Goal: Information Seeking & Learning: Learn about a topic

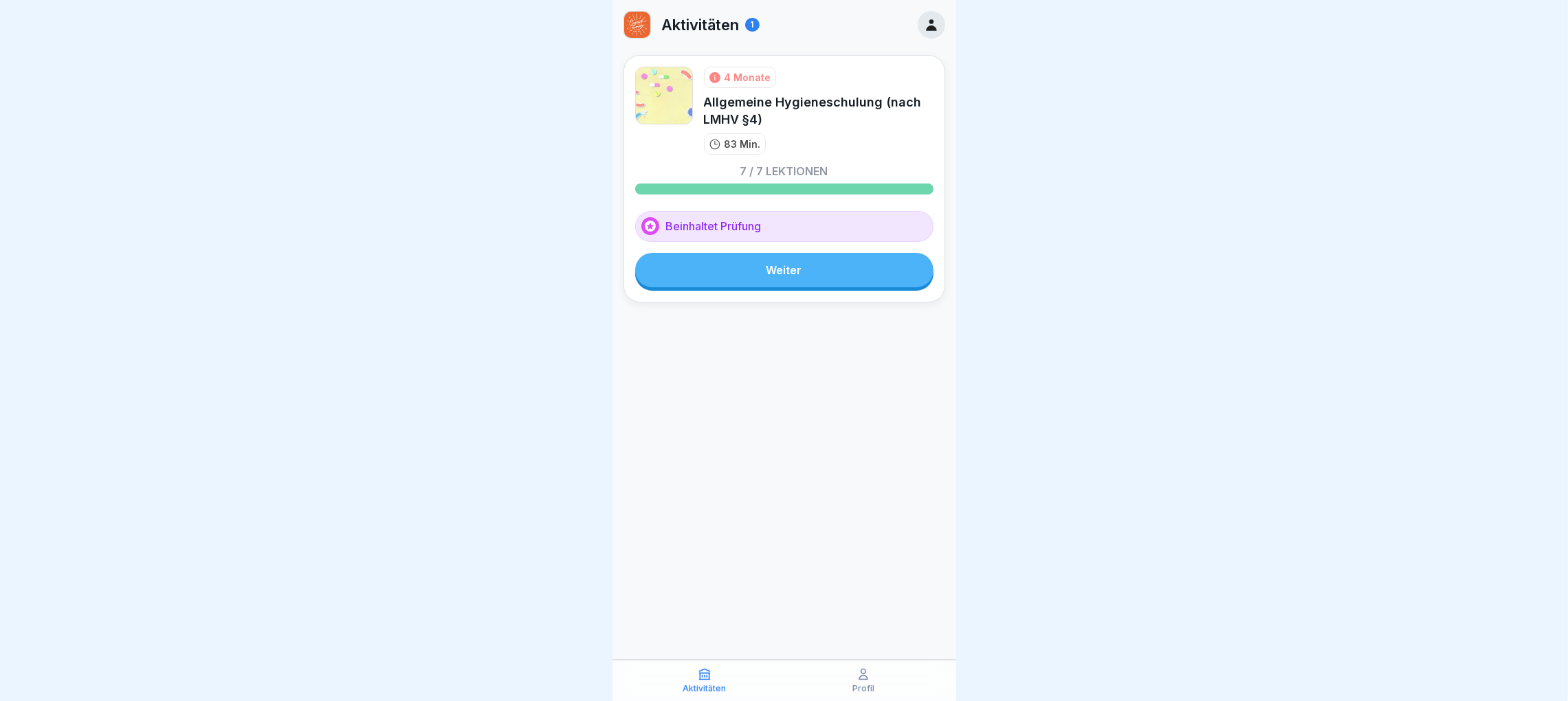
click at [934, 24] on icon at bounding box center [932, 25] width 15 height 15
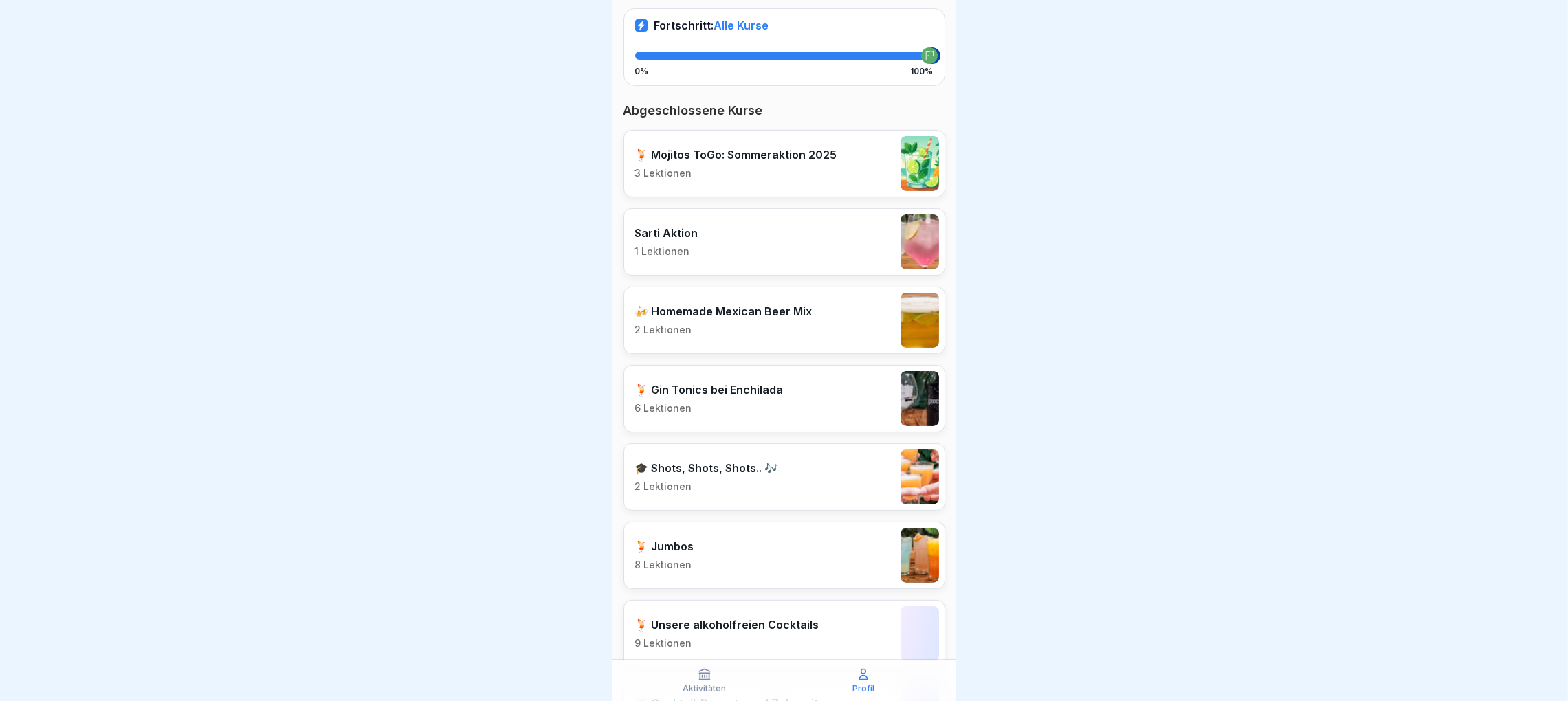
scroll to position [308, 0]
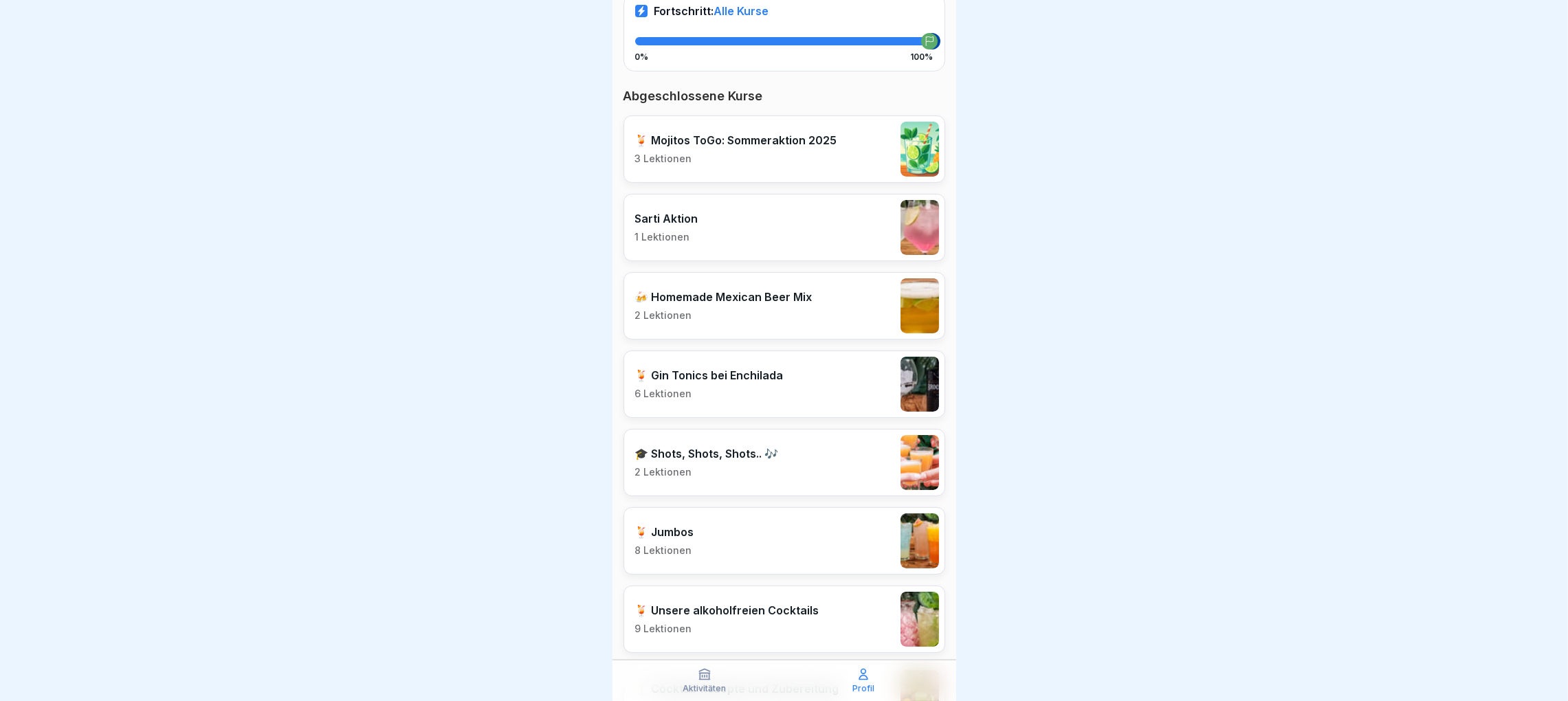
click at [794, 160] on p "3 Lektionen" at bounding box center [736, 159] width 202 height 13
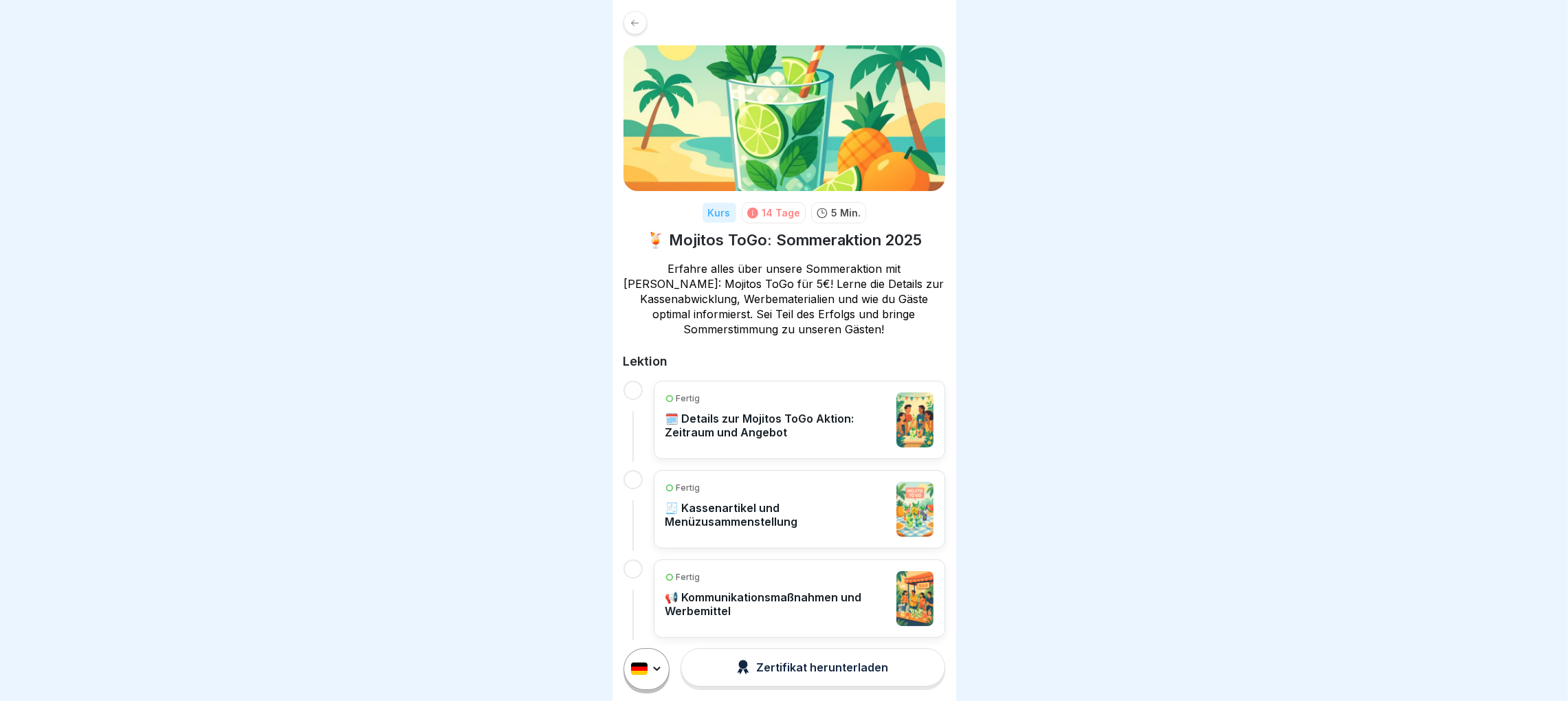
click at [799, 412] on p "🗓️ Details zur Mojitos ToGo Aktion: Zeitraum und Angebot" at bounding box center [778, 425] width 225 height 27
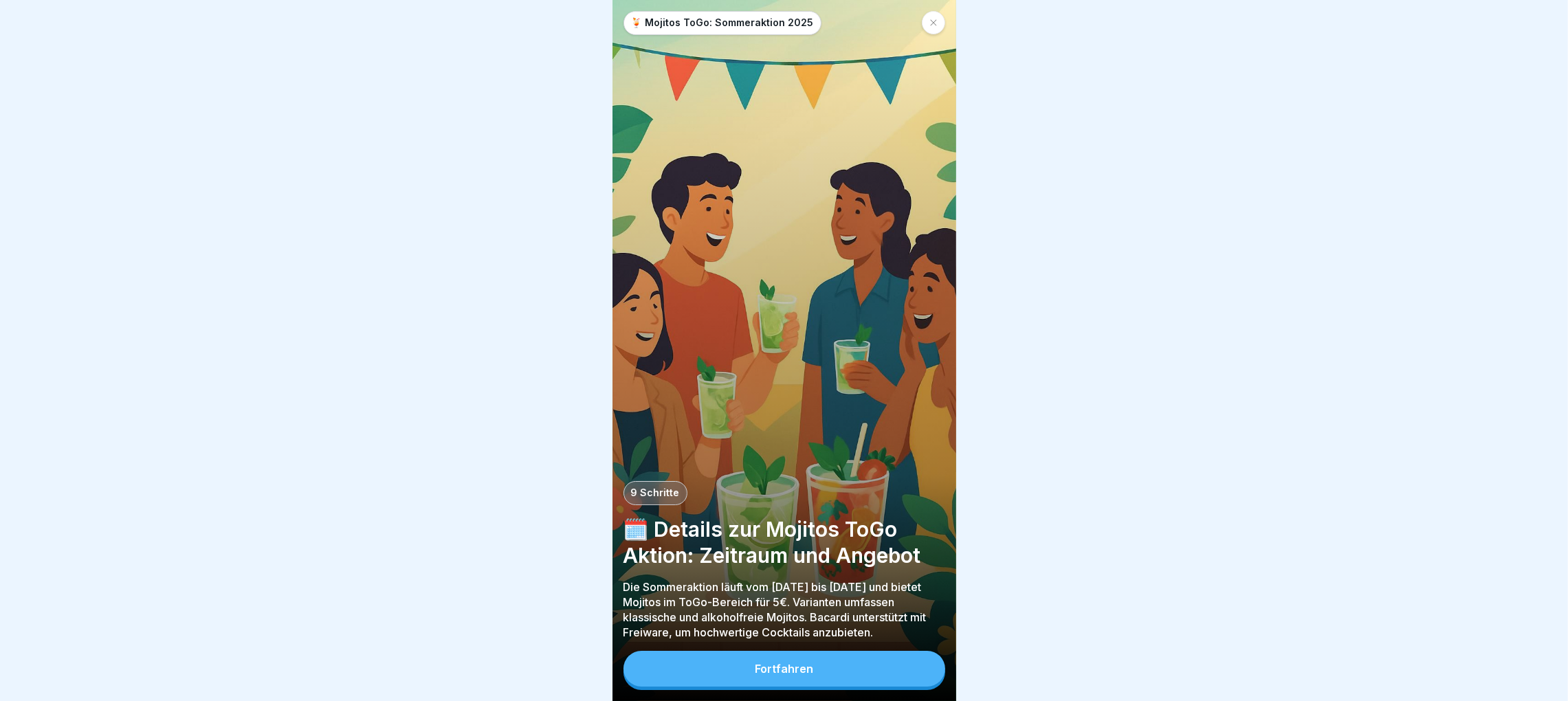
scroll to position [15, 0]
click at [812, 666] on button "Fortfahren" at bounding box center [784, 668] width 322 height 36
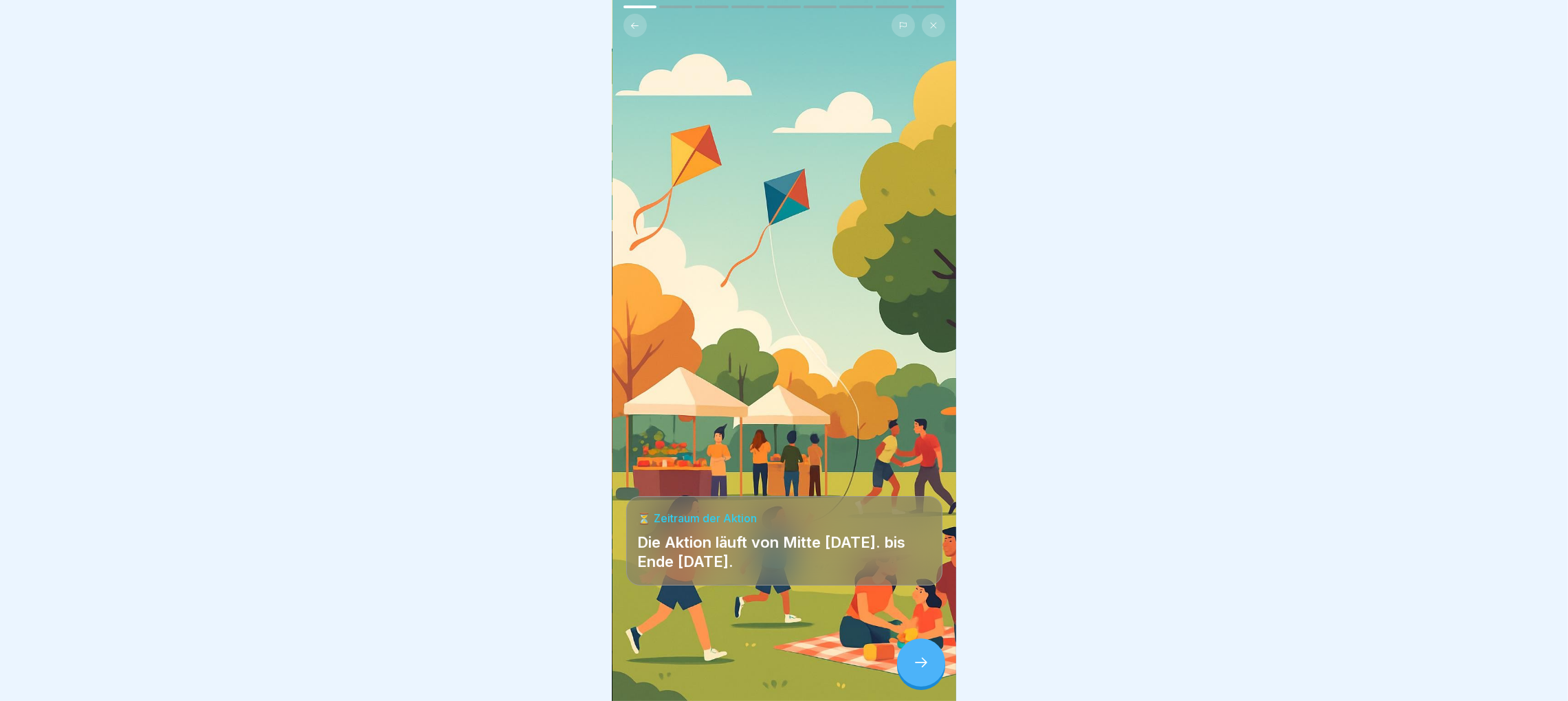
click at [919, 673] on div at bounding box center [920, 662] width 48 height 48
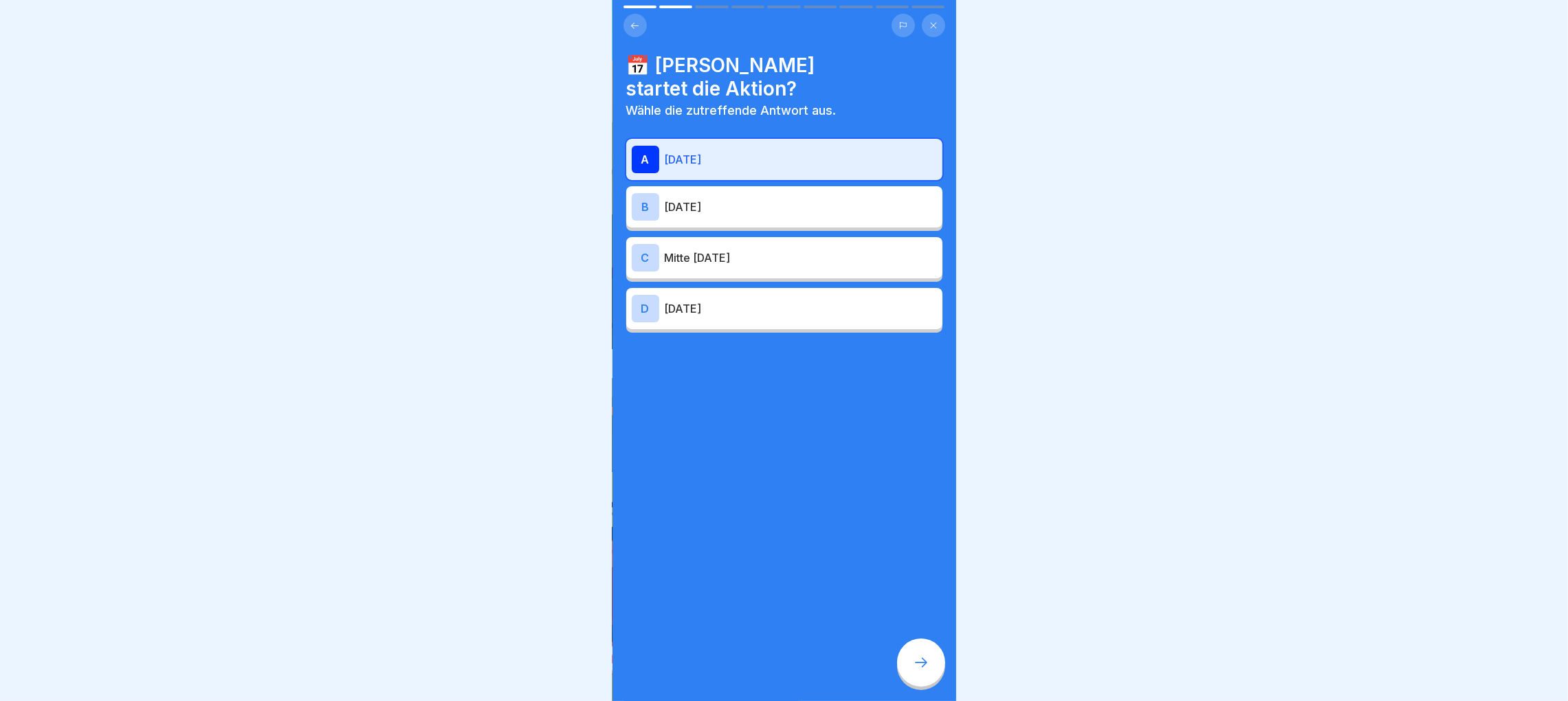
click at [633, 21] on icon at bounding box center [634, 26] width 10 height 10
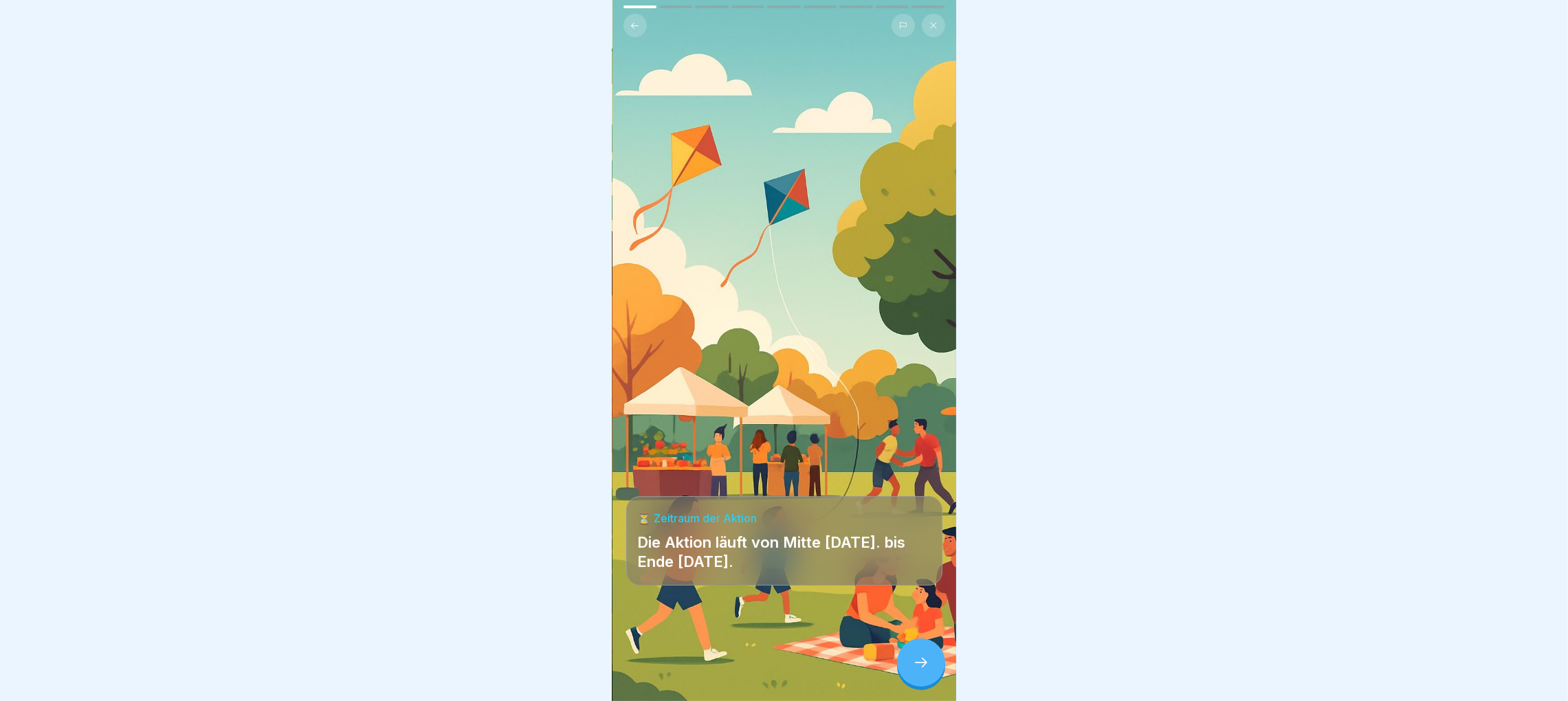
click at [643, 14] on button at bounding box center [634, 25] width 23 height 23
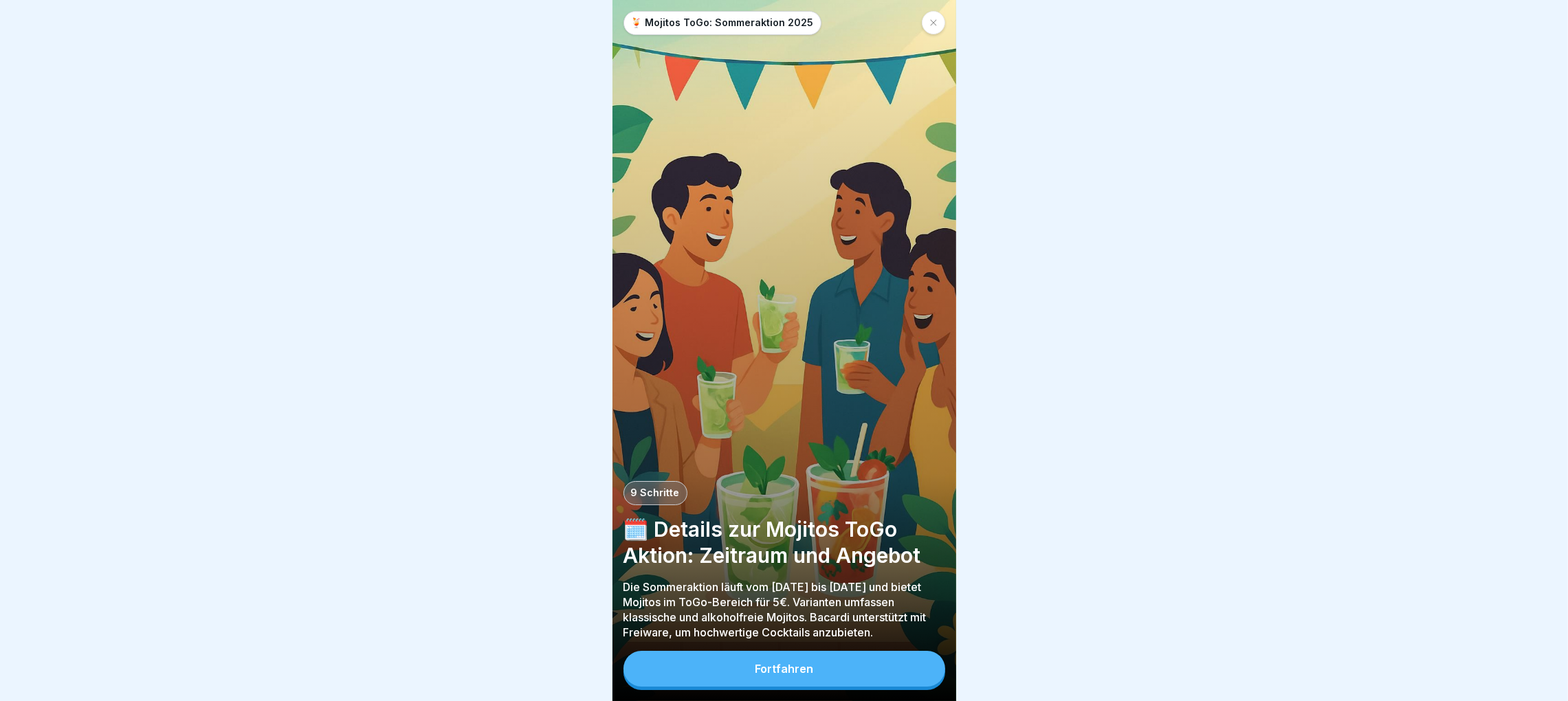
click at [939, 11] on div at bounding box center [933, 22] width 23 height 23
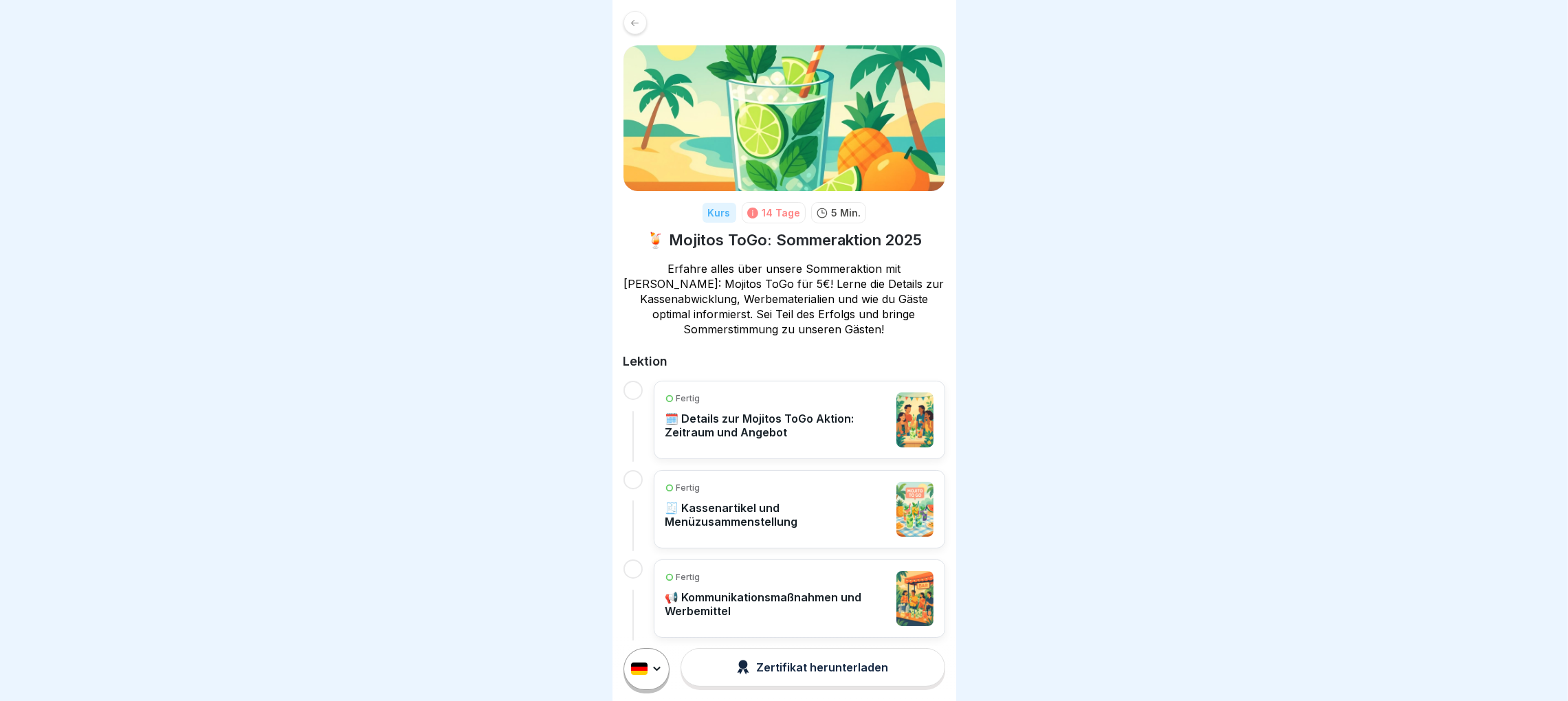
click at [641, 20] on div at bounding box center [634, 22] width 23 height 23
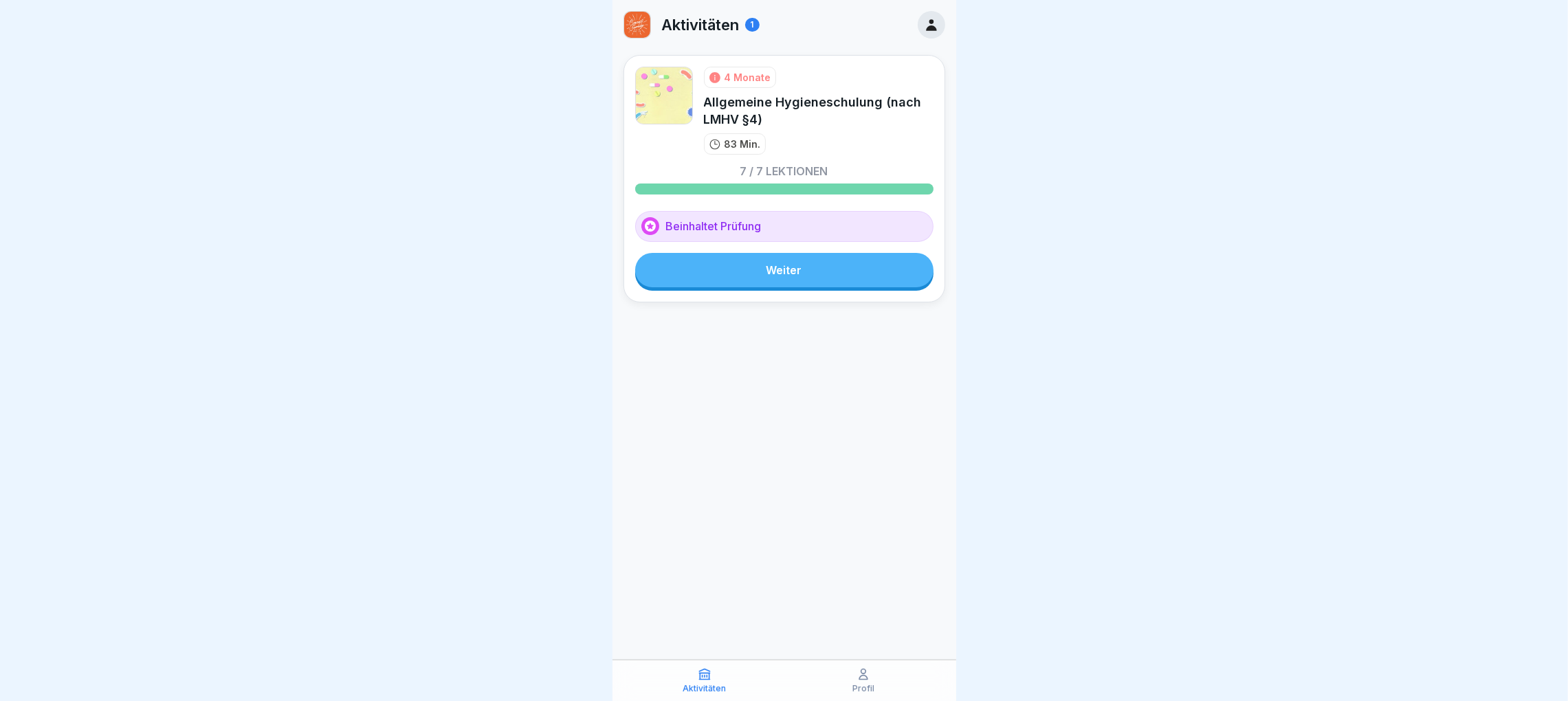
click at [933, 23] on icon at bounding box center [932, 25] width 15 height 15
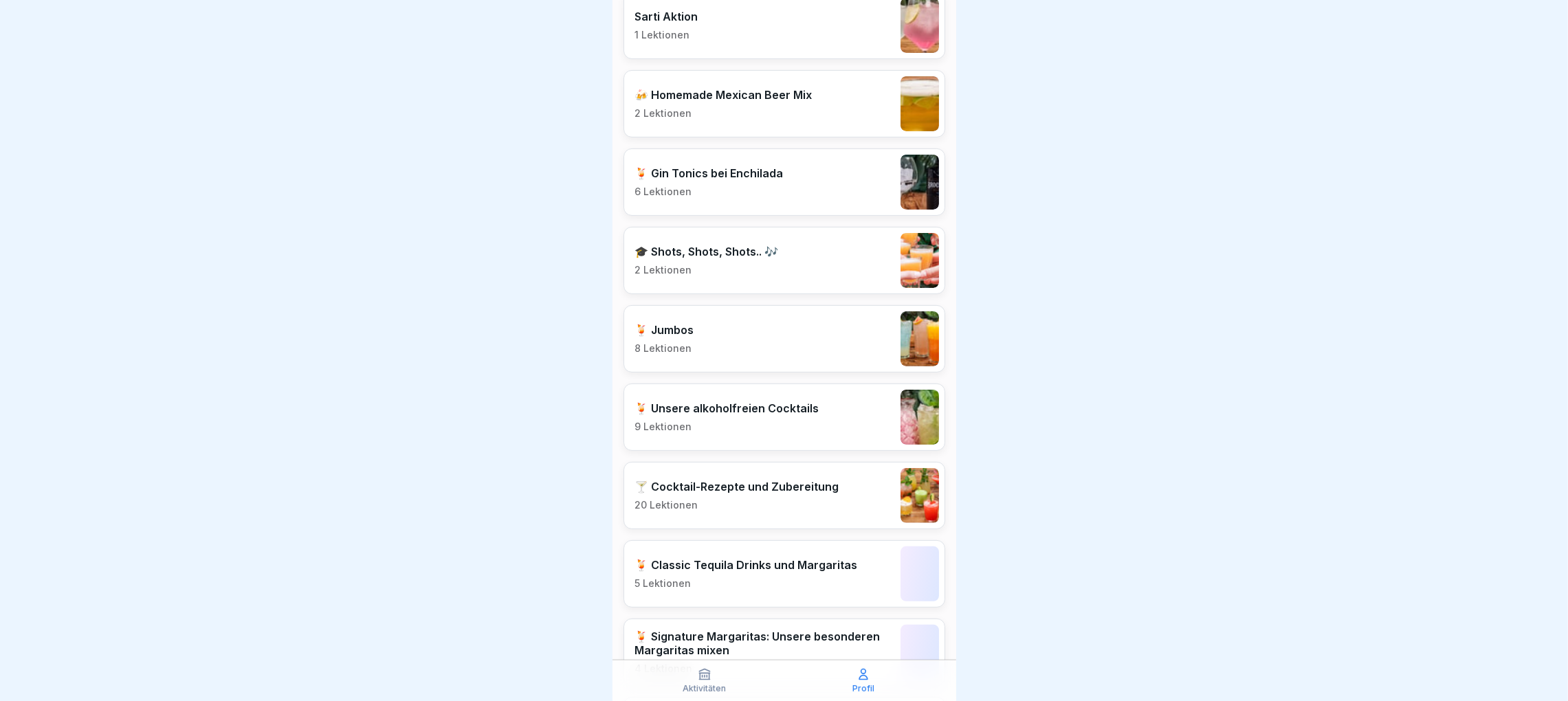
scroll to position [515, 0]
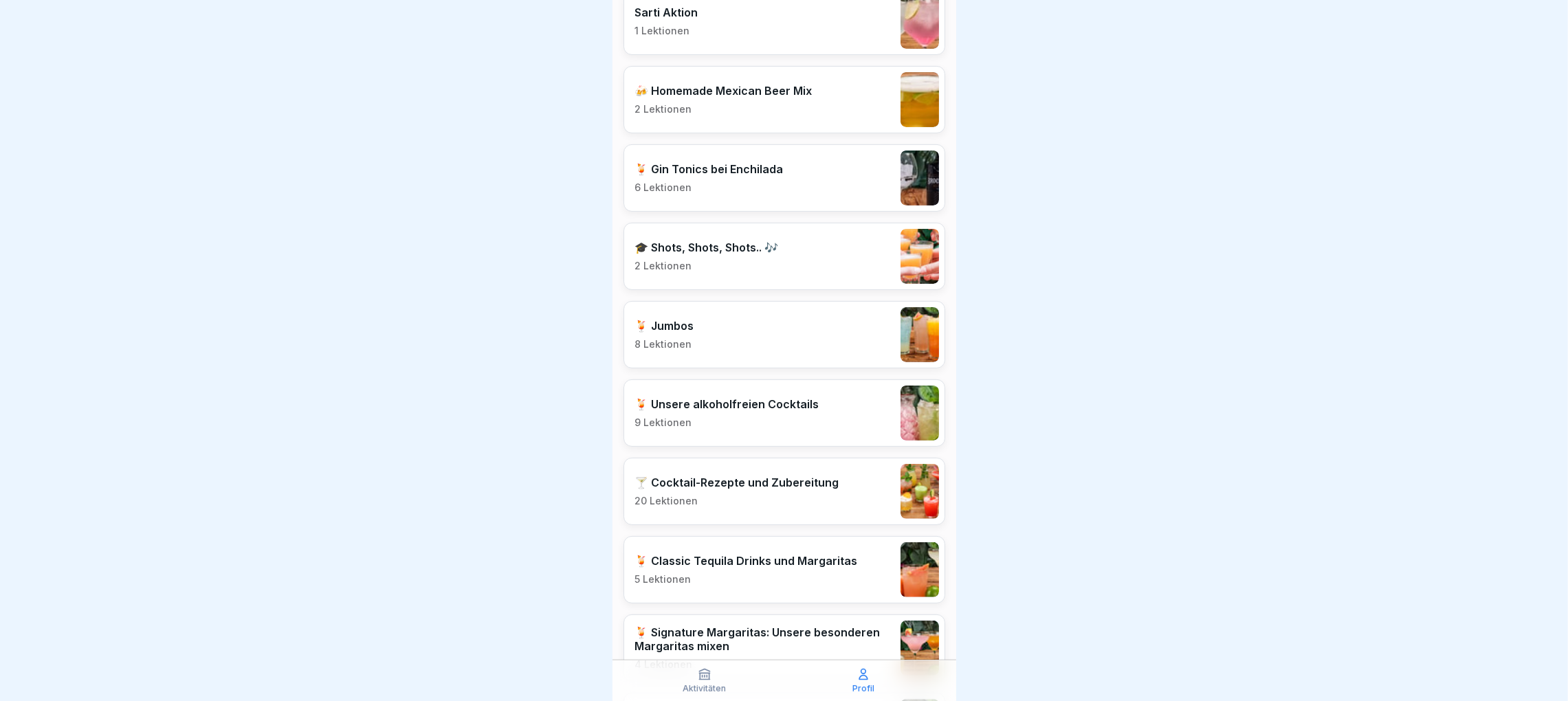
click at [757, 496] on p "20 Lektionen" at bounding box center [737, 501] width 204 height 13
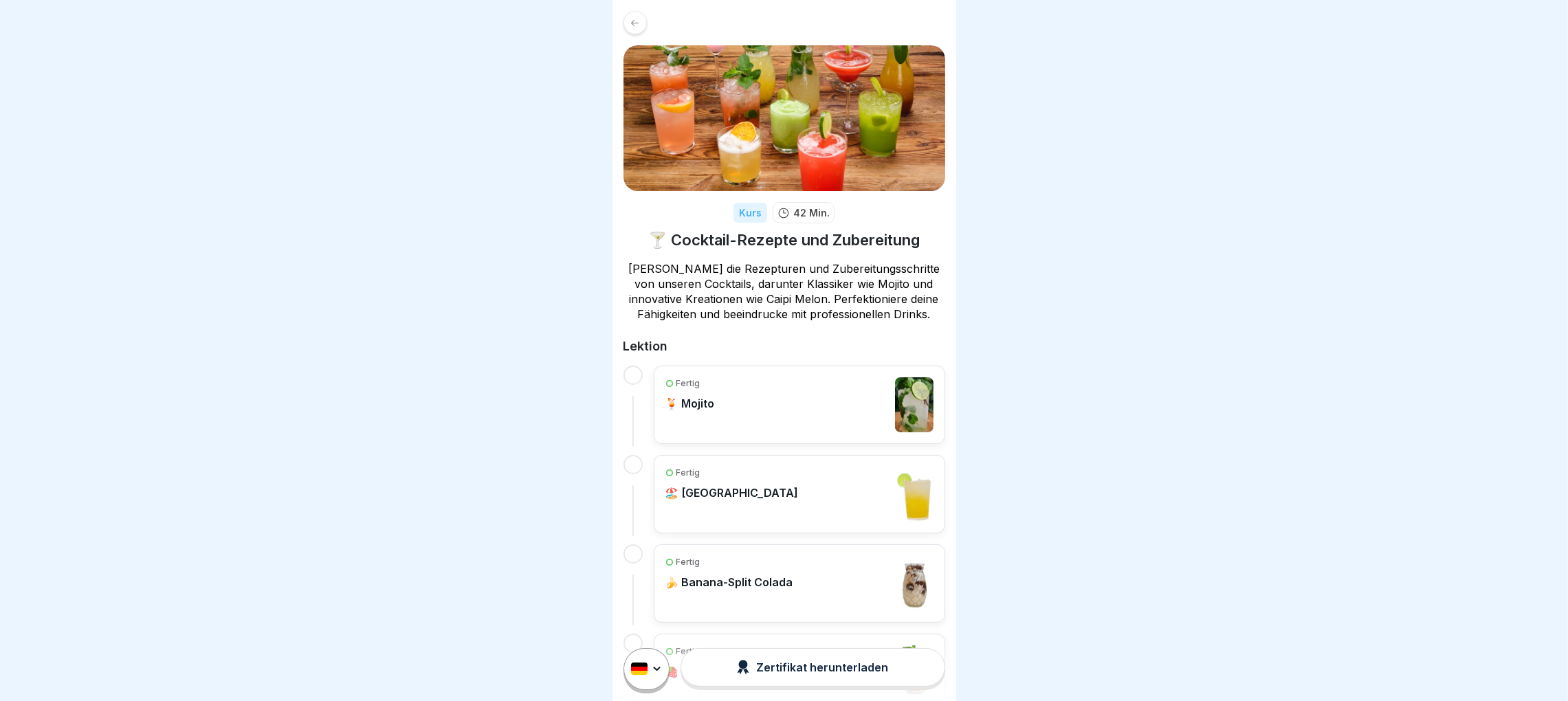
click at [754, 409] on div "Fertig 🍹 Mojito" at bounding box center [800, 405] width 268 height 55
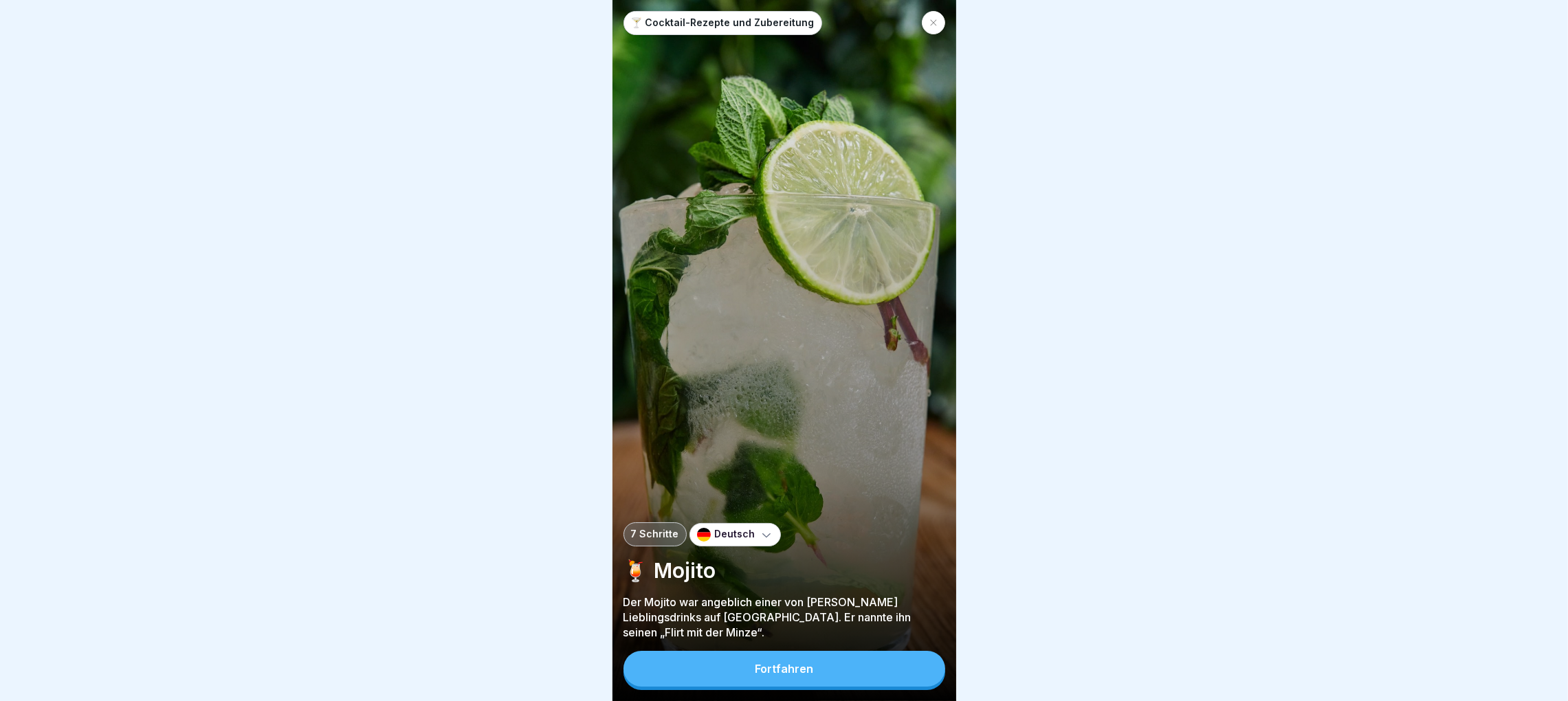
scroll to position [15, 0]
click at [789, 663] on div "Fortfahren" at bounding box center [784, 669] width 59 height 13
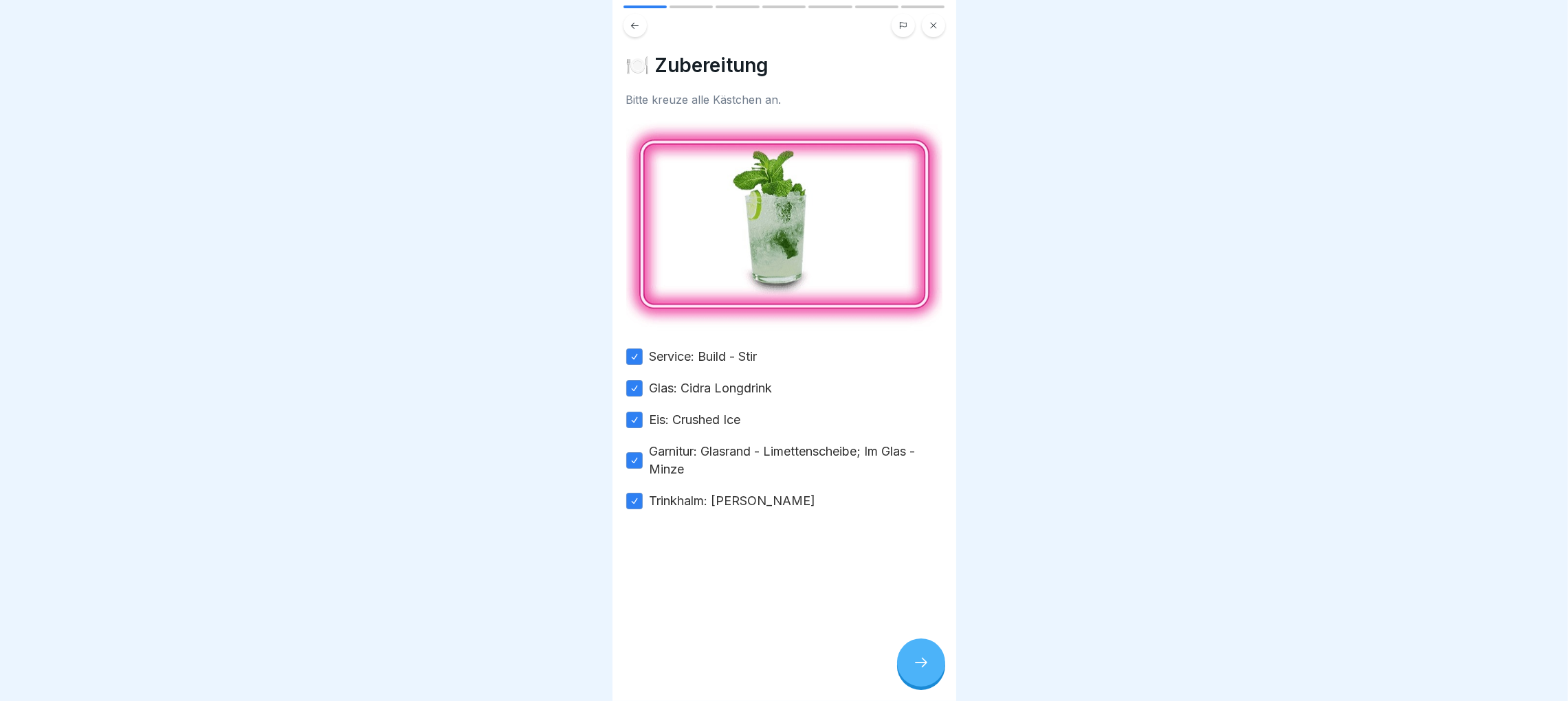
click at [921, 664] on icon at bounding box center [921, 663] width 17 height 17
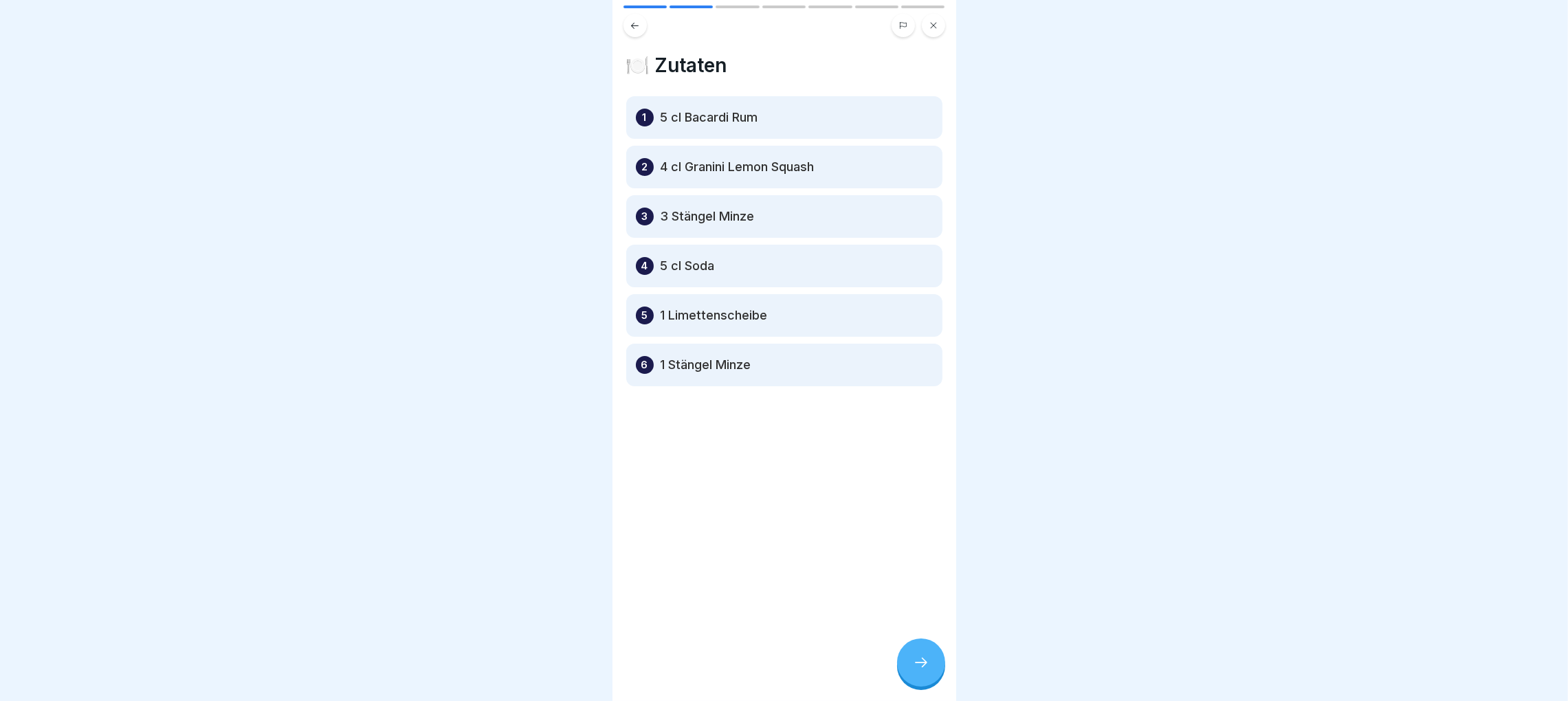
scroll to position [0, 0]
click at [938, 675] on div at bounding box center [920, 662] width 48 height 48
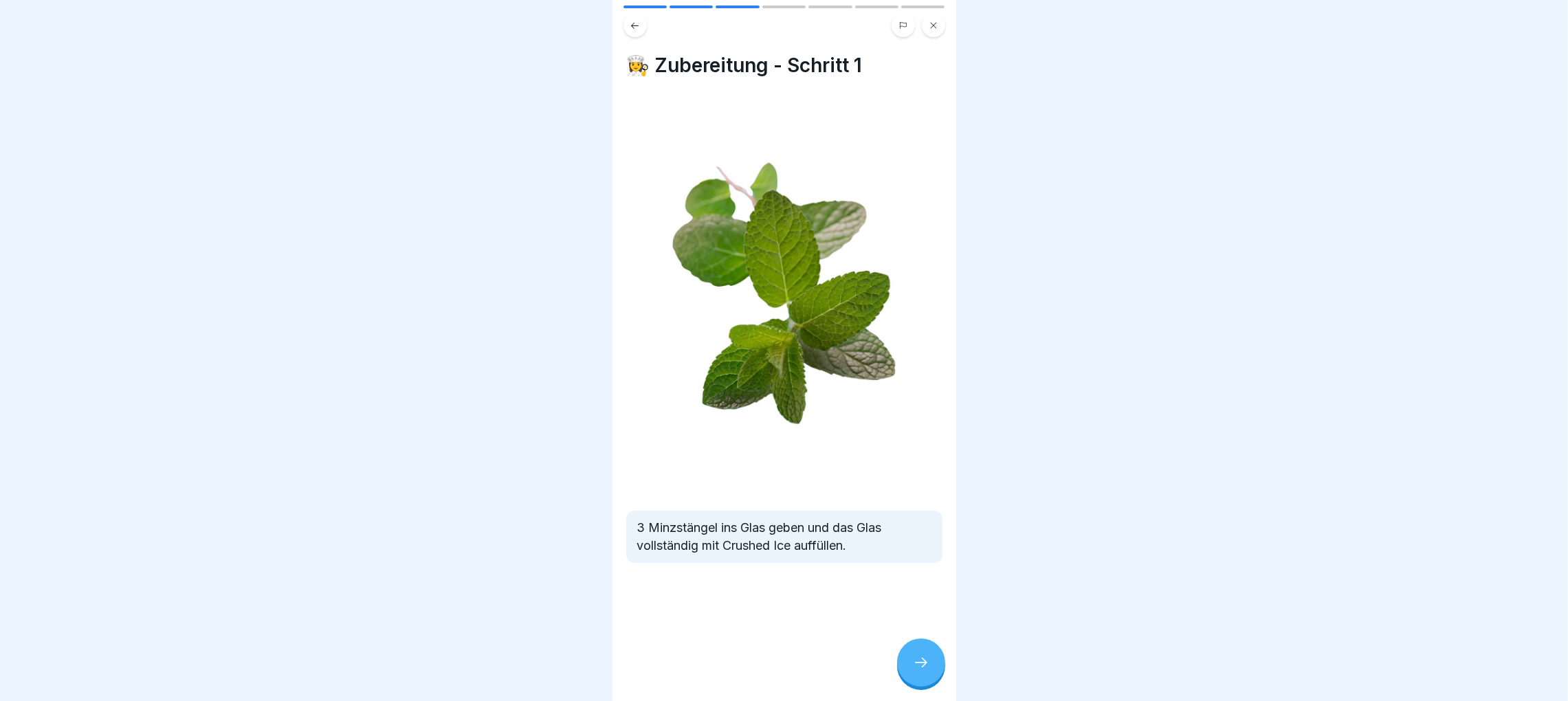
click at [921, 670] on icon at bounding box center [921, 663] width 17 height 17
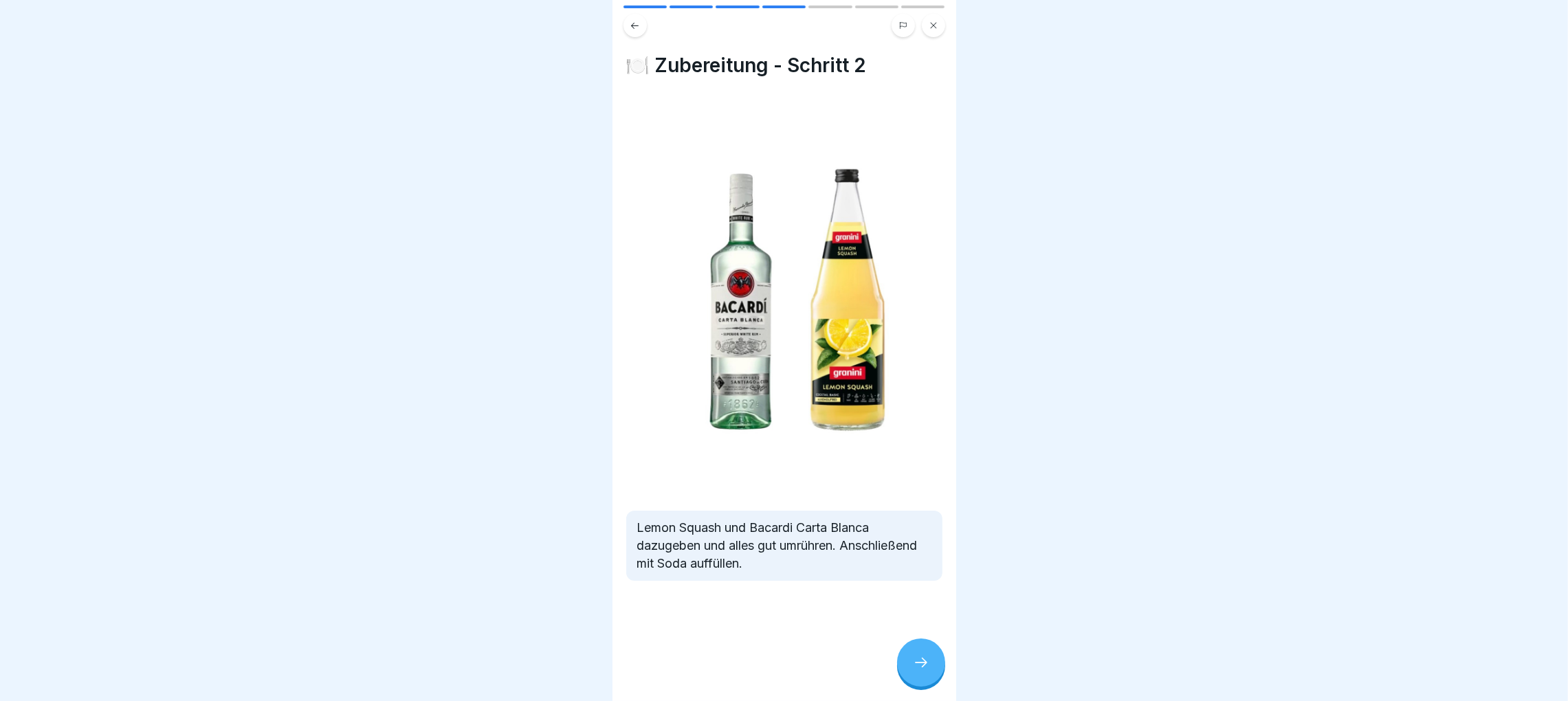
click at [923, 670] on icon at bounding box center [921, 663] width 17 height 17
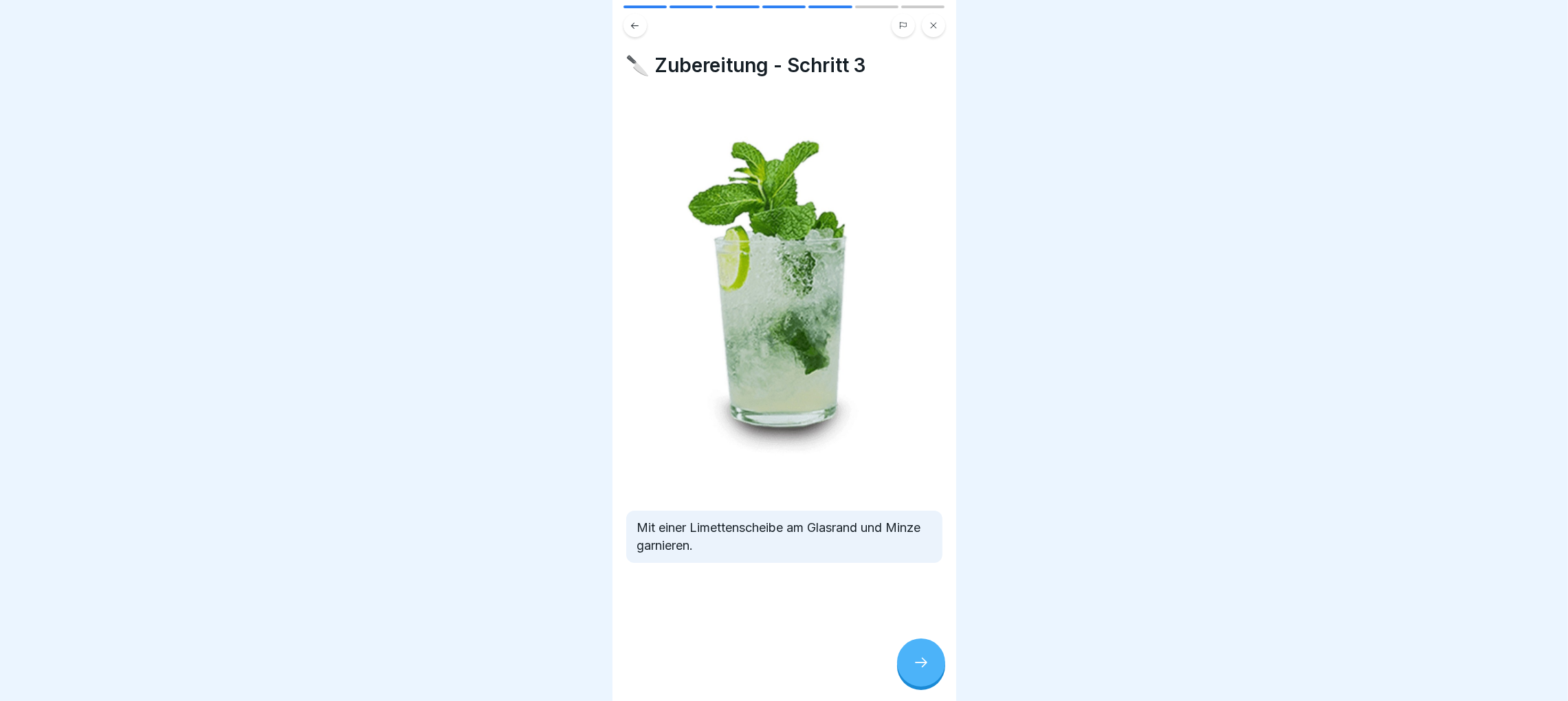
click at [626, 26] on button at bounding box center [634, 25] width 23 height 23
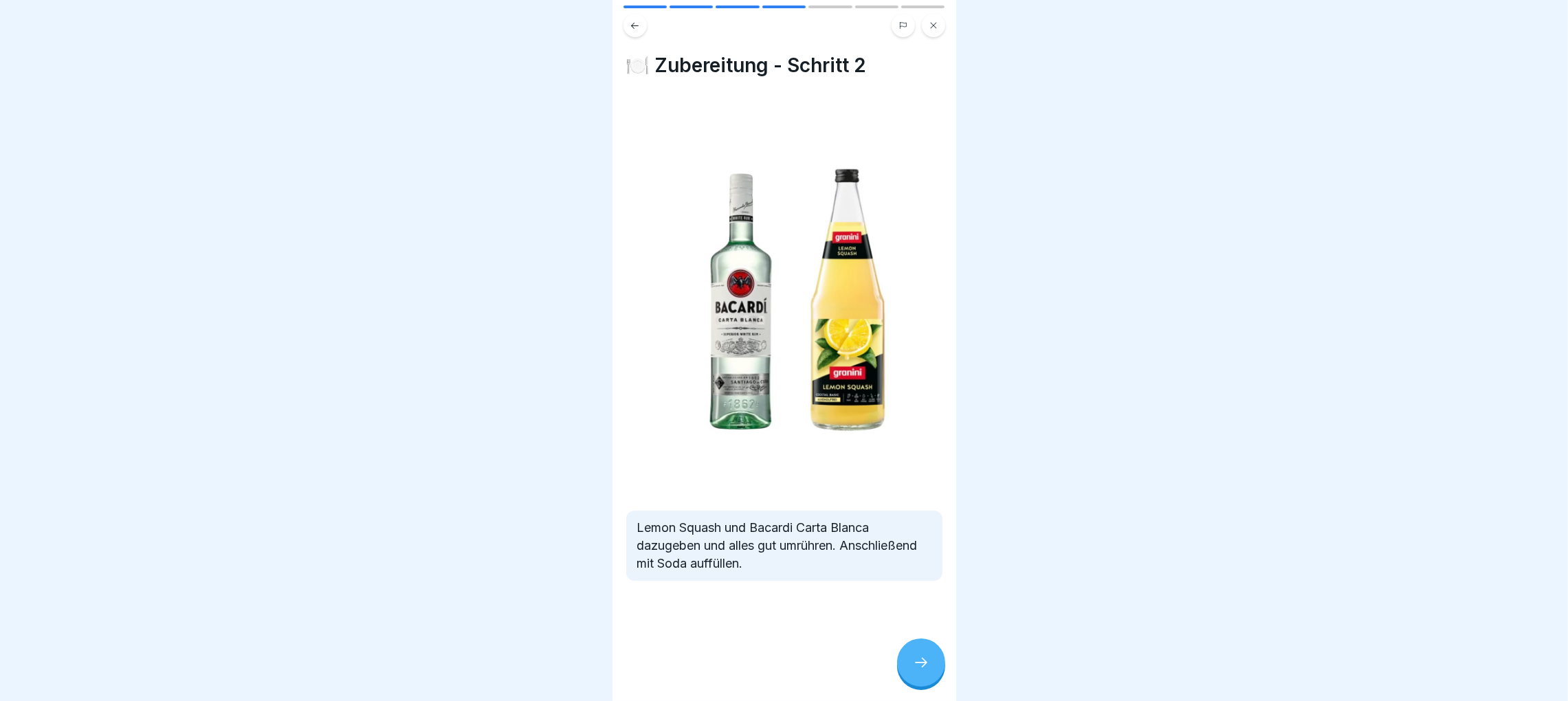
click at [634, 29] on button at bounding box center [634, 25] width 23 height 23
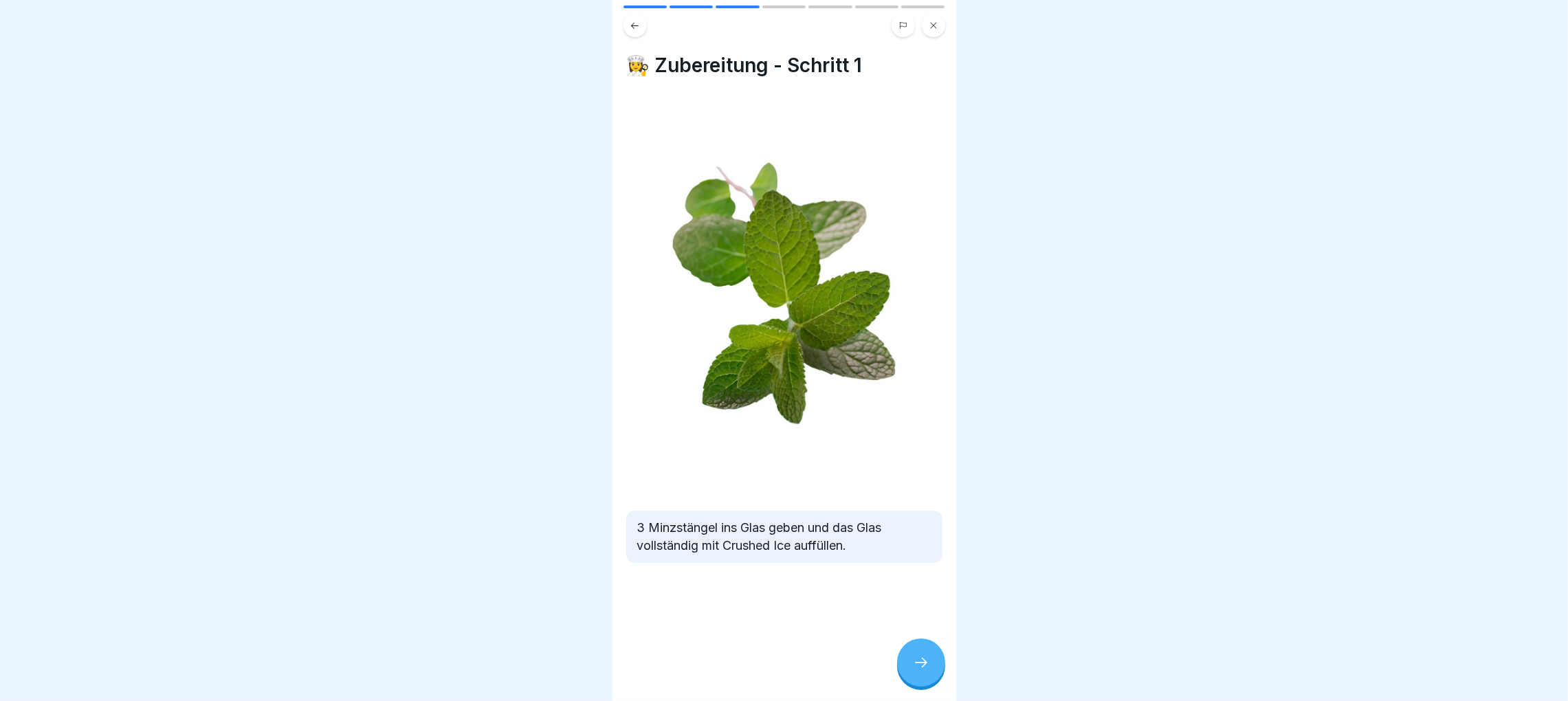
click at [923, 670] on icon at bounding box center [921, 663] width 17 height 17
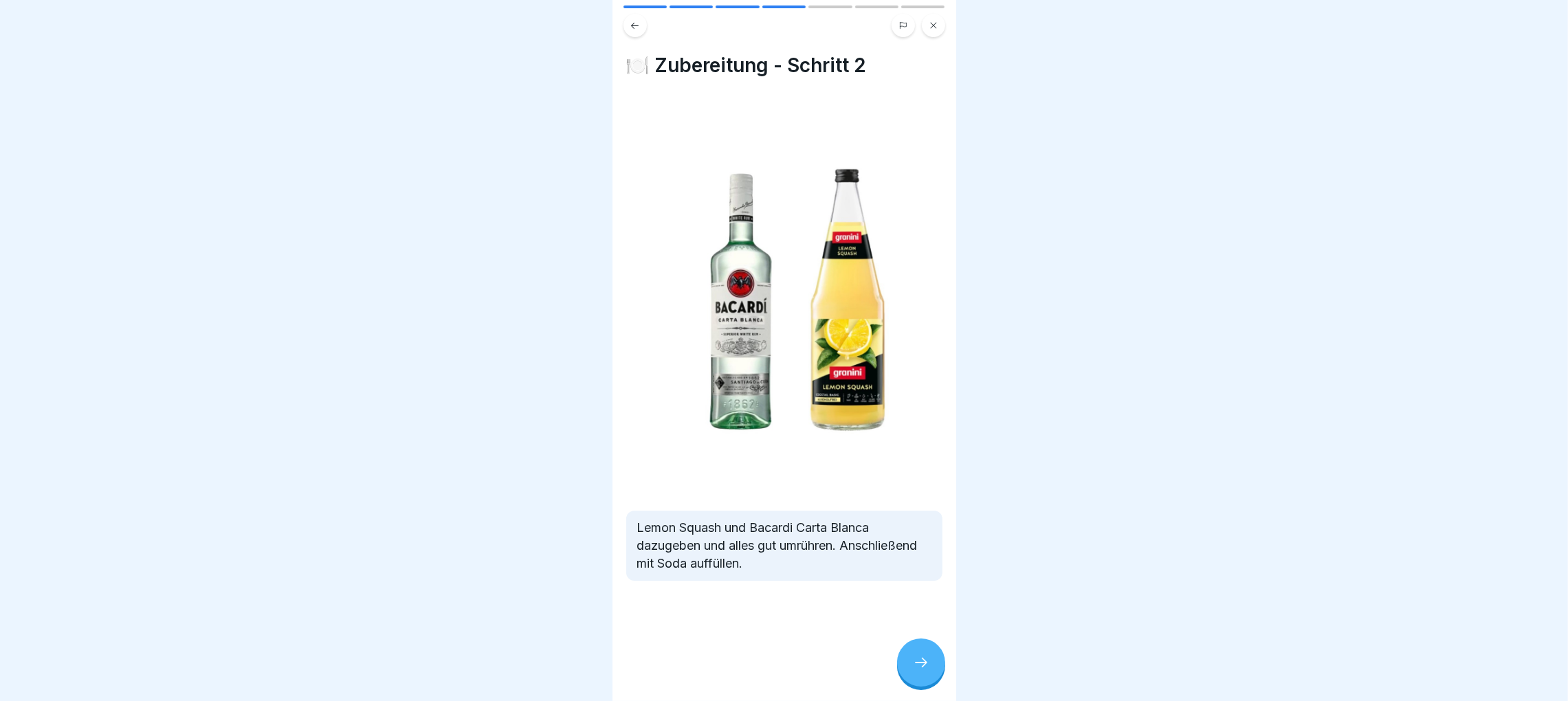
click at [923, 670] on icon at bounding box center [921, 663] width 17 height 17
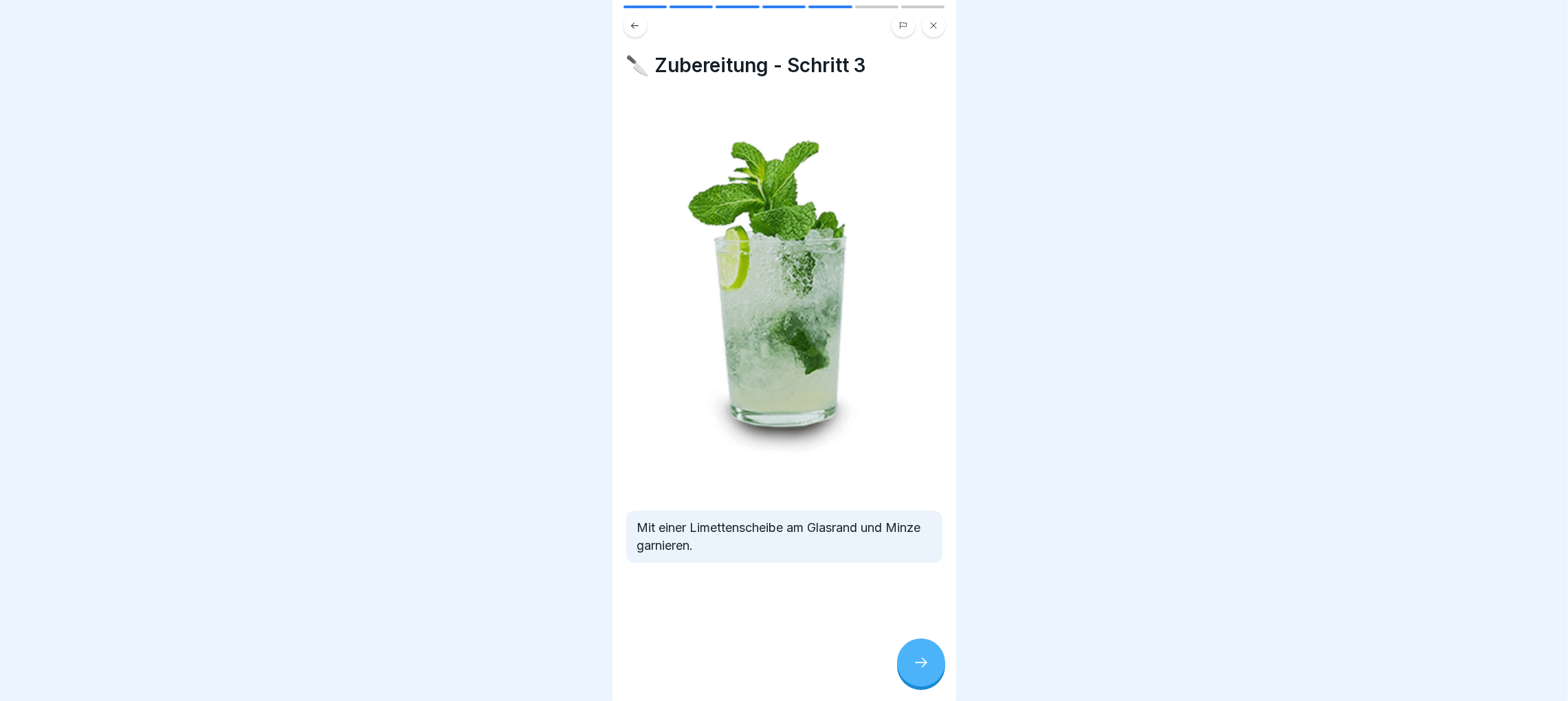
click at [921, 670] on icon at bounding box center [921, 663] width 17 height 17
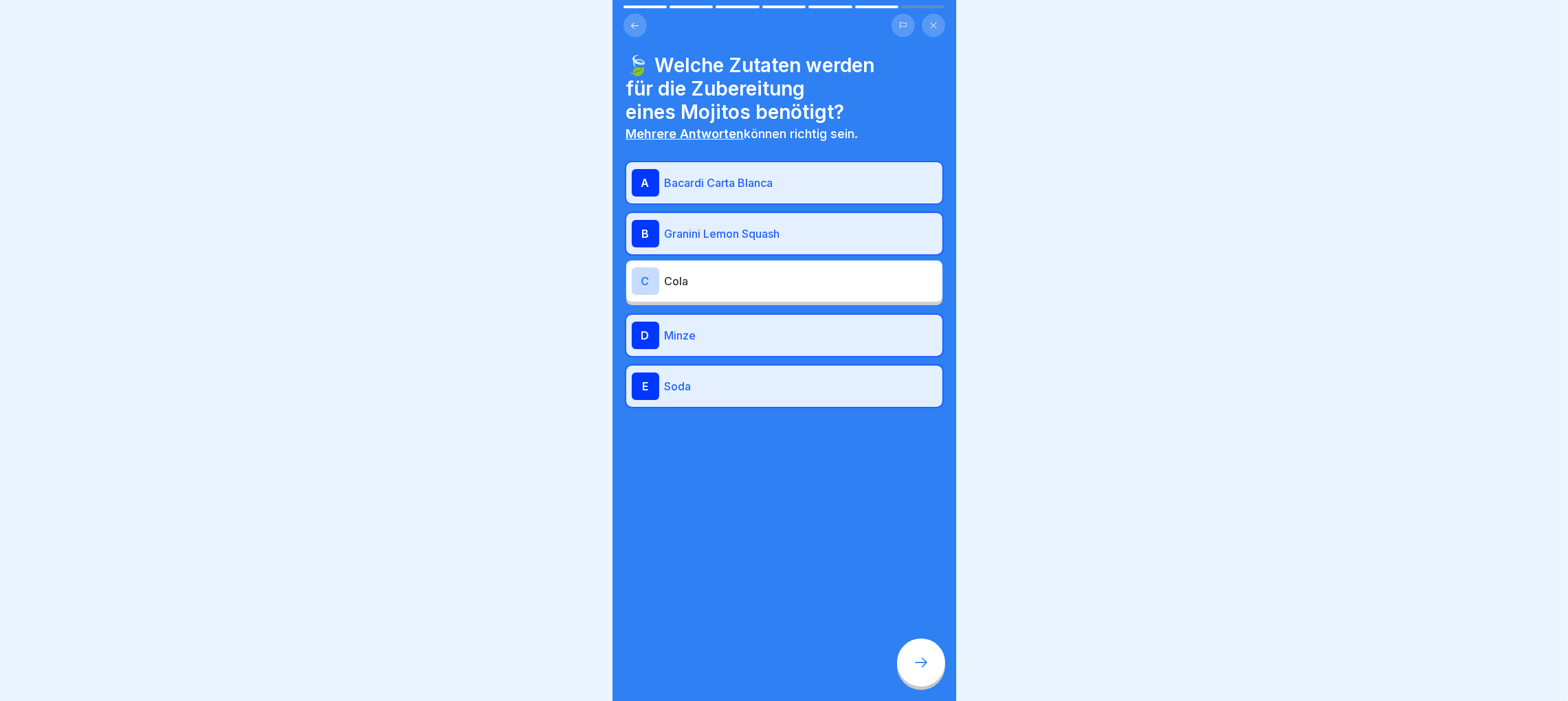
click at [927, 670] on icon at bounding box center [921, 663] width 17 height 17
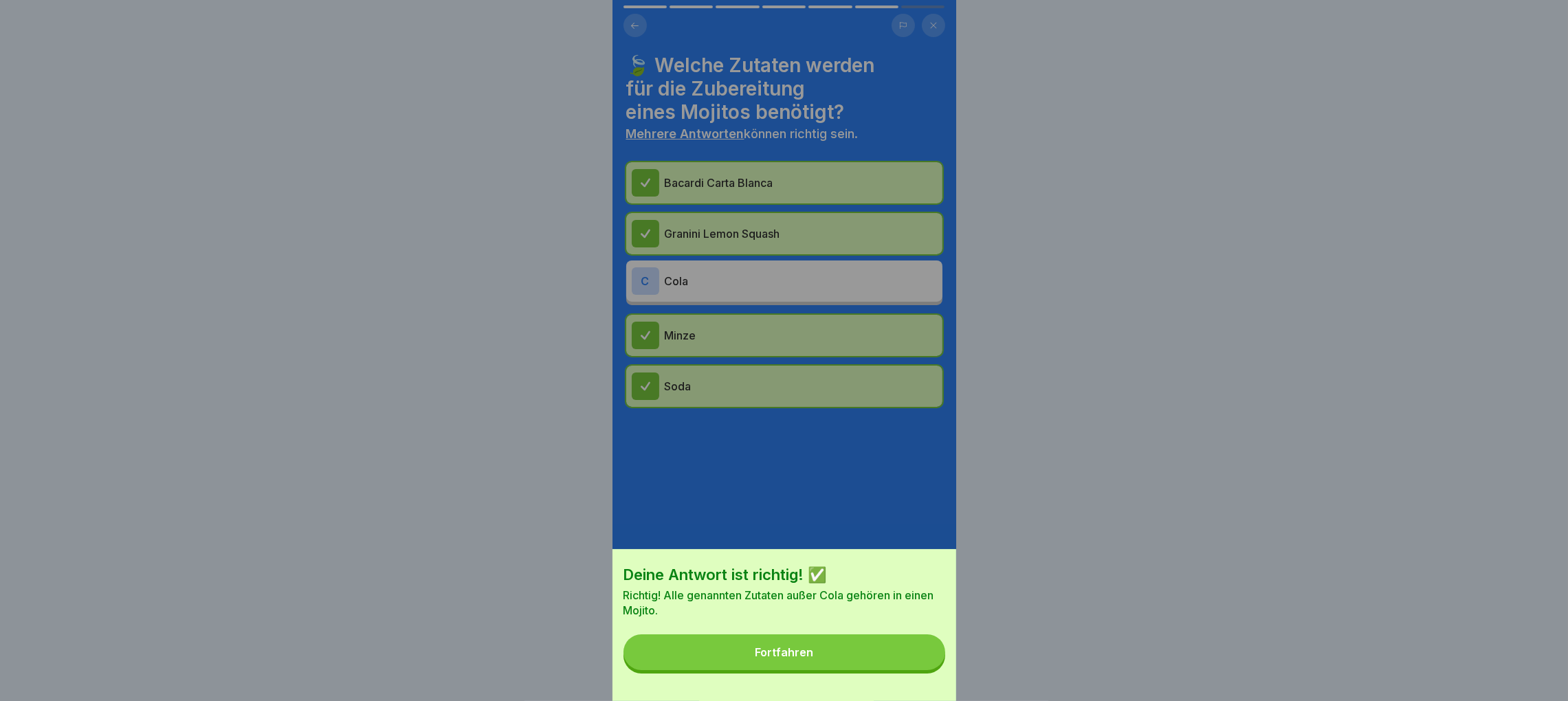
click at [871, 661] on button "Fortfahren" at bounding box center [784, 651] width 322 height 36
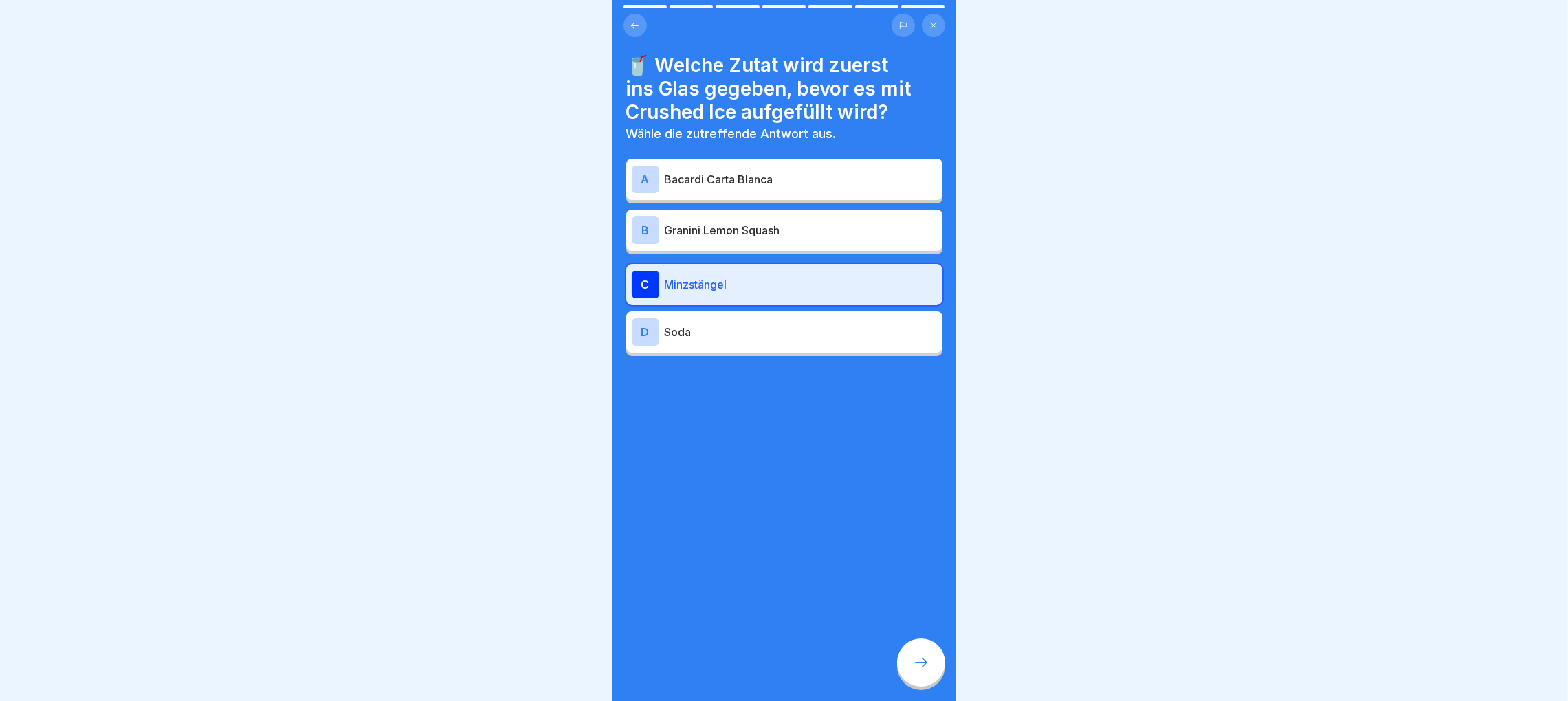
click at [933, 26] on icon at bounding box center [934, 26] width 8 height 8
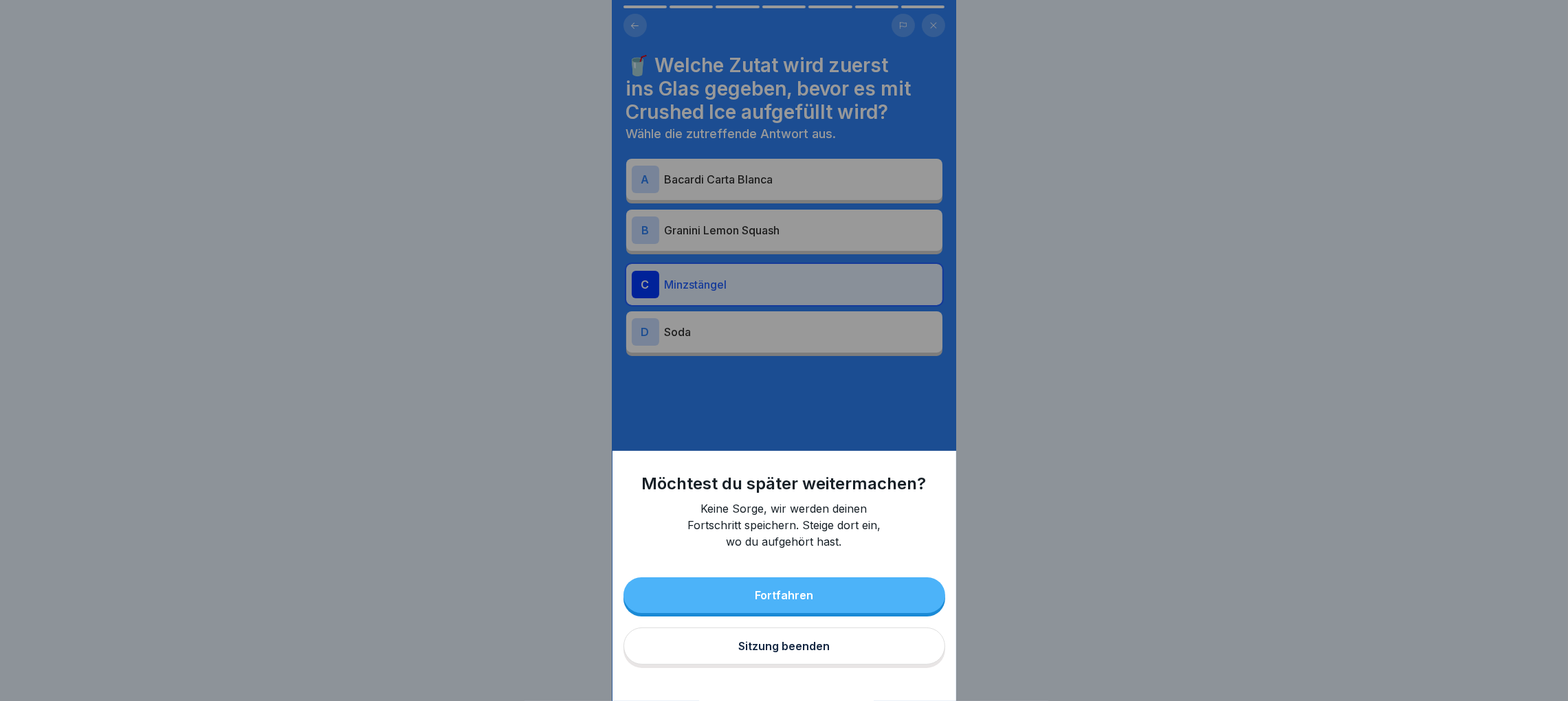
click at [781, 652] on div "Sitzung beenden" at bounding box center [784, 646] width 91 height 13
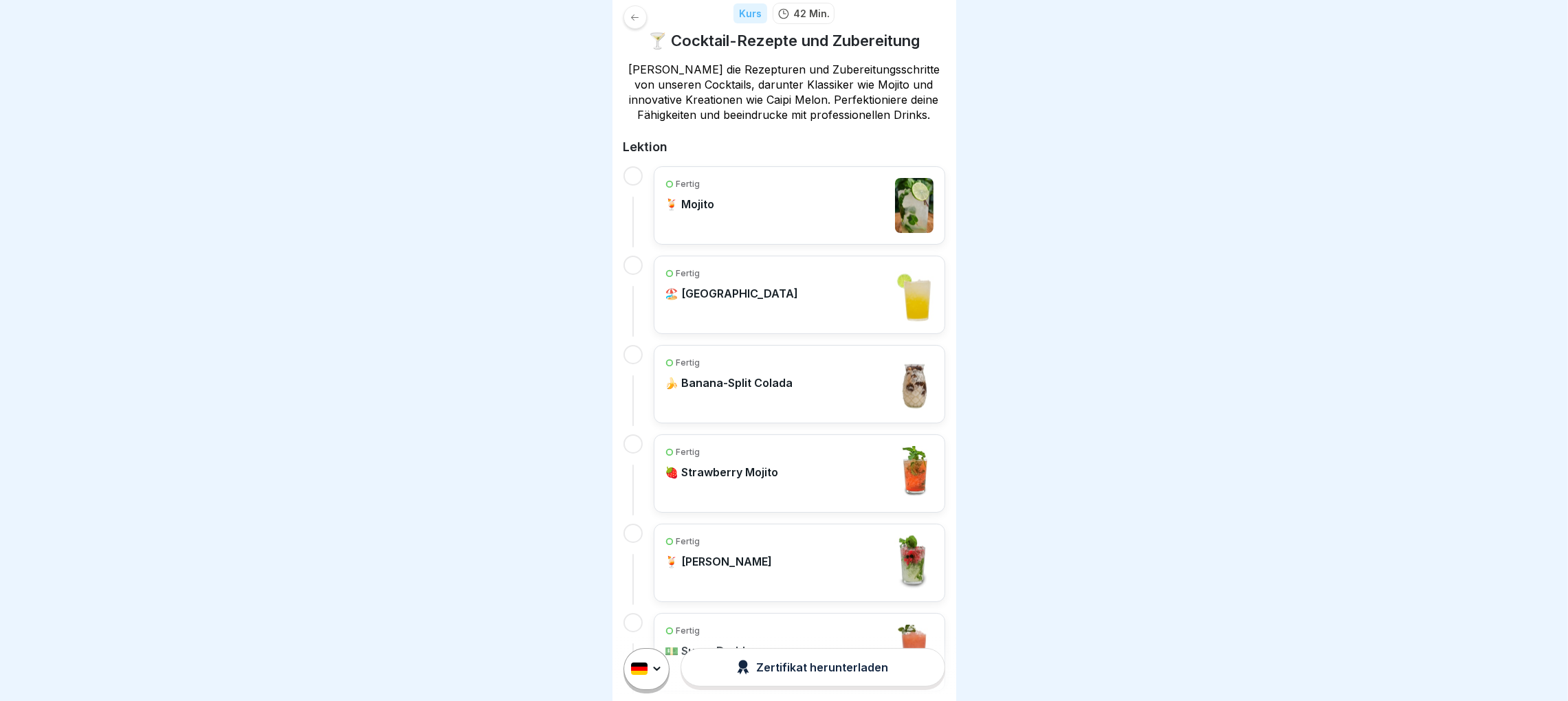
scroll to position [88, 0]
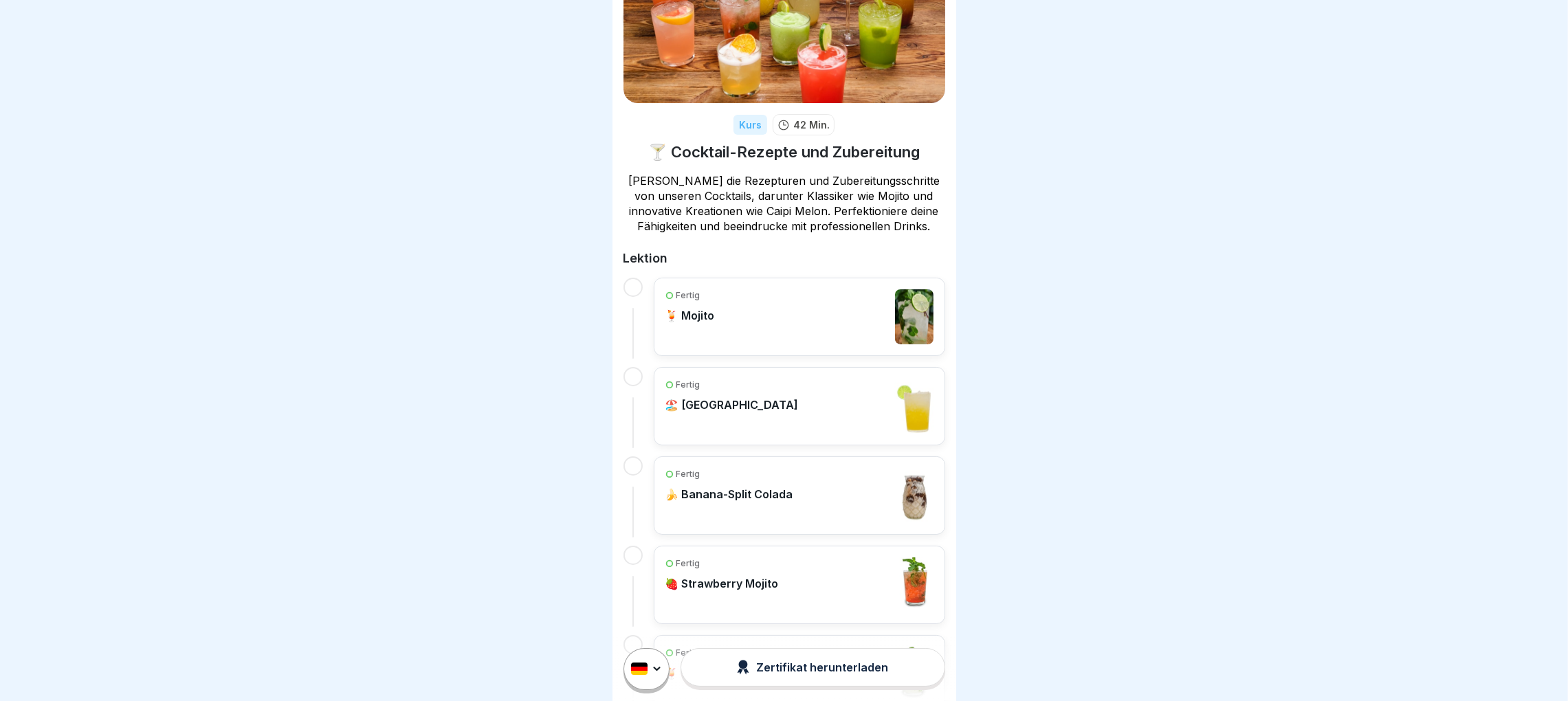
click at [800, 406] on div "Fertig 🏖️ [GEOGRAPHIC_DATA]" at bounding box center [800, 406] width 268 height 55
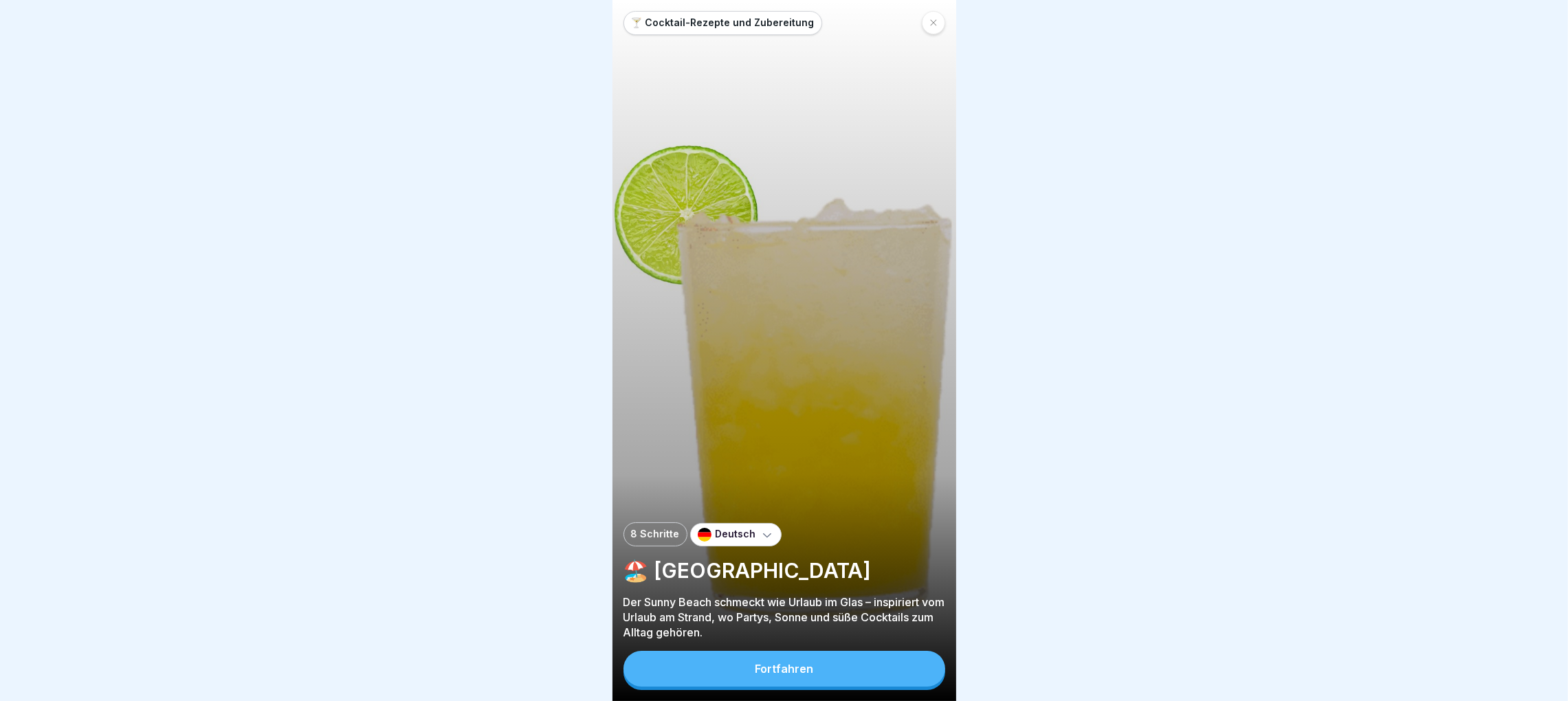
scroll to position [15, 0]
click at [805, 674] on div "Fortfahren" at bounding box center [784, 669] width 59 height 13
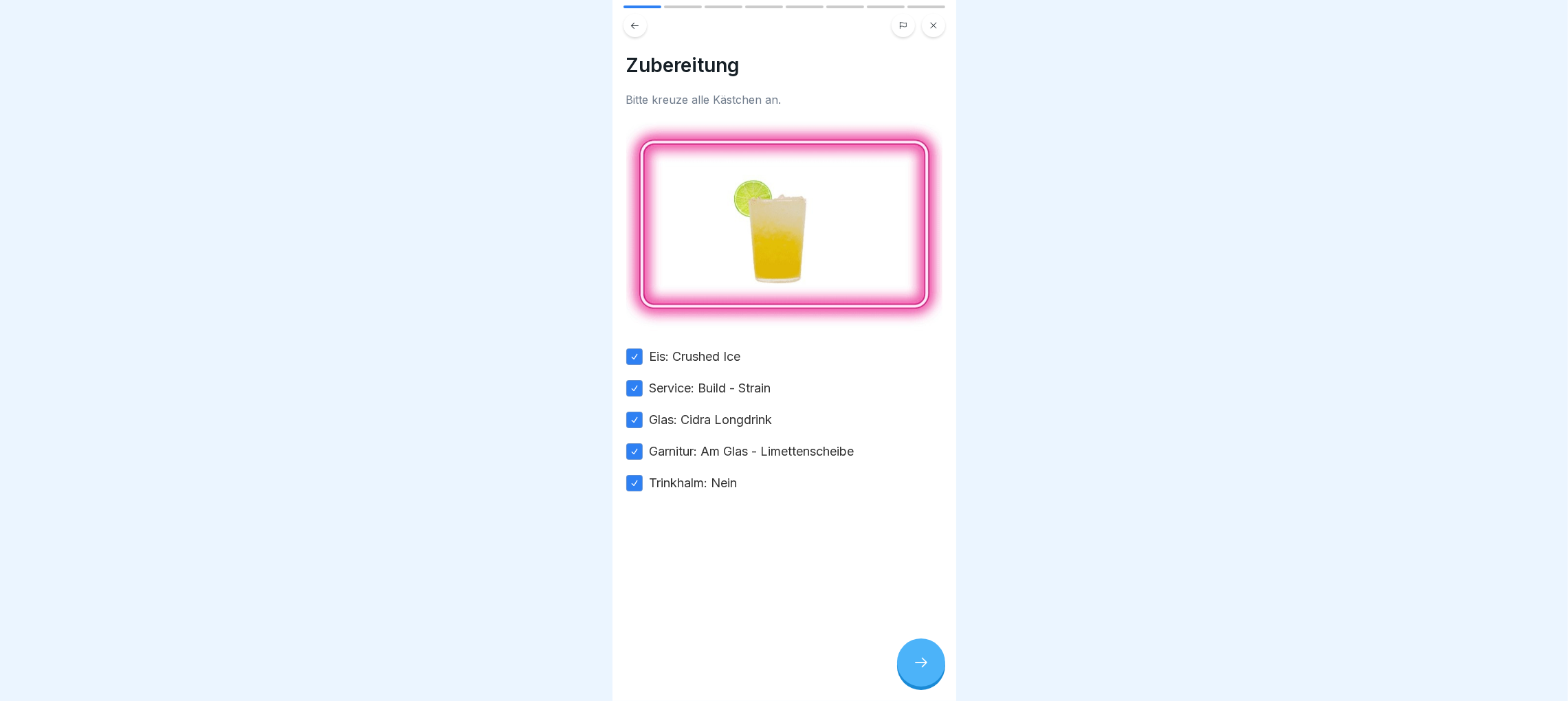
click at [910, 659] on div at bounding box center [920, 662] width 48 height 48
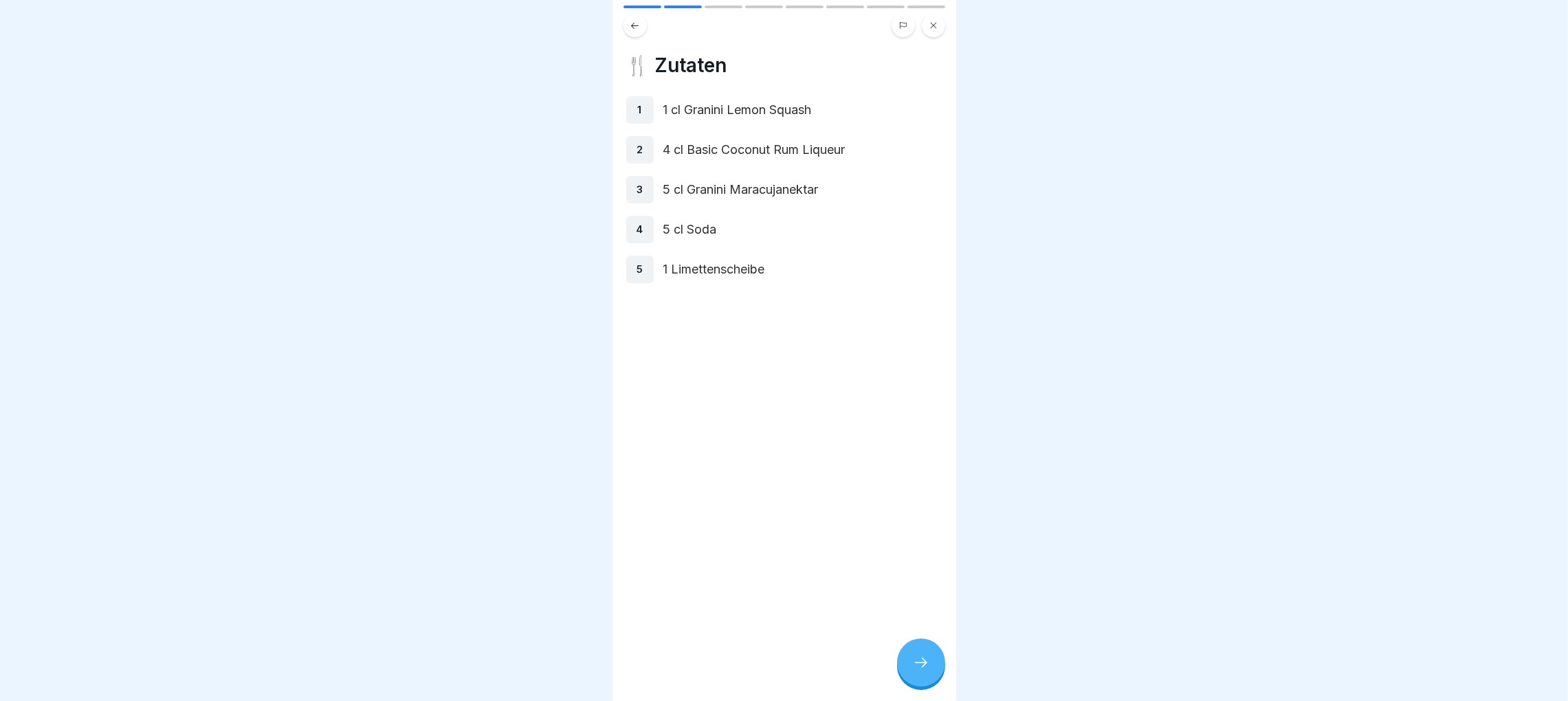
click at [927, 658] on icon at bounding box center [921, 663] width 17 height 17
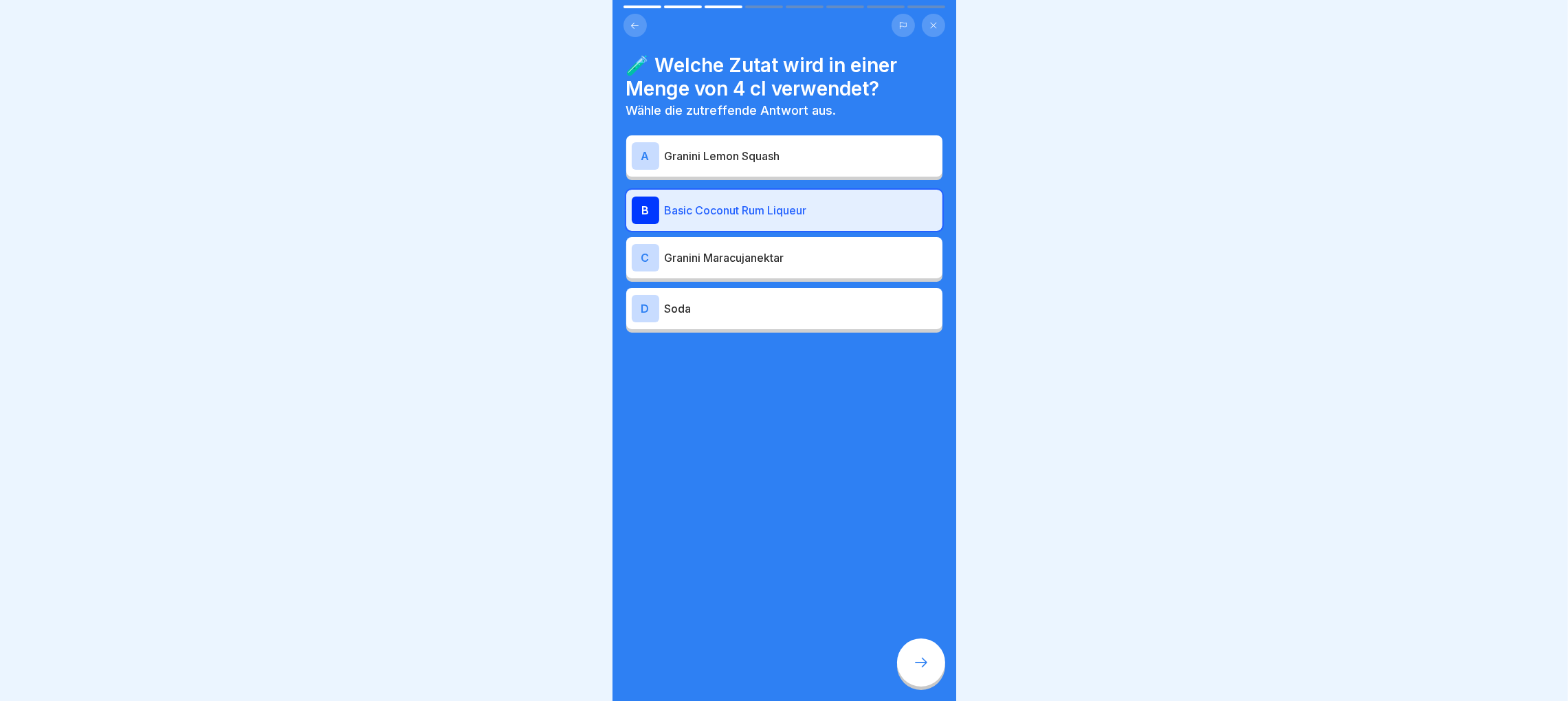
click at [915, 663] on icon at bounding box center [921, 663] width 17 height 17
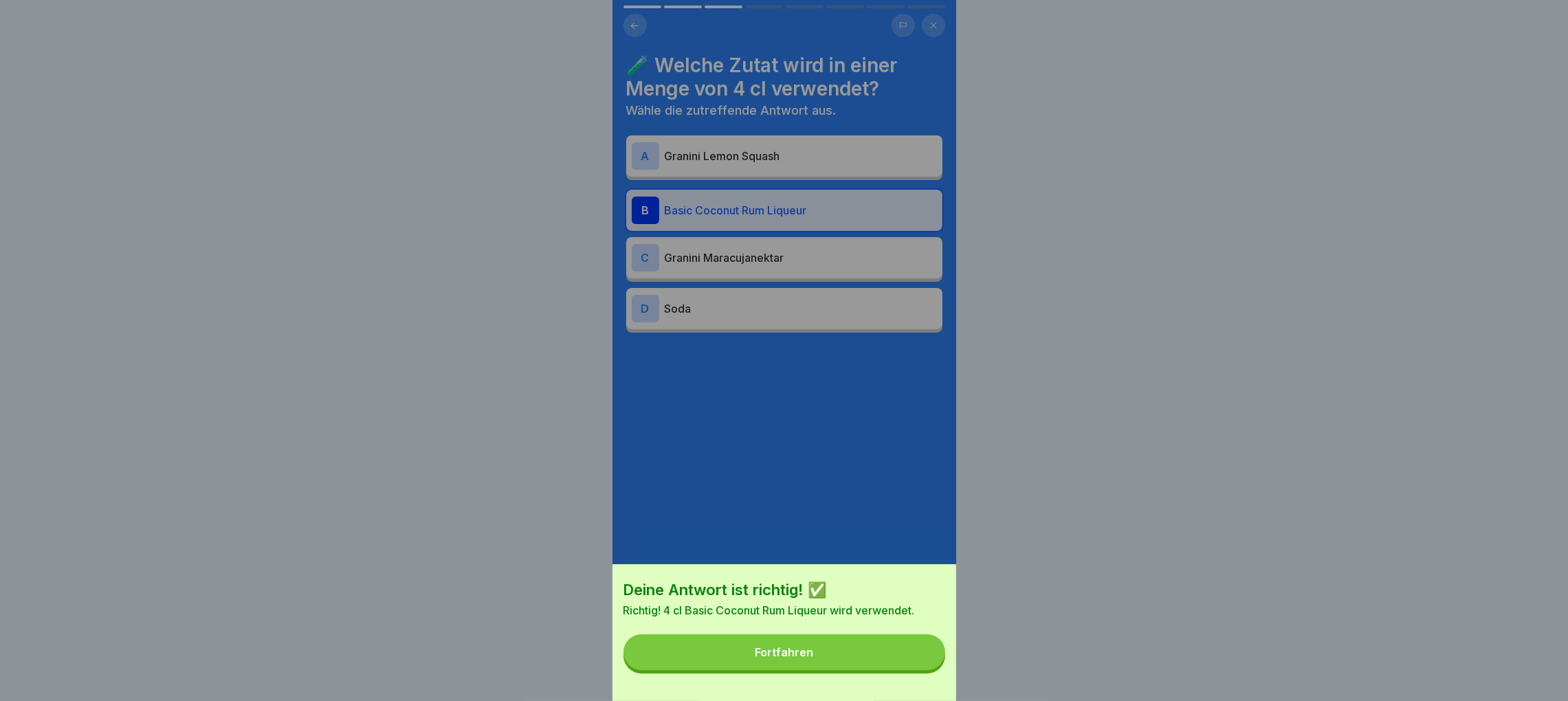
click at [915, 663] on button "Fortfahren" at bounding box center [784, 651] width 322 height 36
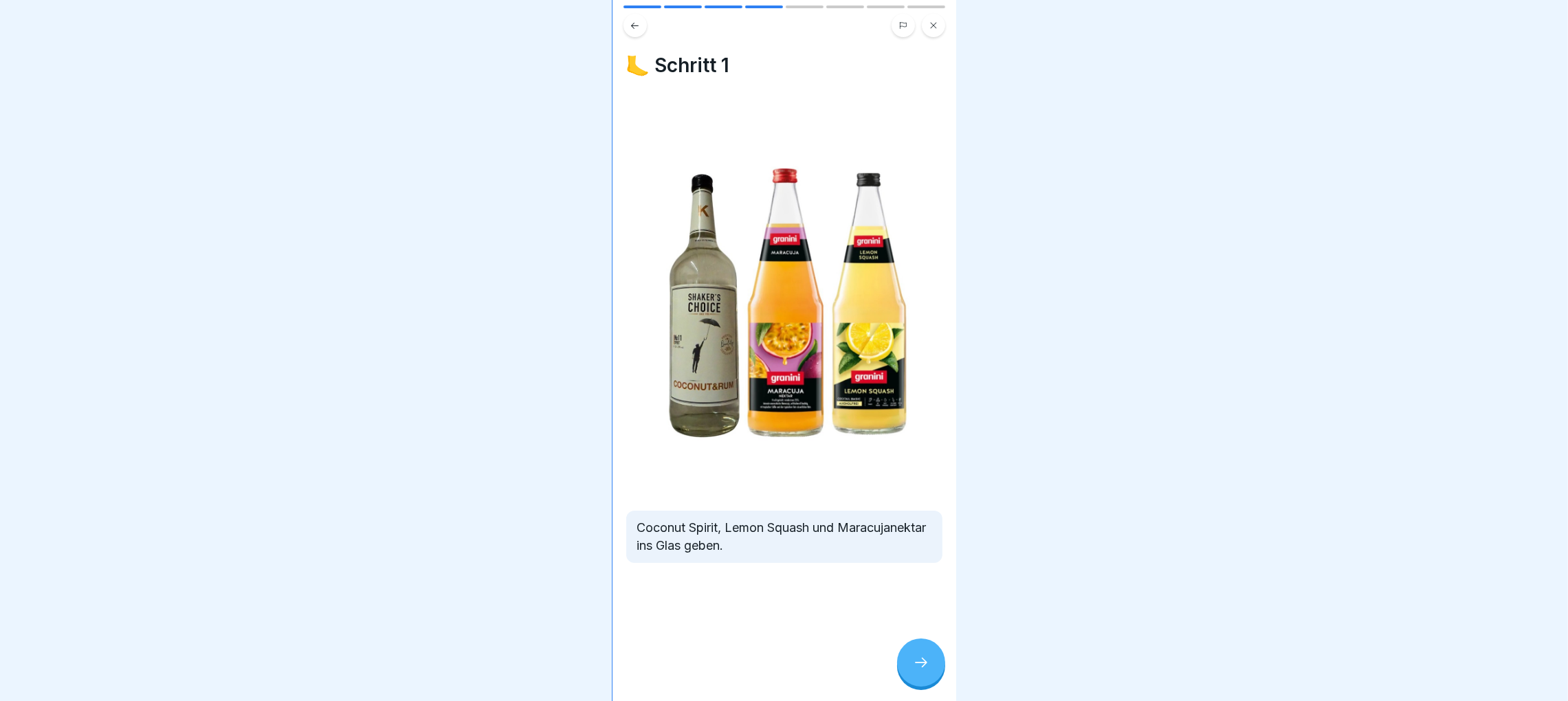
click at [920, 661] on icon at bounding box center [921, 663] width 17 height 17
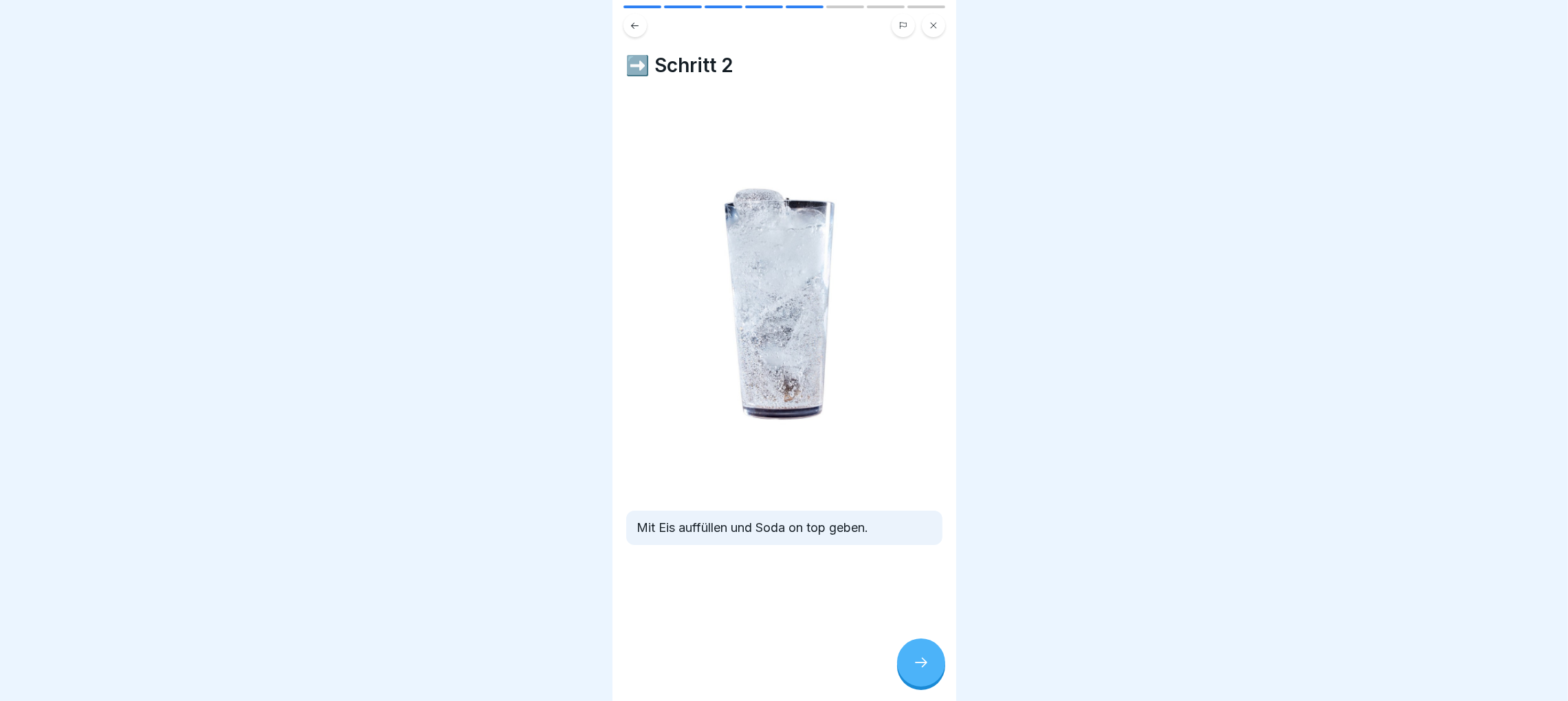
click at [630, 21] on icon at bounding box center [634, 26] width 10 height 10
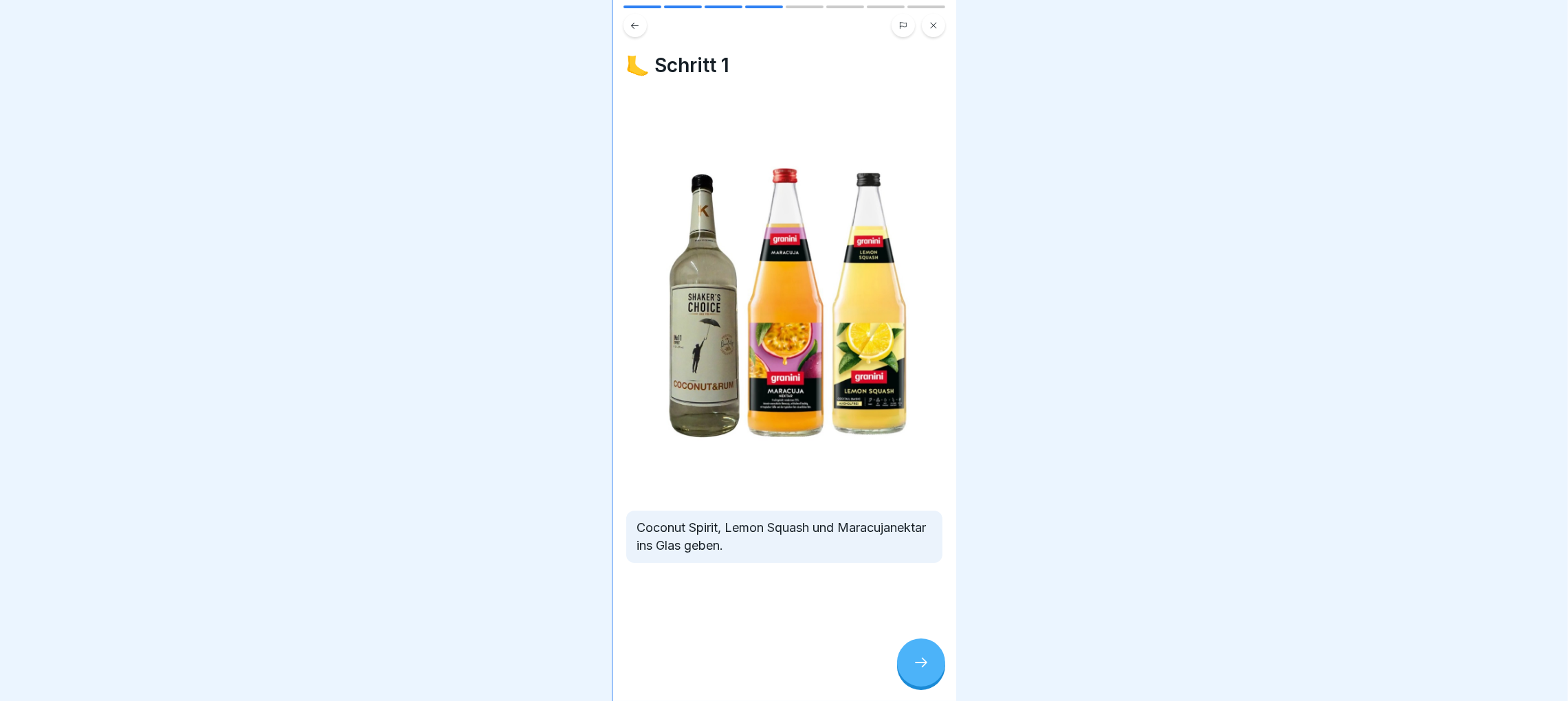
click at [636, 21] on icon at bounding box center [634, 26] width 10 height 10
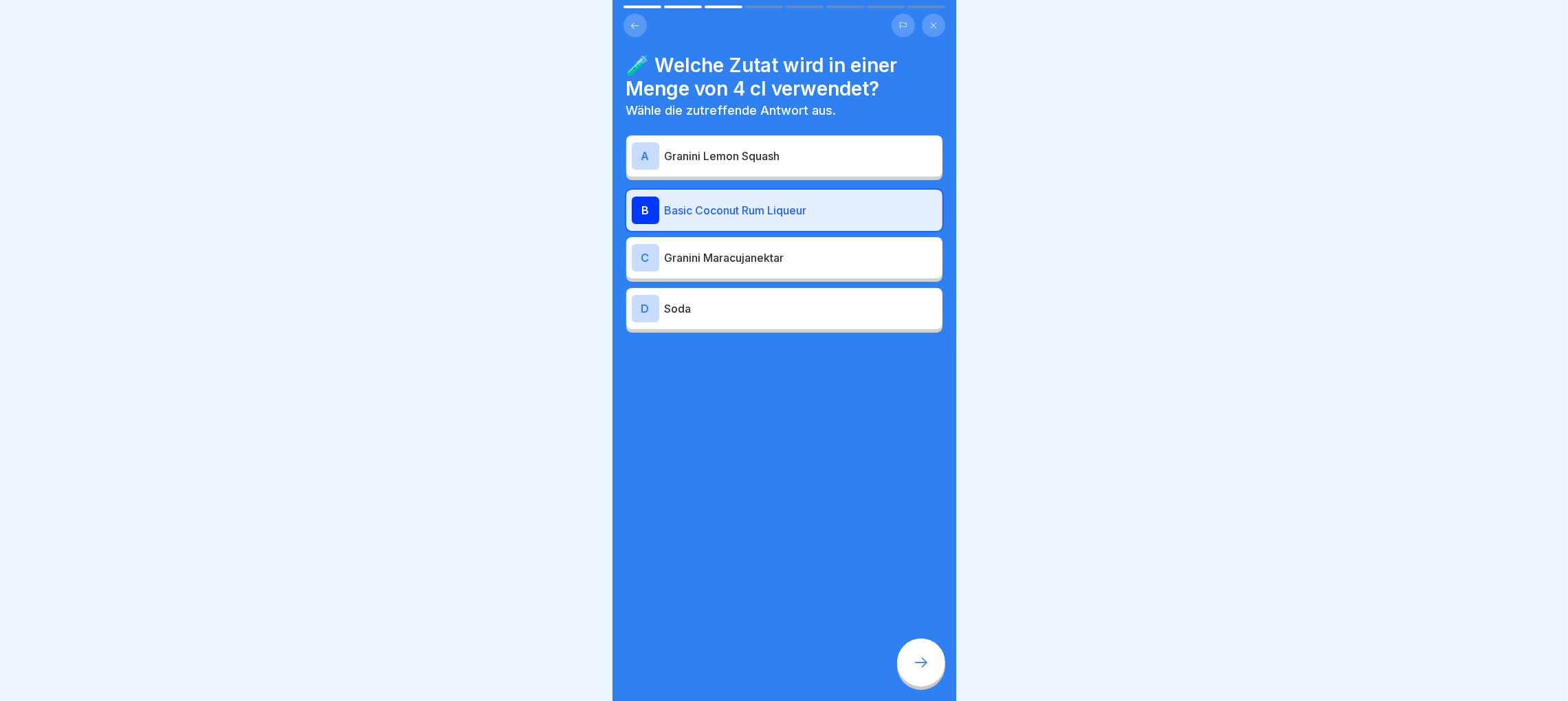
click at [625, 14] on button at bounding box center [634, 25] width 23 height 23
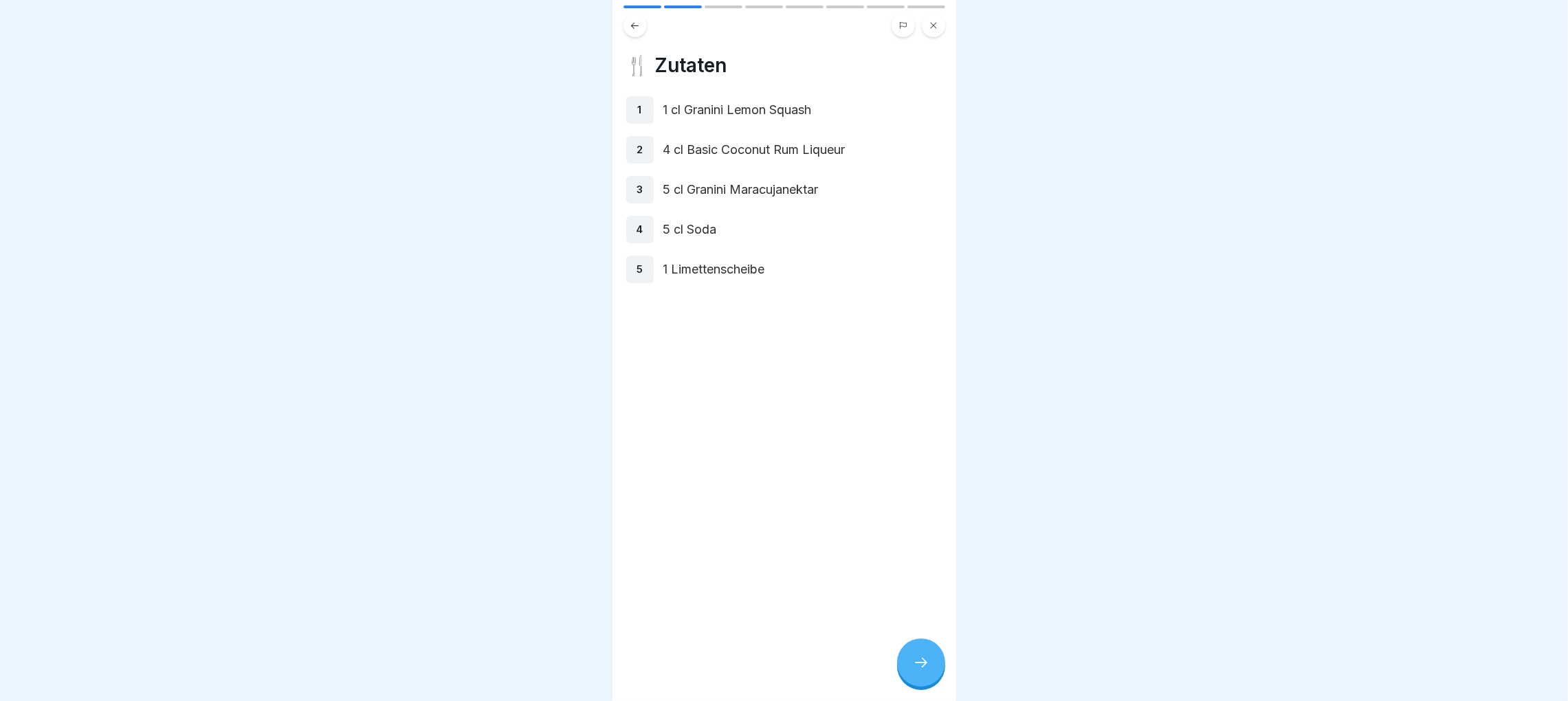
click at [630, 21] on icon at bounding box center [634, 26] width 10 height 10
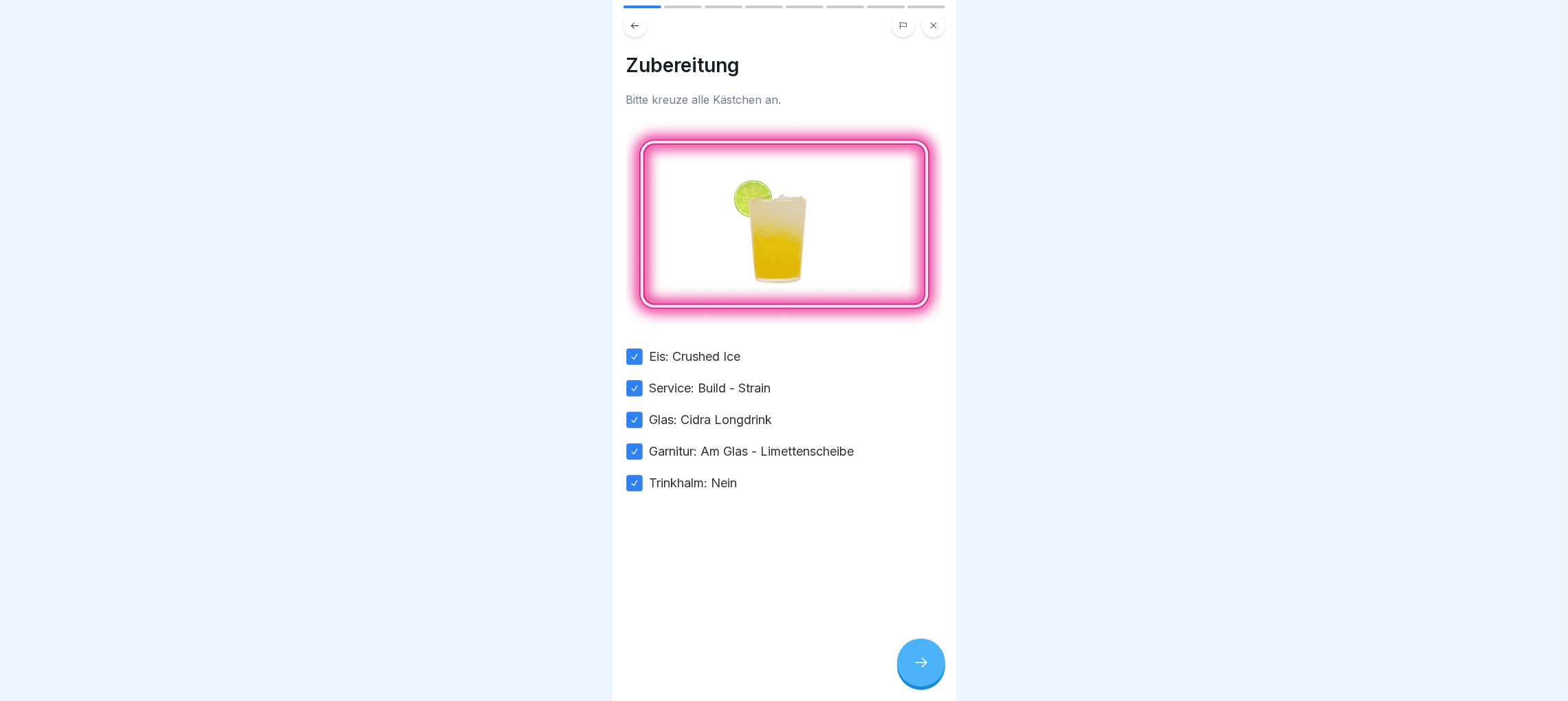
click at [931, 14] on button at bounding box center [933, 25] width 23 height 23
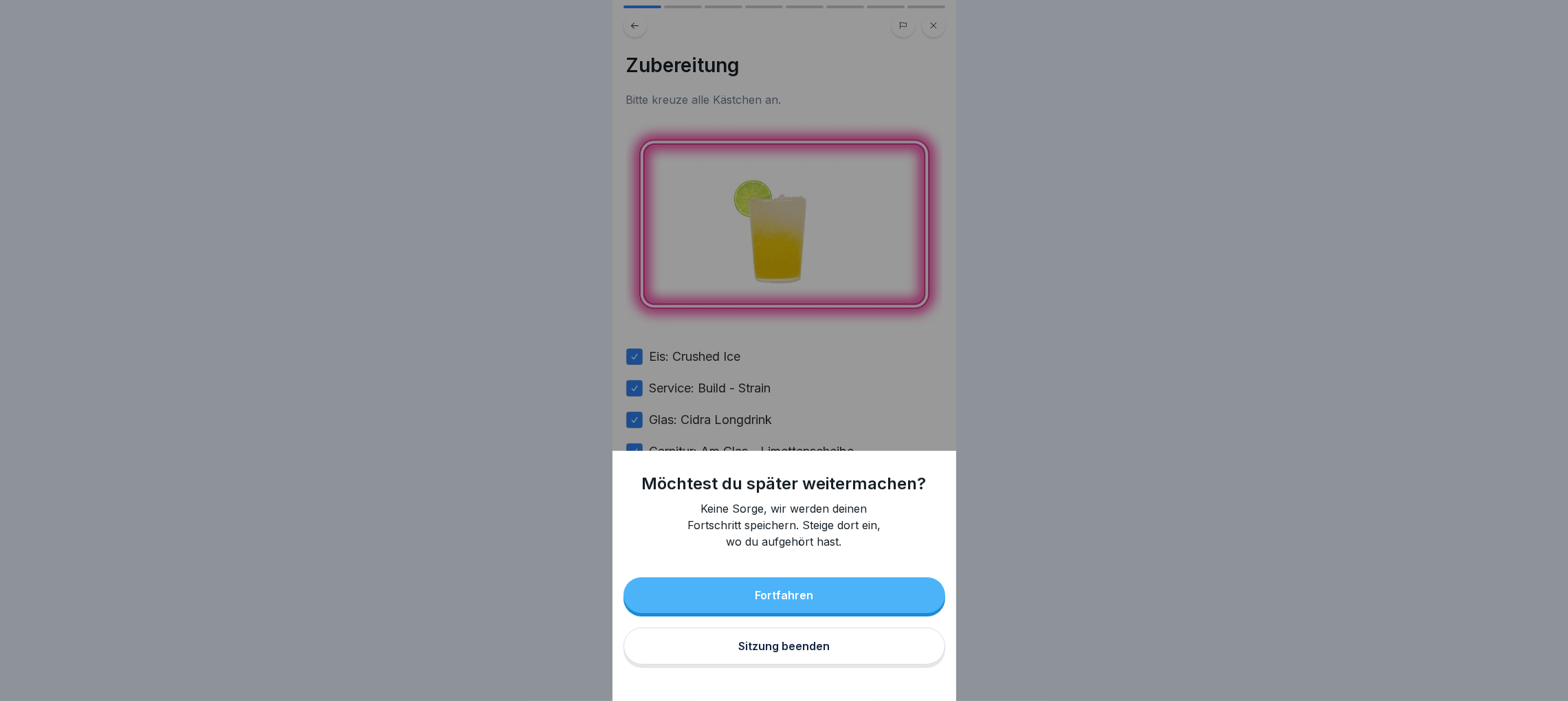
click at [780, 652] on div "Sitzung beenden" at bounding box center [784, 646] width 91 height 13
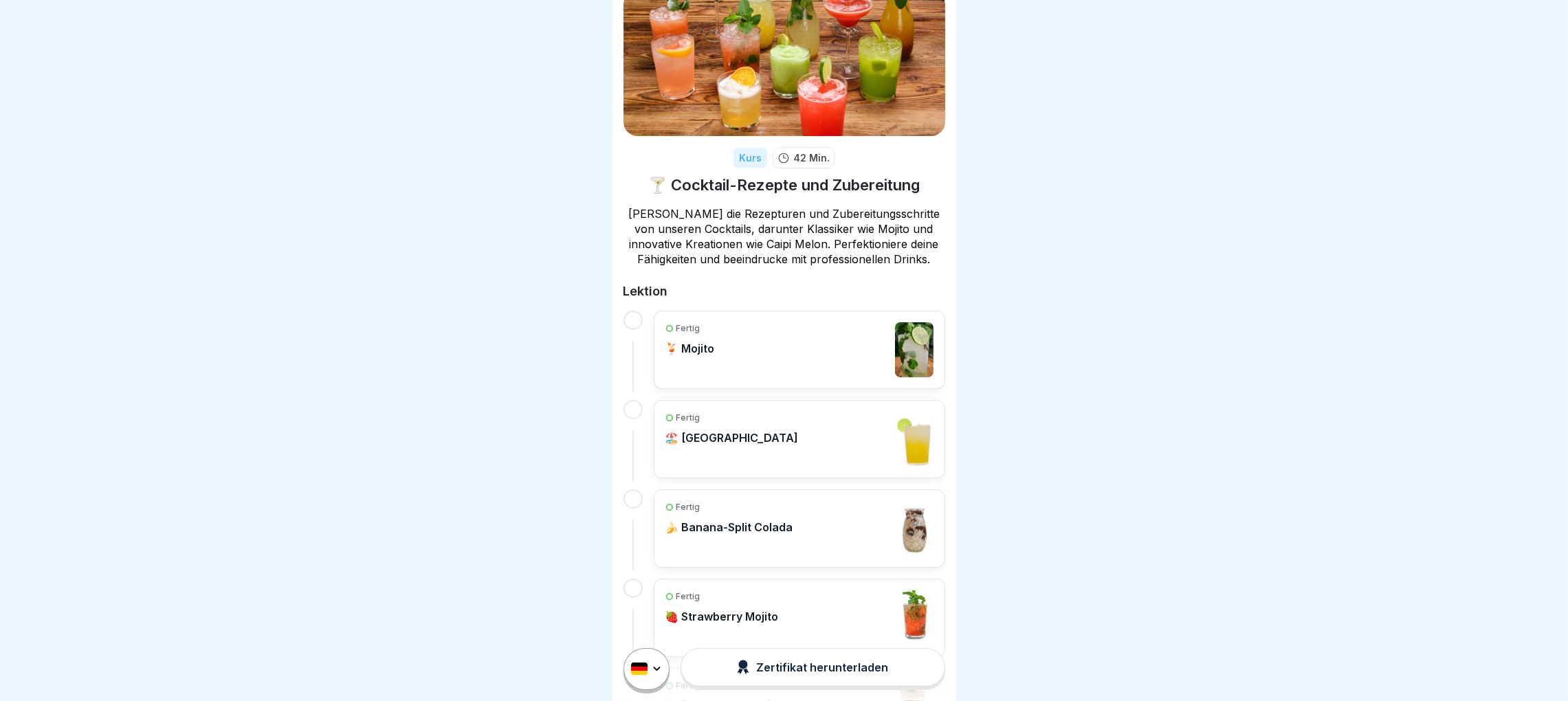
scroll to position [103, 0]
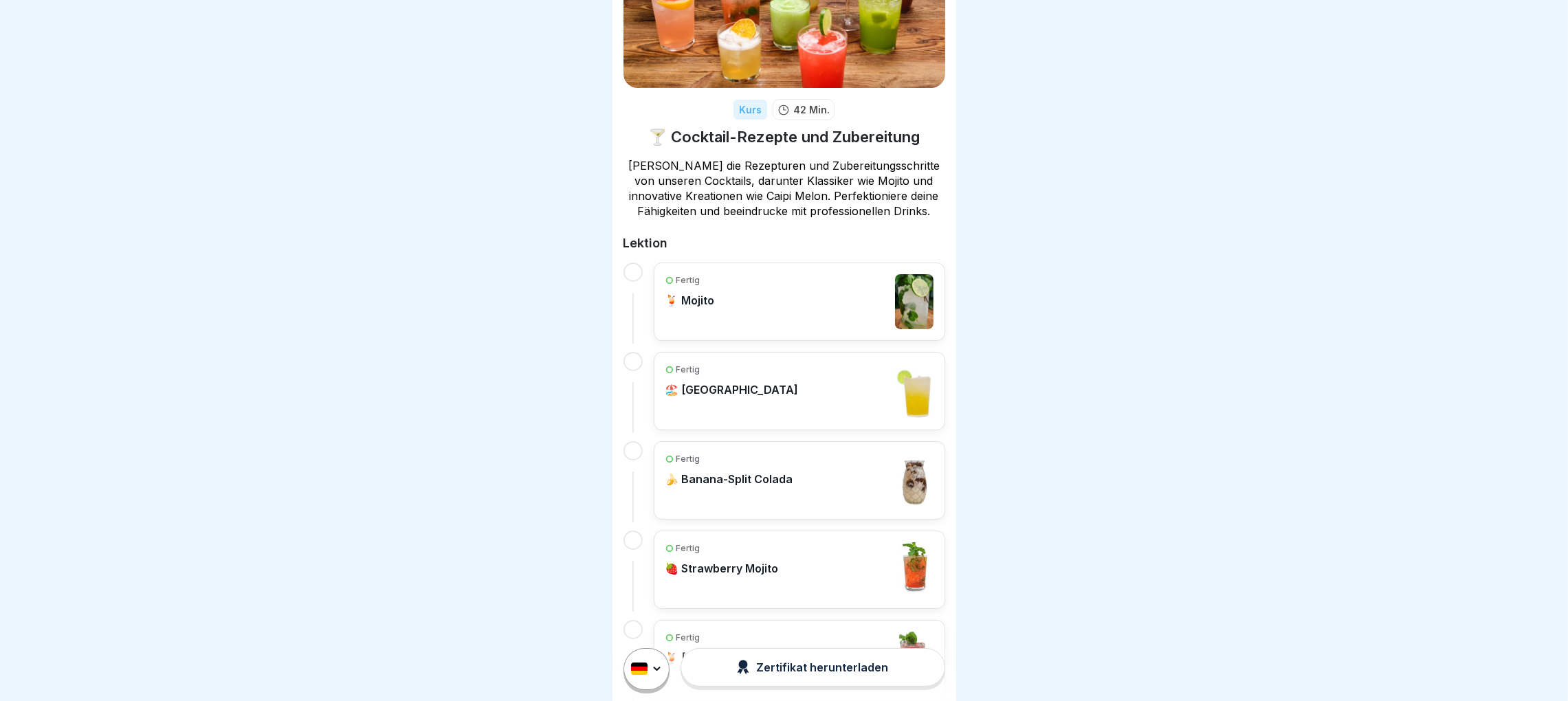
click at [766, 485] on p "🍌 Banana-Split Colada" at bounding box center [729, 479] width 128 height 14
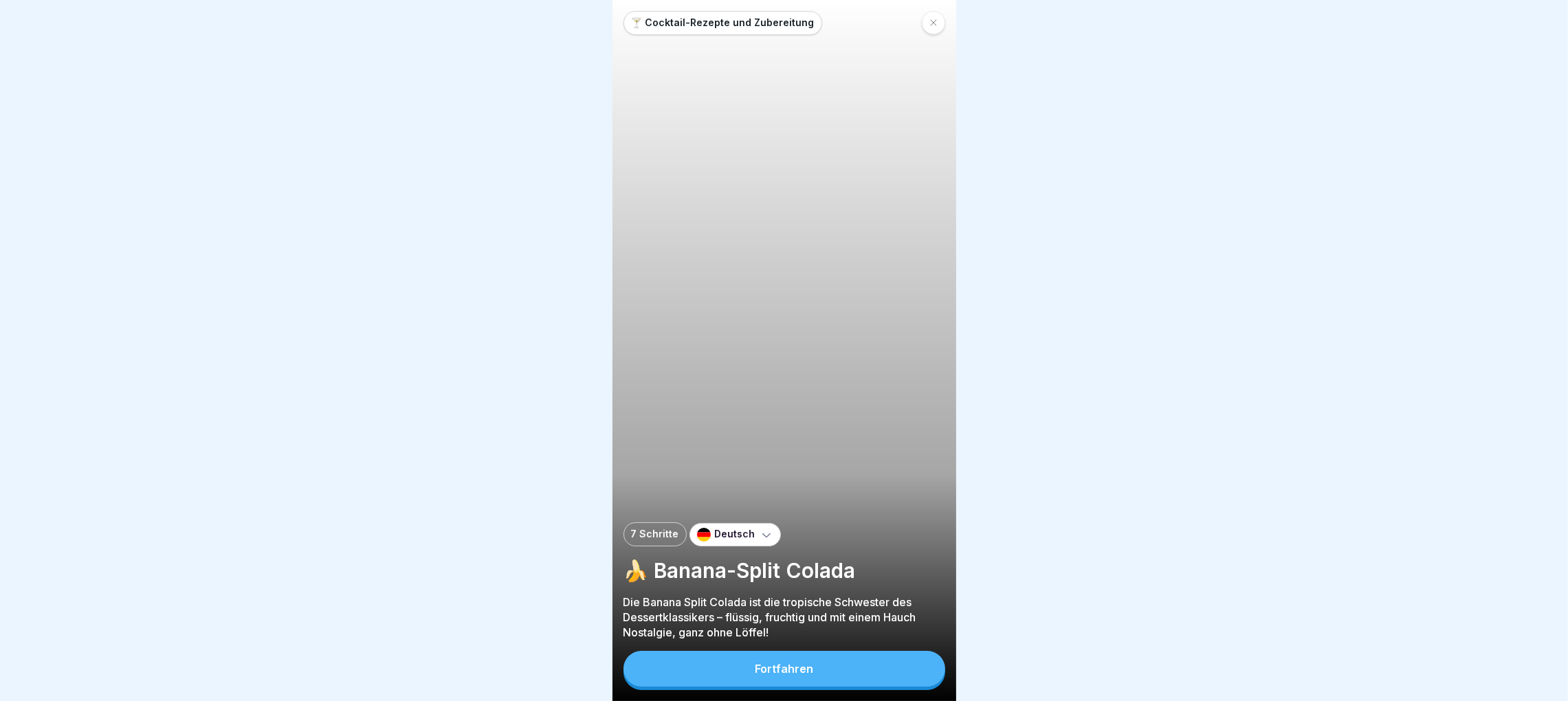
scroll to position [15, 0]
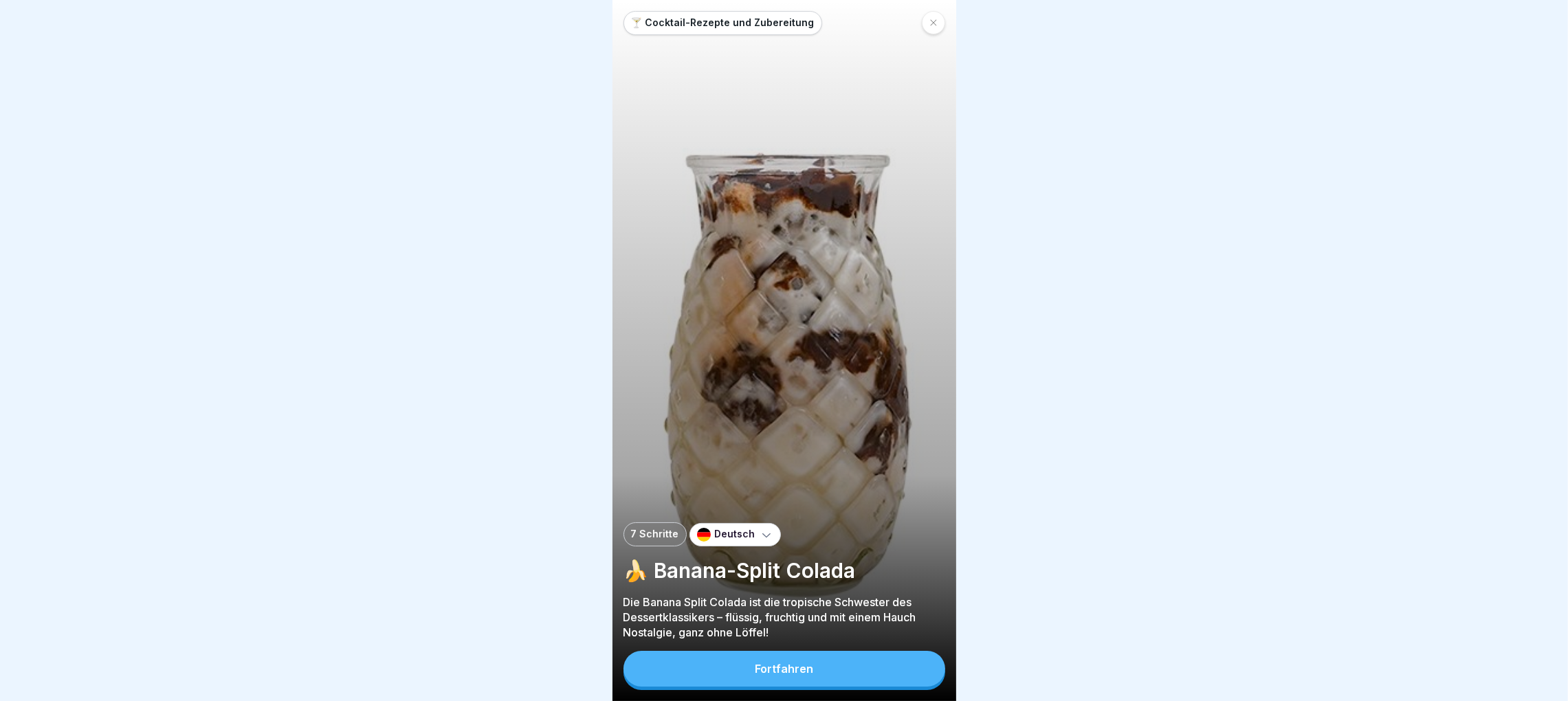
click at [770, 676] on button "Fortfahren" at bounding box center [784, 668] width 322 height 36
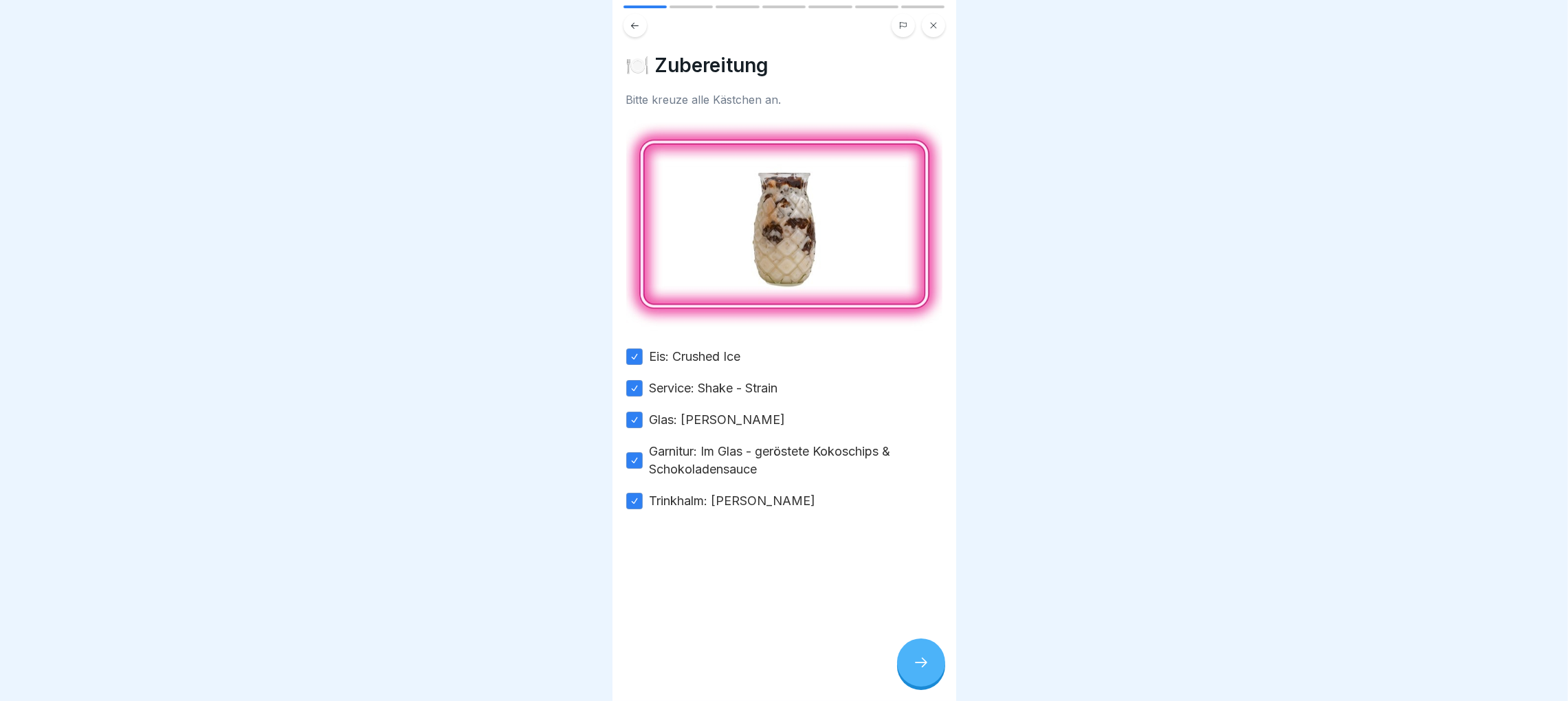
click at [915, 658] on icon at bounding box center [921, 663] width 17 height 17
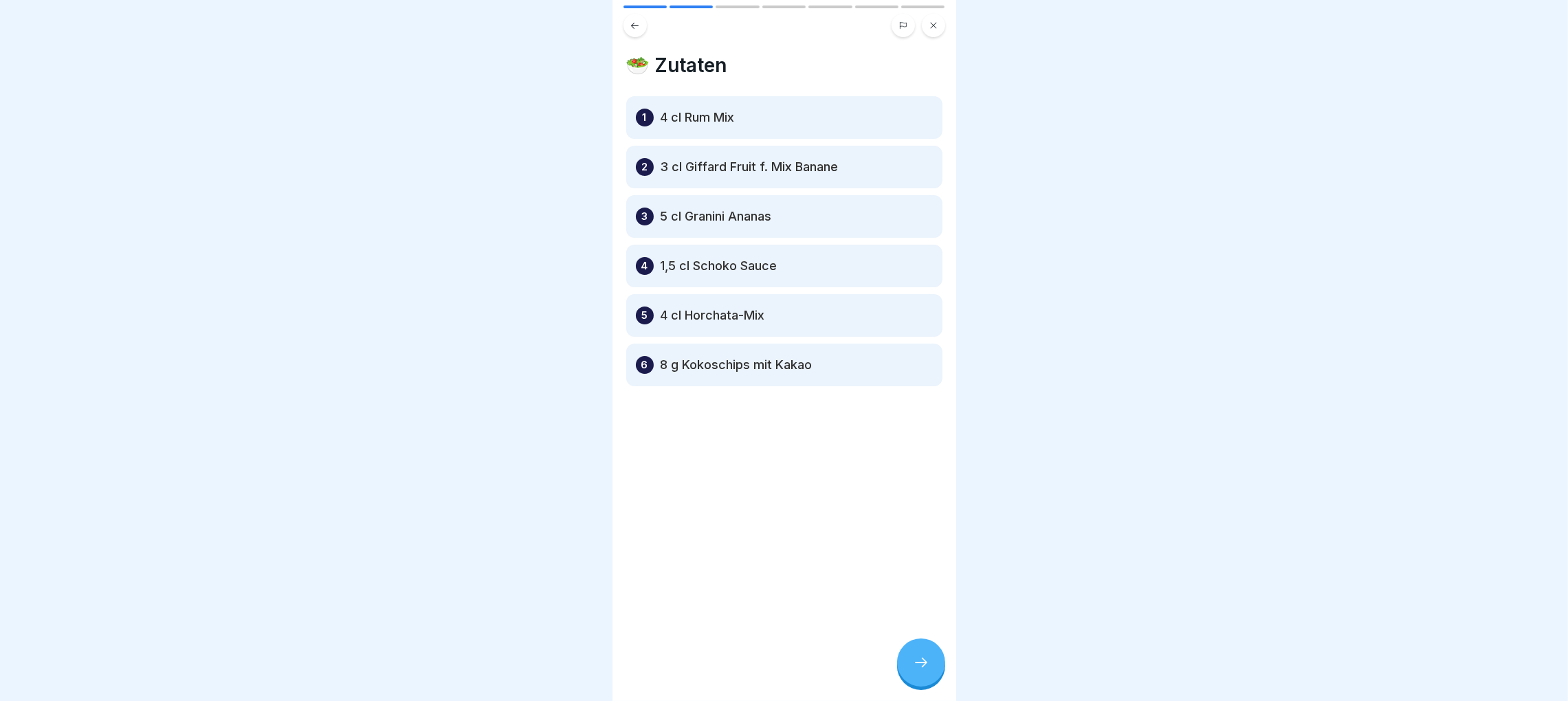
click at [918, 670] on icon at bounding box center [921, 663] width 17 height 17
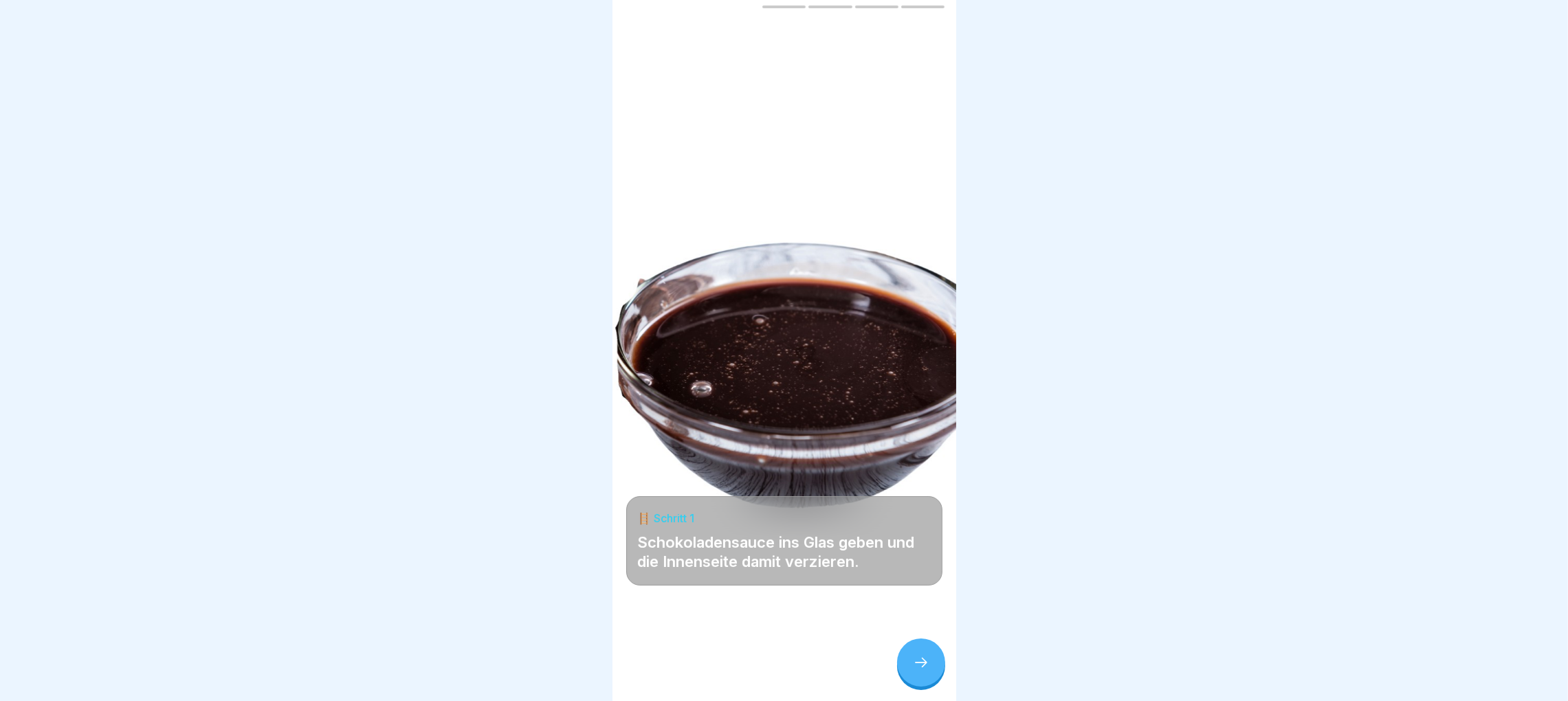
click at [914, 669] on icon at bounding box center [921, 663] width 17 height 17
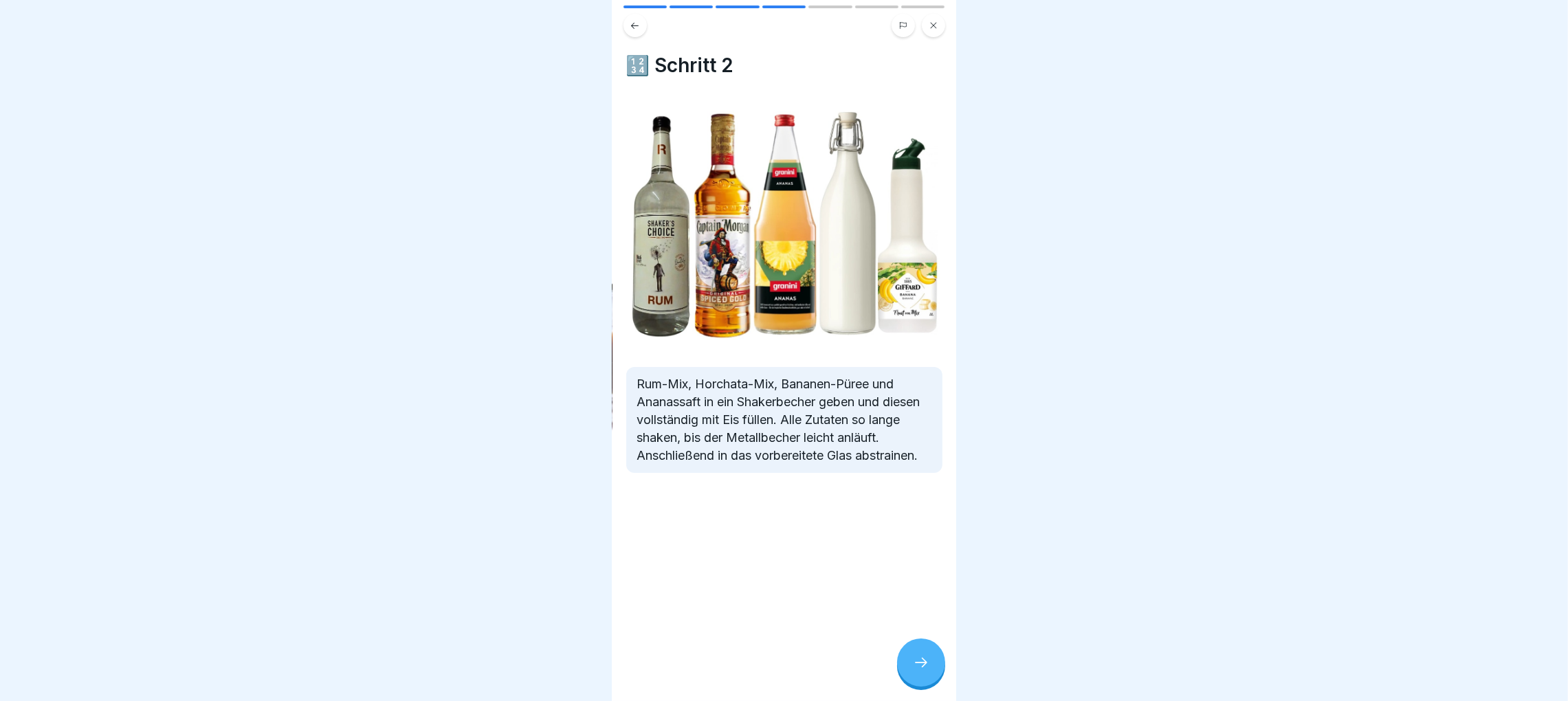
click at [913, 669] on icon at bounding box center [921, 663] width 17 height 17
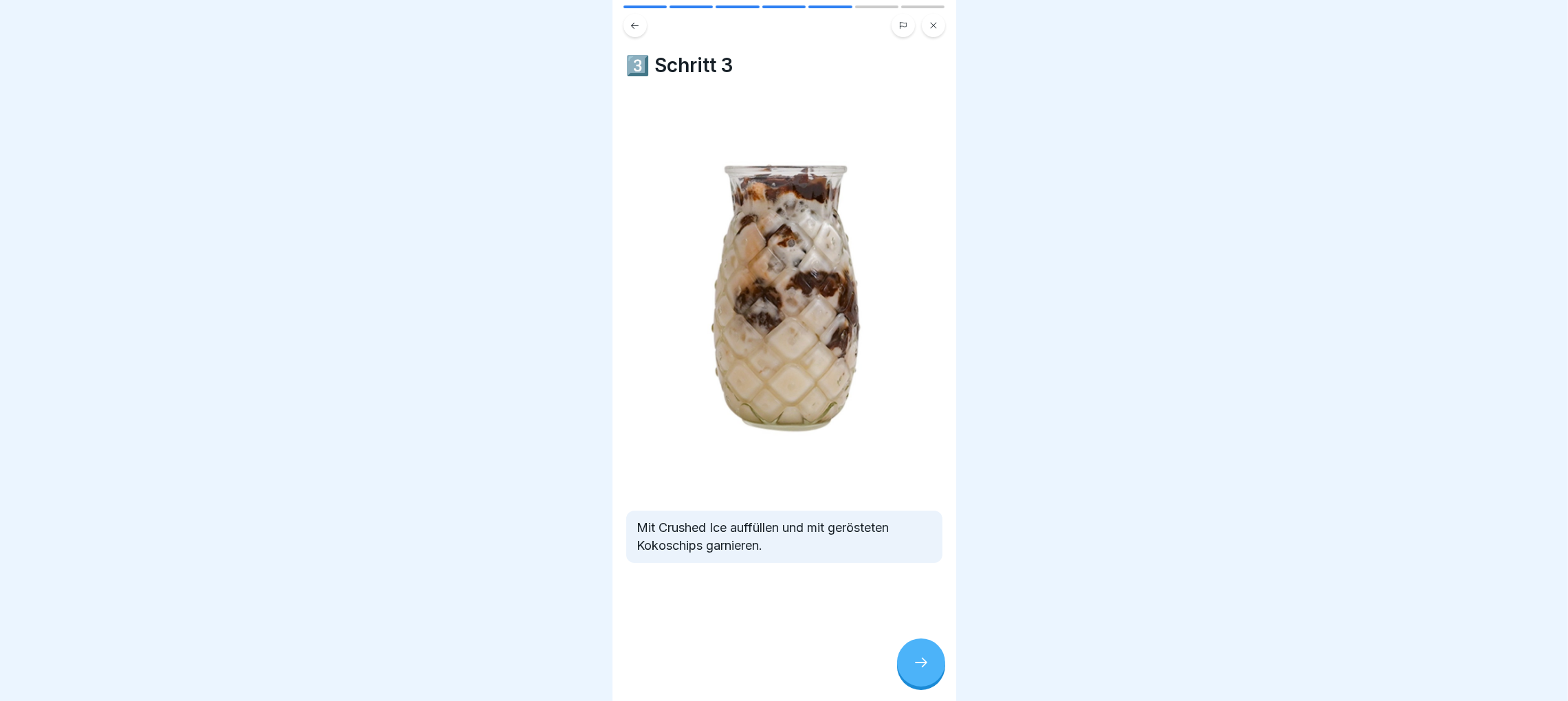
click at [630, 15] on button at bounding box center [634, 25] width 23 height 23
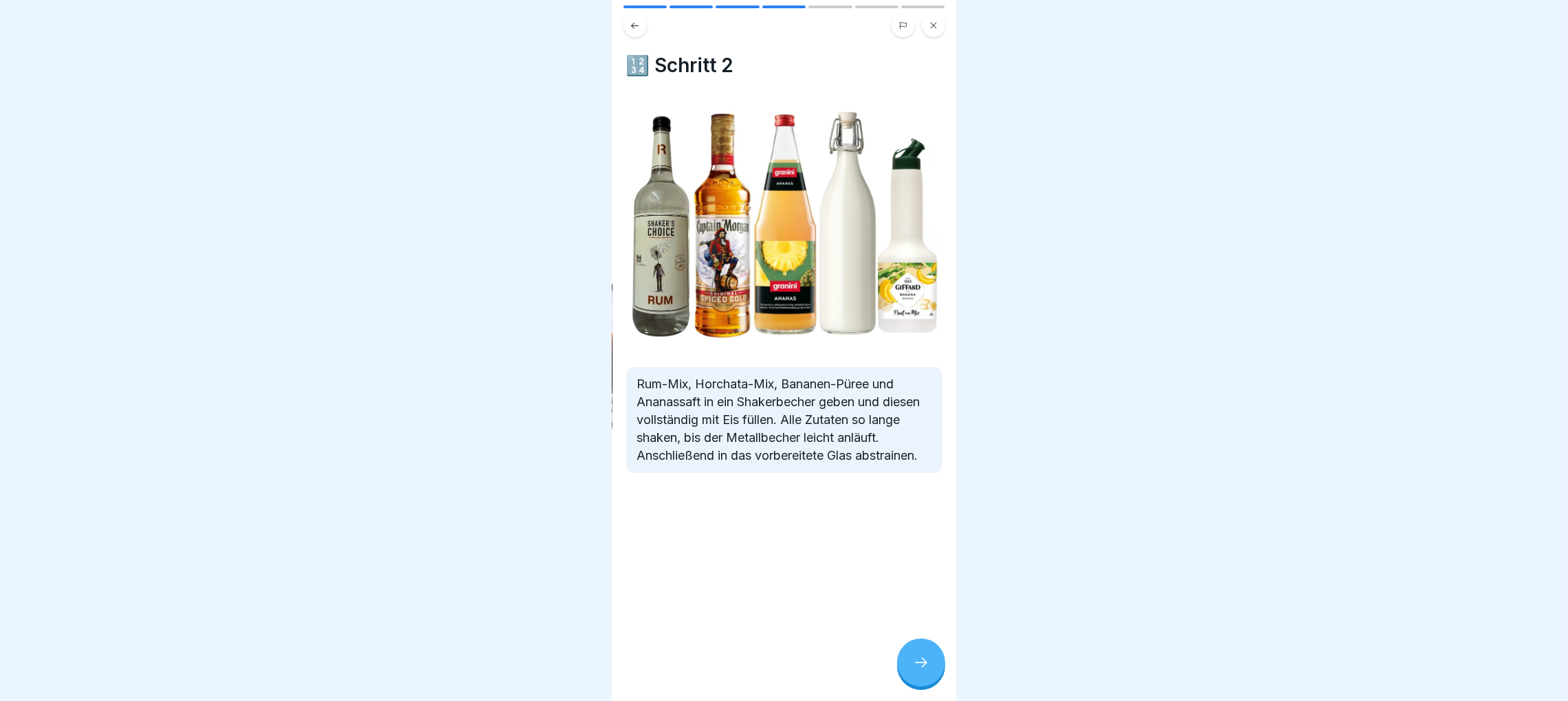
click at [630, 15] on button at bounding box center [634, 25] width 23 height 23
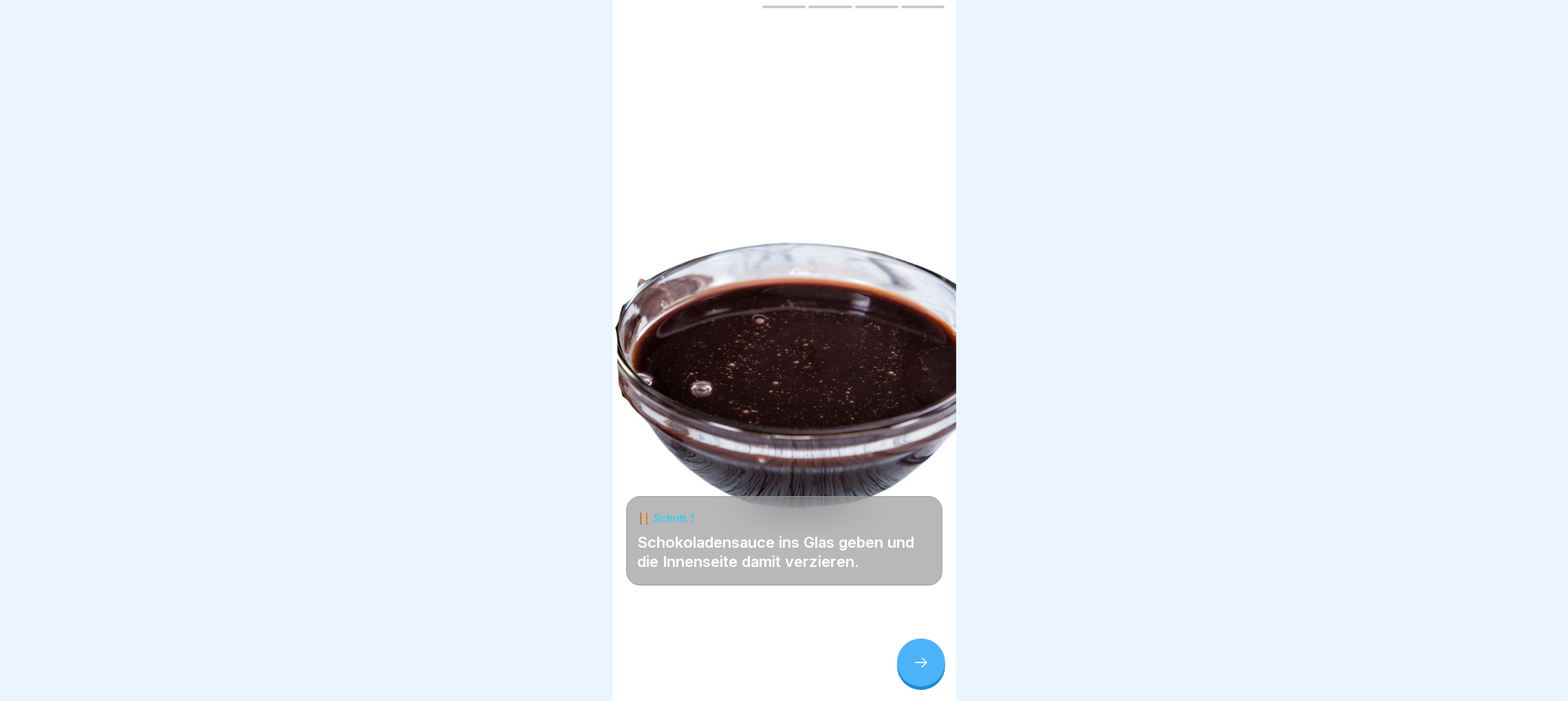
click at [630, 15] on button at bounding box center [634, 25] width 23 height 23
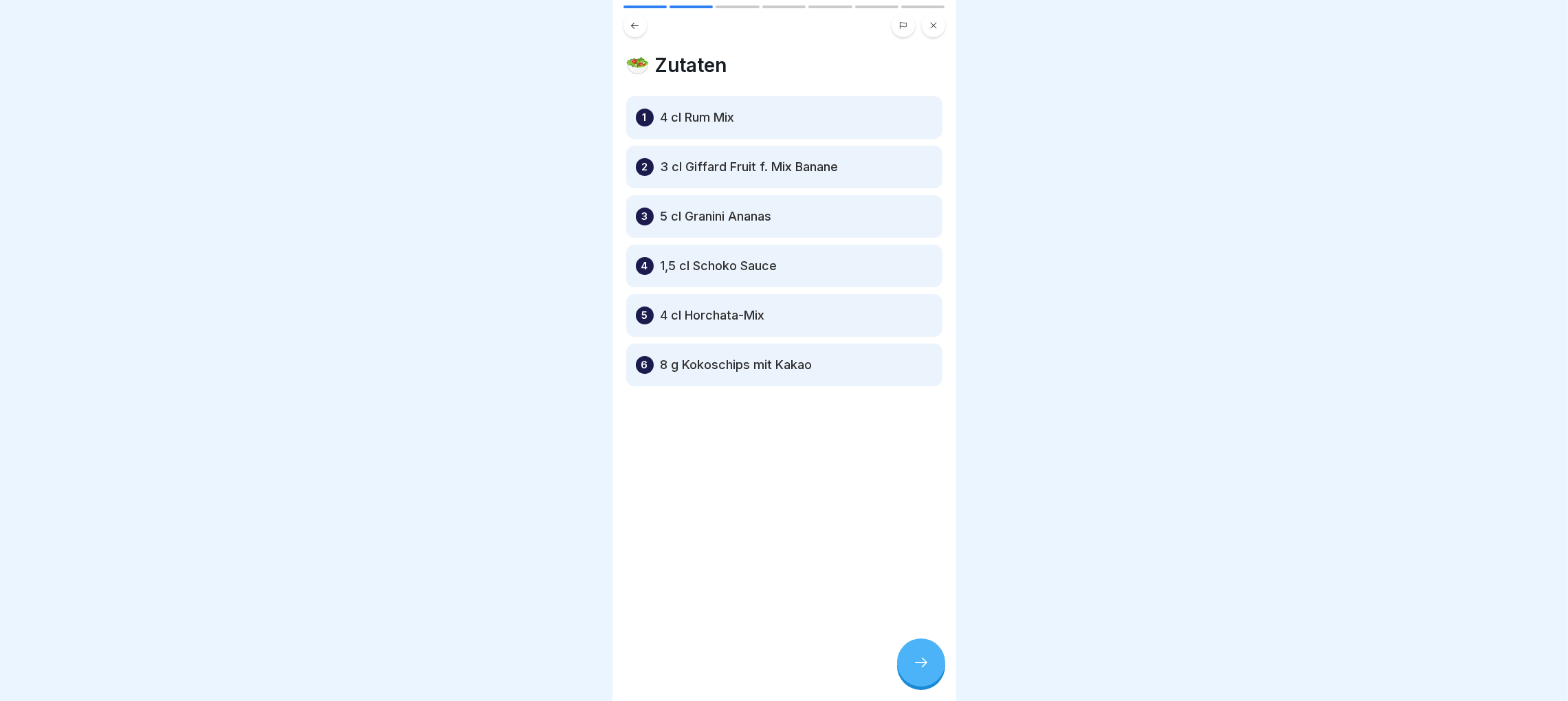
click at [922, 660] on icon at bounding box center [921, 663] width 17 height 17
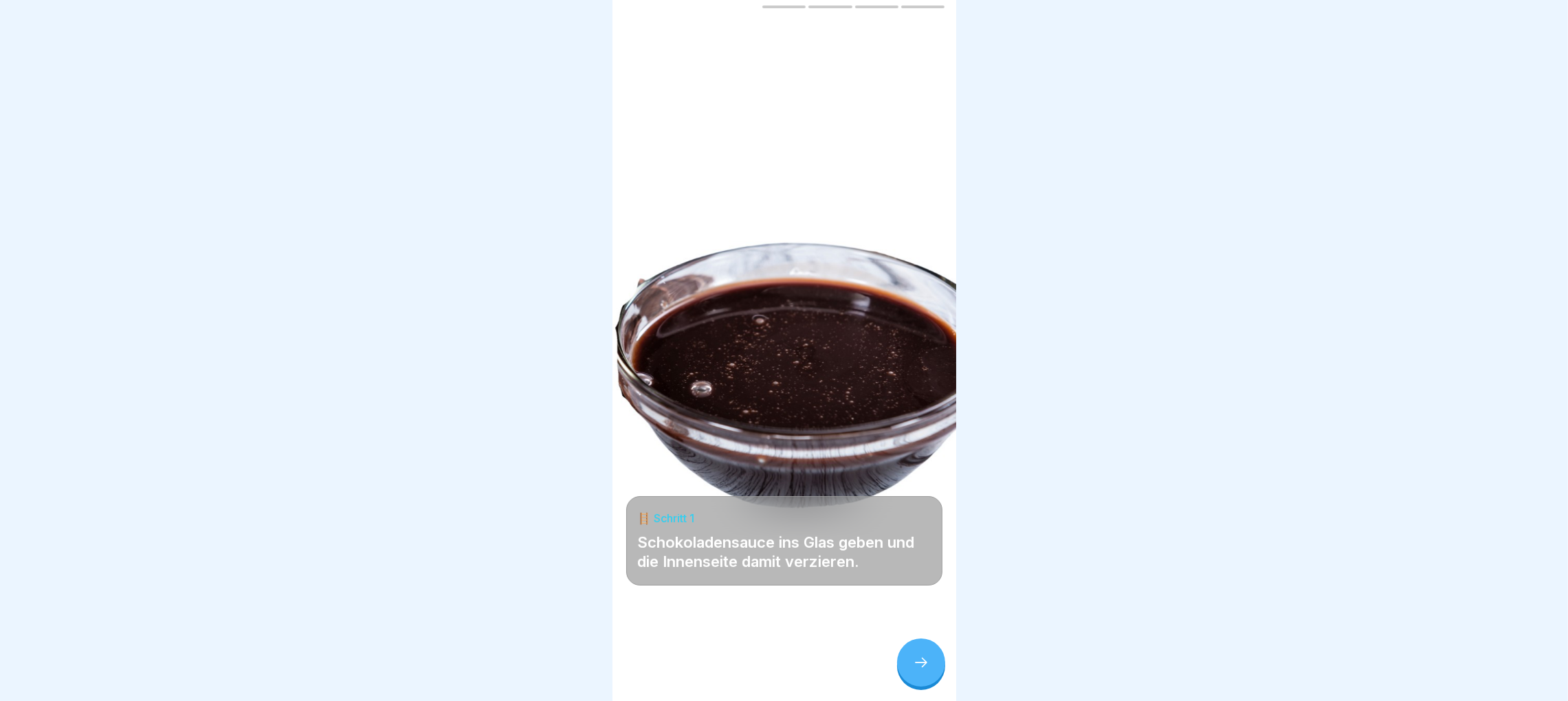
click at [922, 660] on icon at bounding box center [921, 663] width 17 height 17
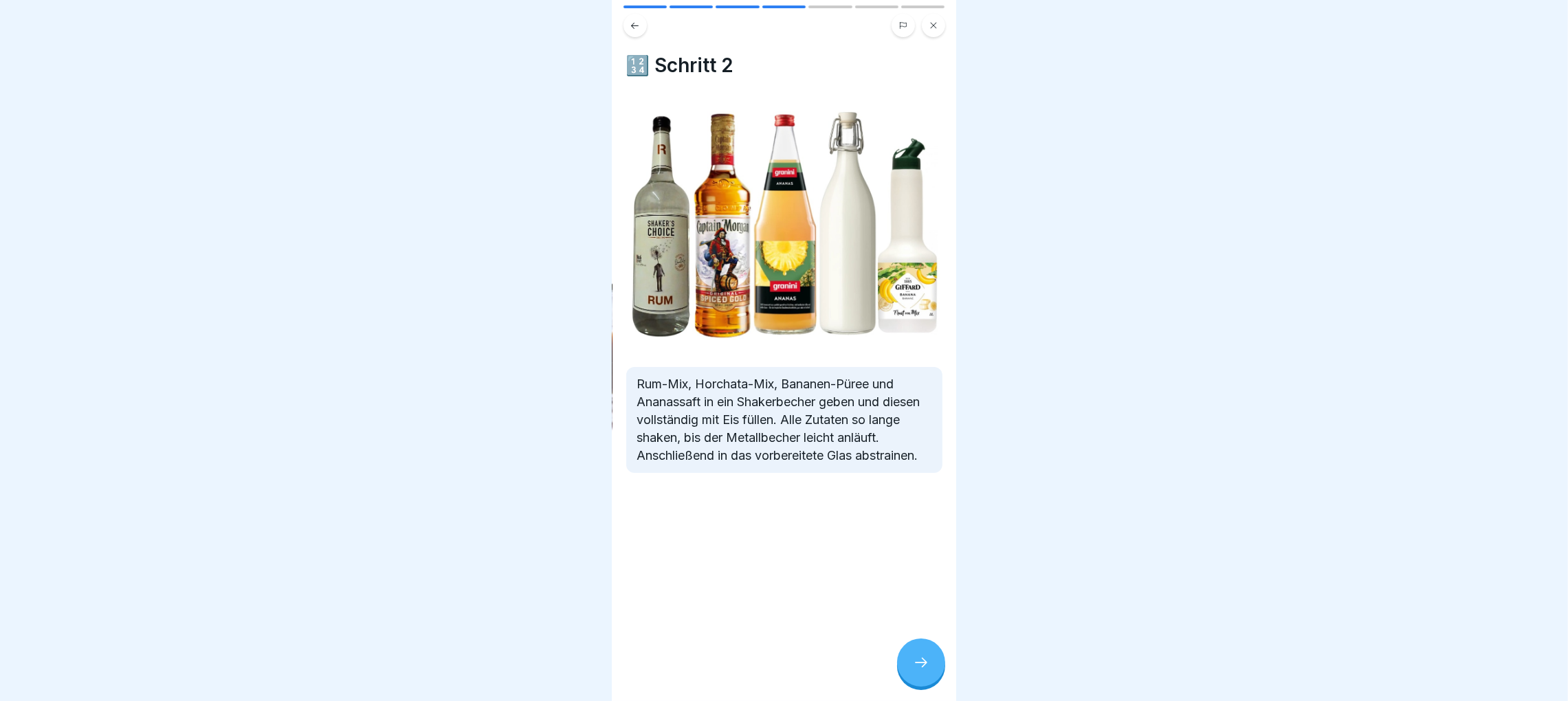
scroll to position [0, 0]
click at [926, 670] on icon at bounding box center [921, 663] width 17 height 17
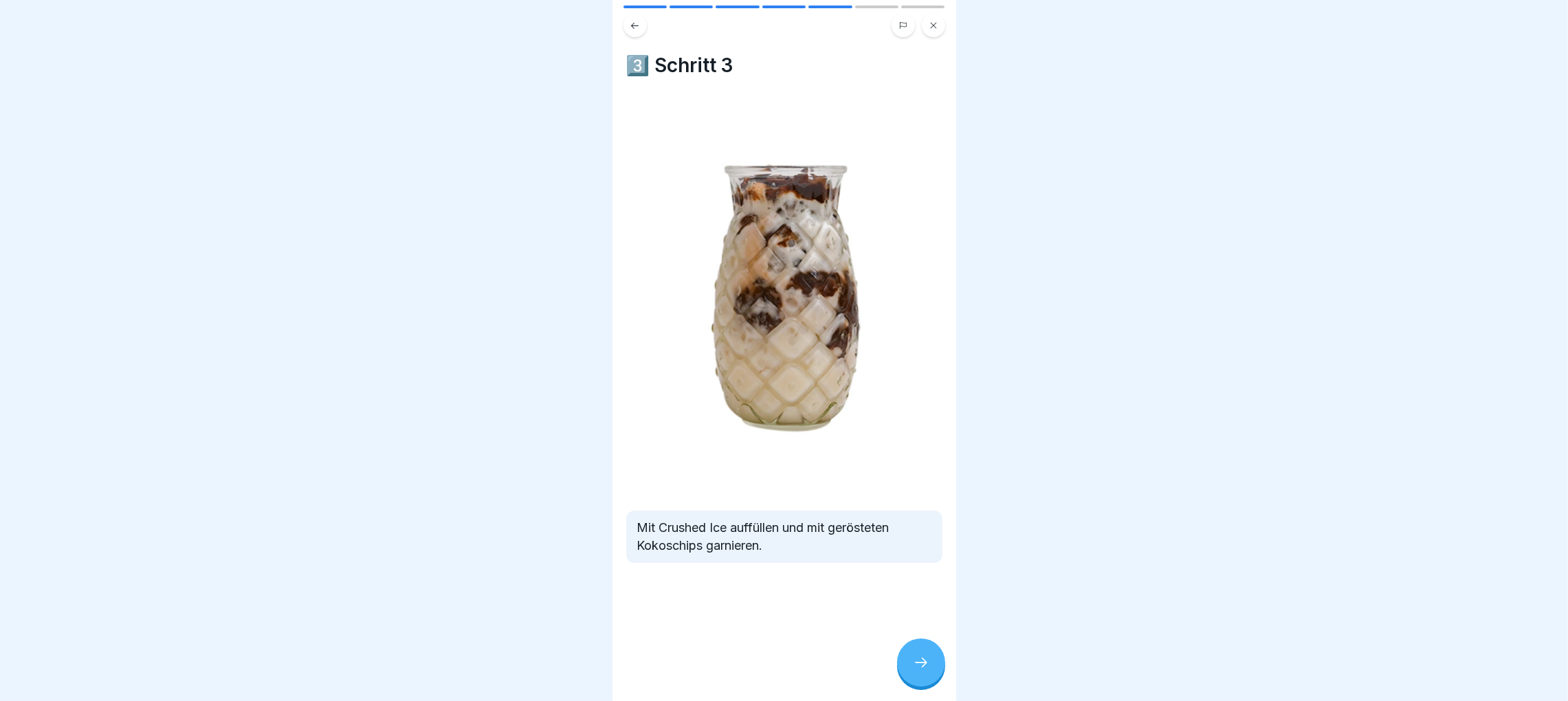
click at [914, 670] on div at bounding box center [920, 662] width 48 height 48
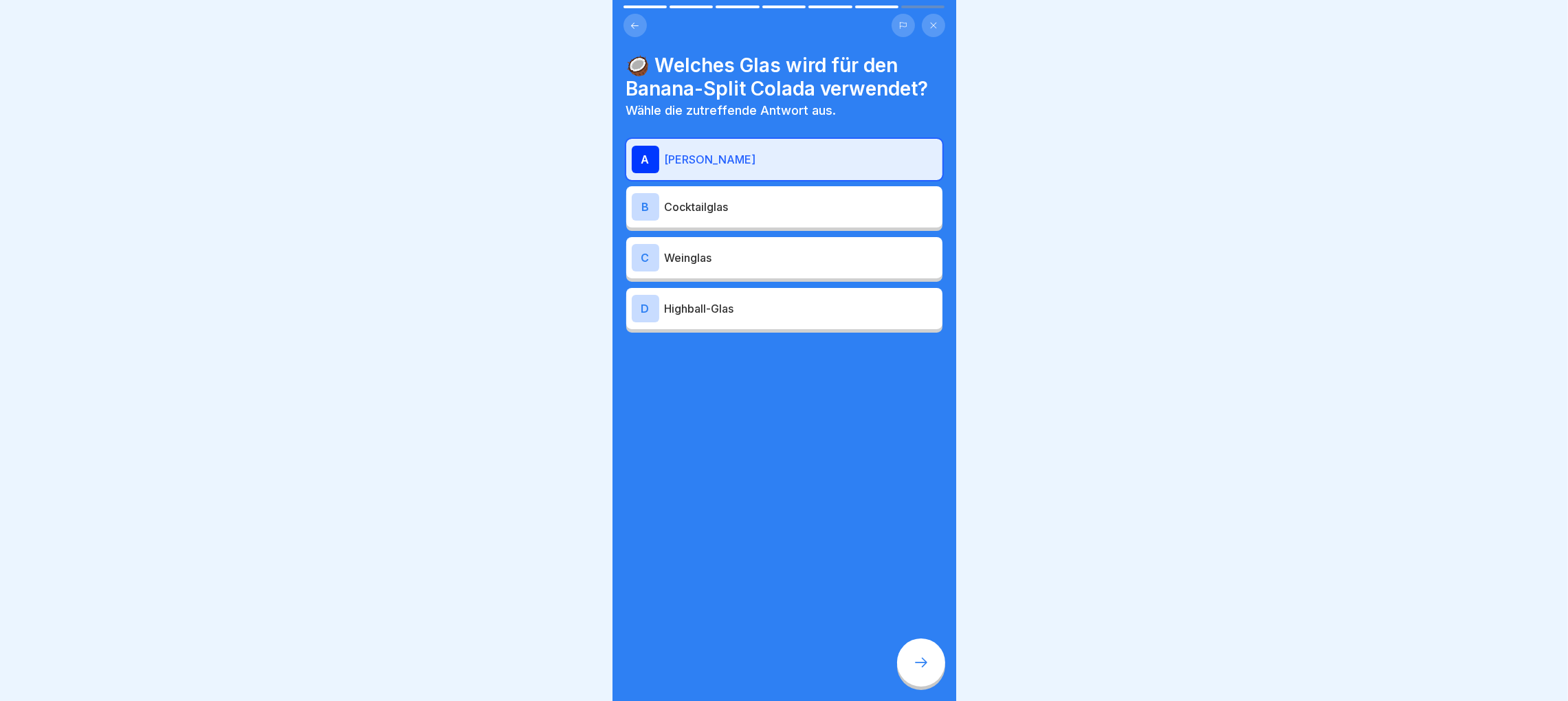
click at [916, 670] on div at bounding box center [920, 662] width 48 height 48
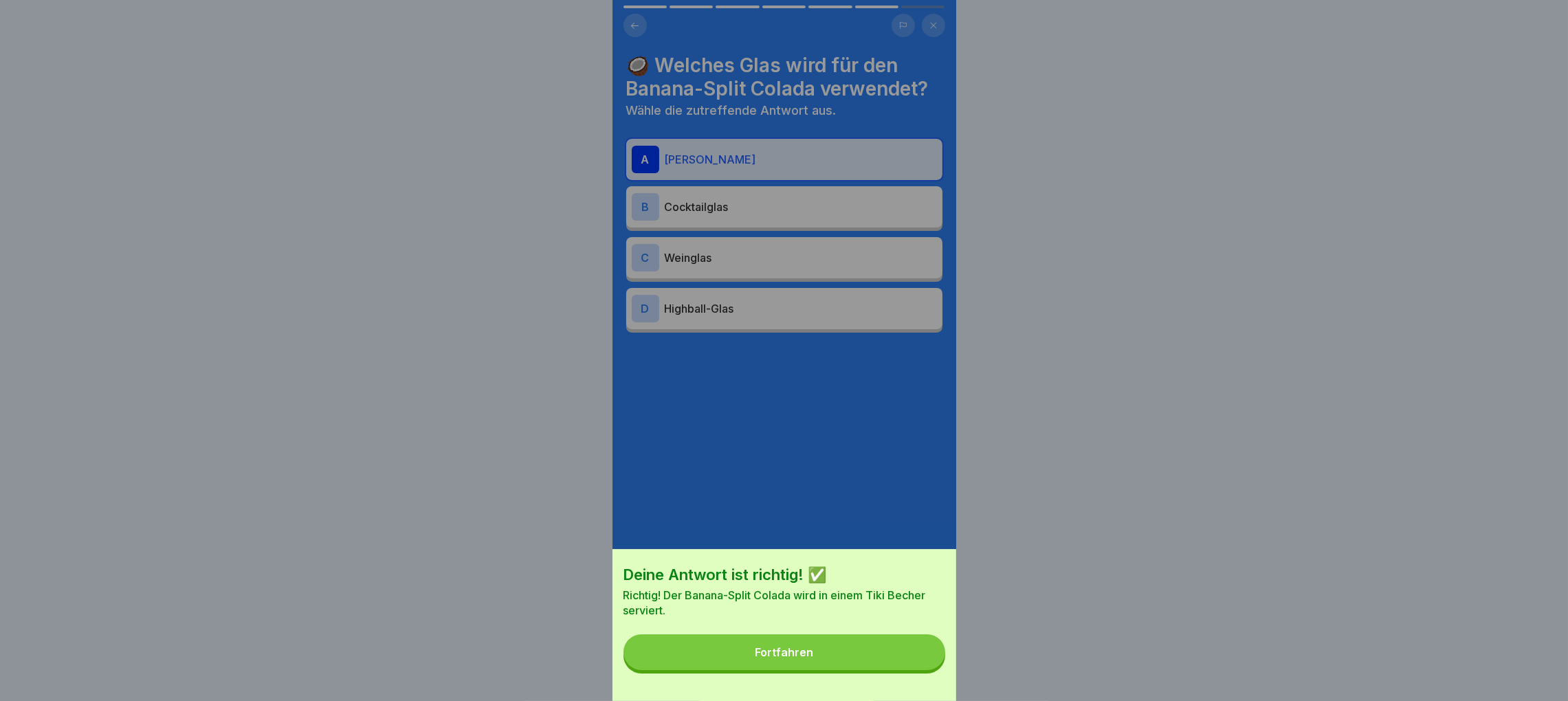
click at [916, 670] on button "Fortfahren" at bounding box center [784, 651] width 322 height 36
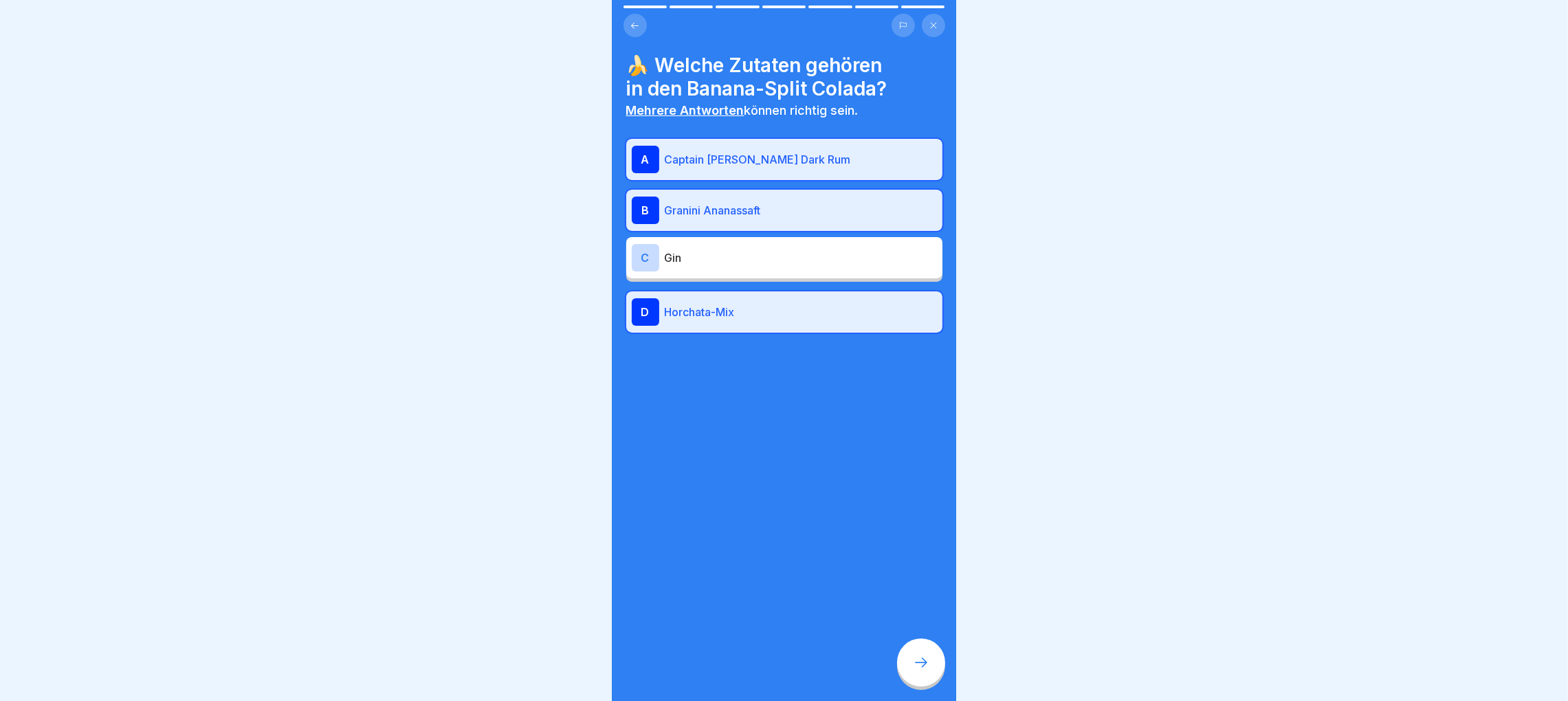
click at [904, 663] on div at bounding box center [920, 662] width 48 height 48
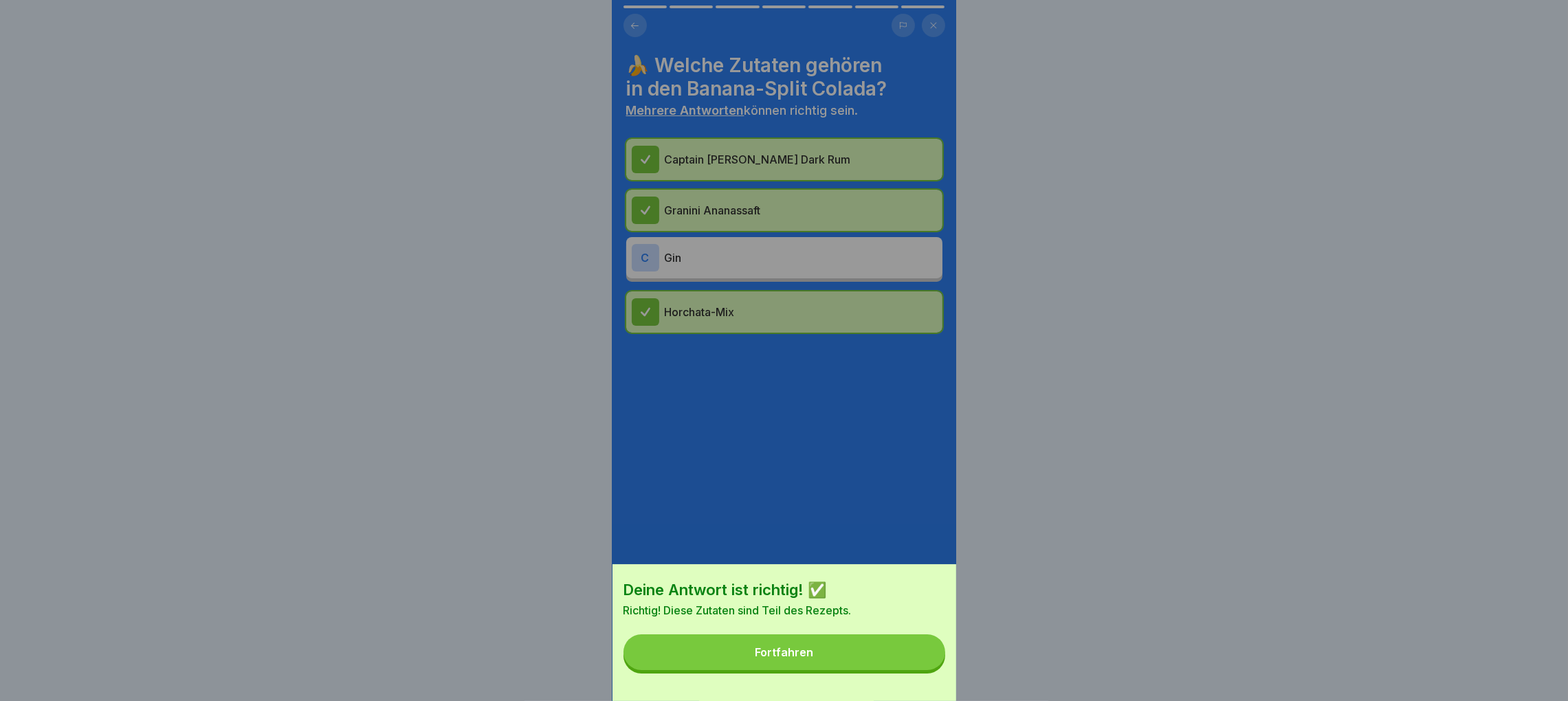
click at [904, 663] on button "Fortfahren" at bounding box center [784, 651] width 322 height 36
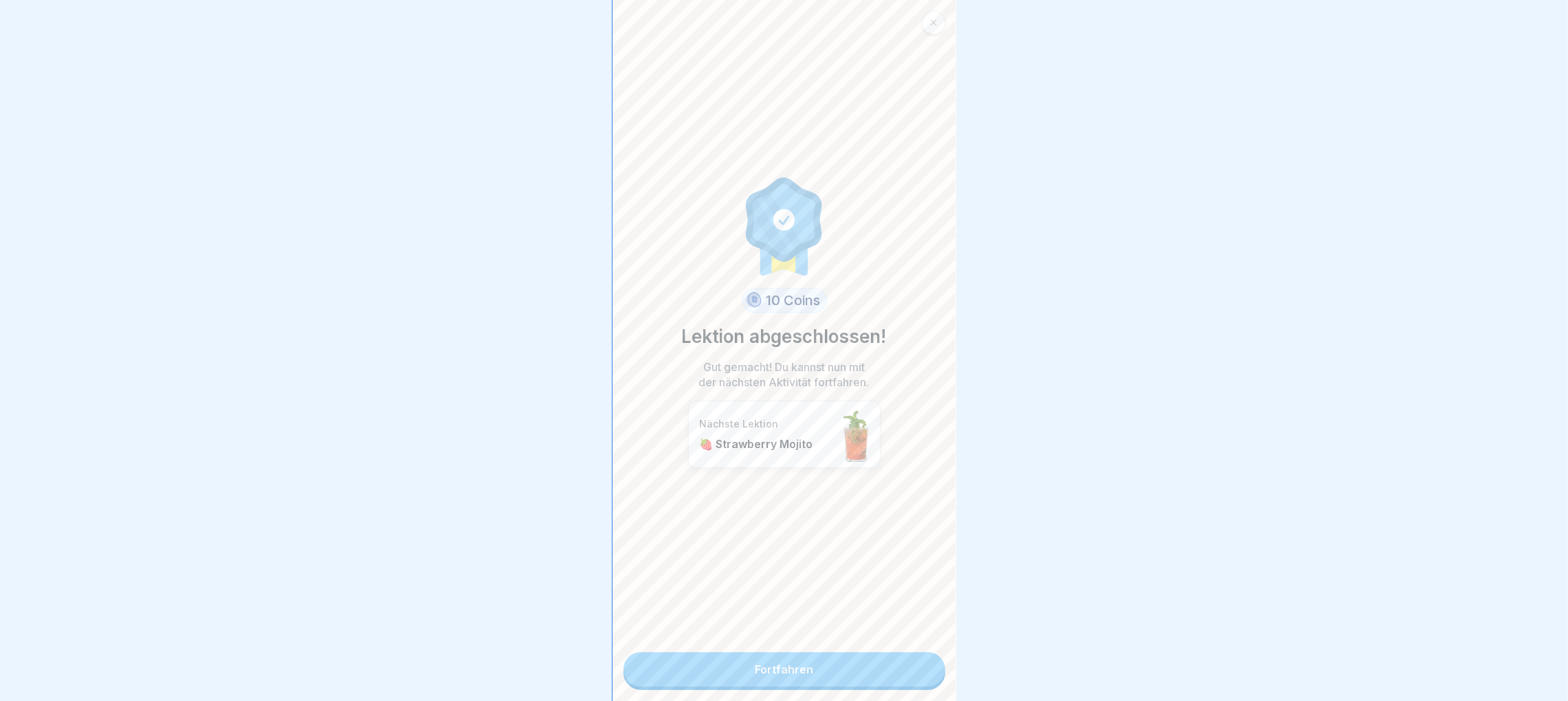
click at [936, 24] on icon at bounding box center [934, 23] width 8 height 8
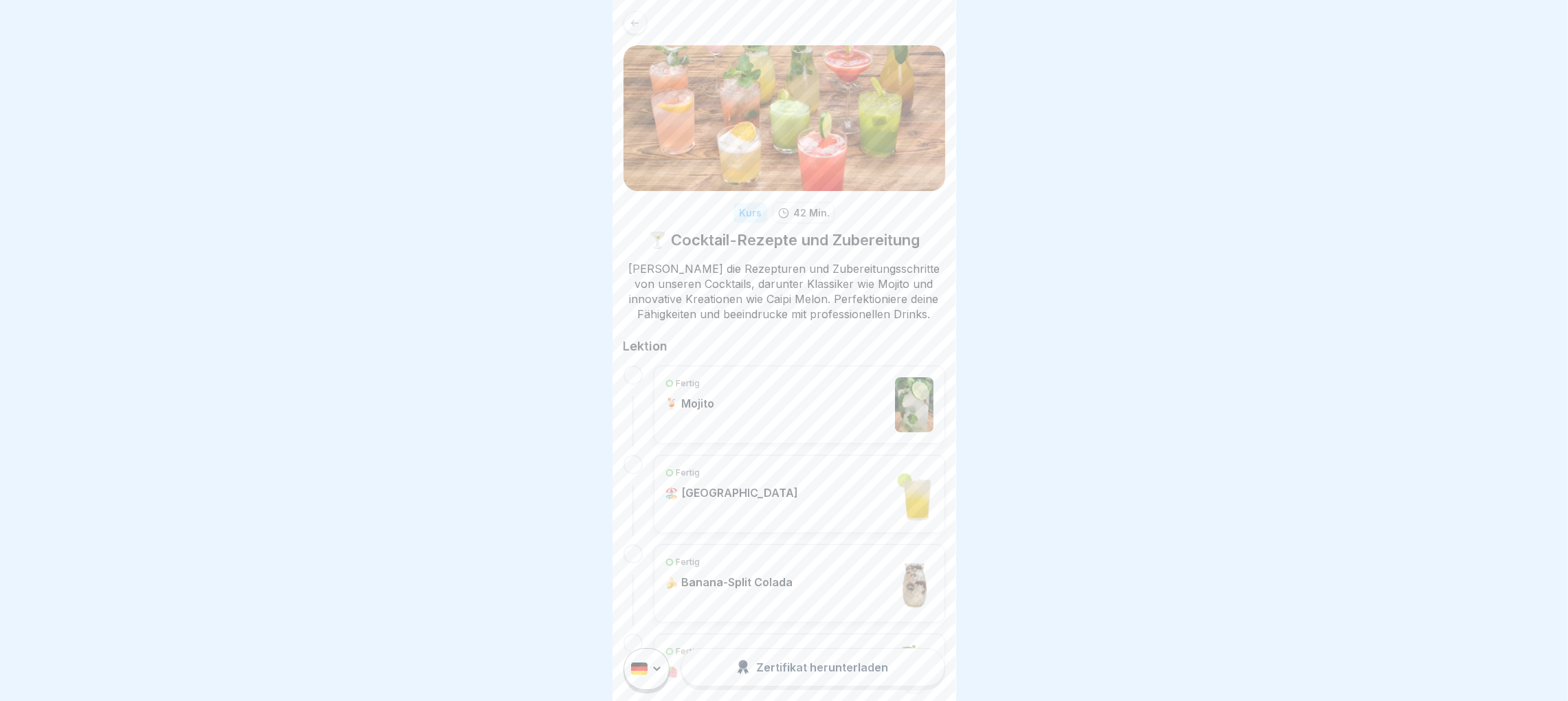
click at [634, 22] on icon at bounding box center [634, 23] width 10 height 10
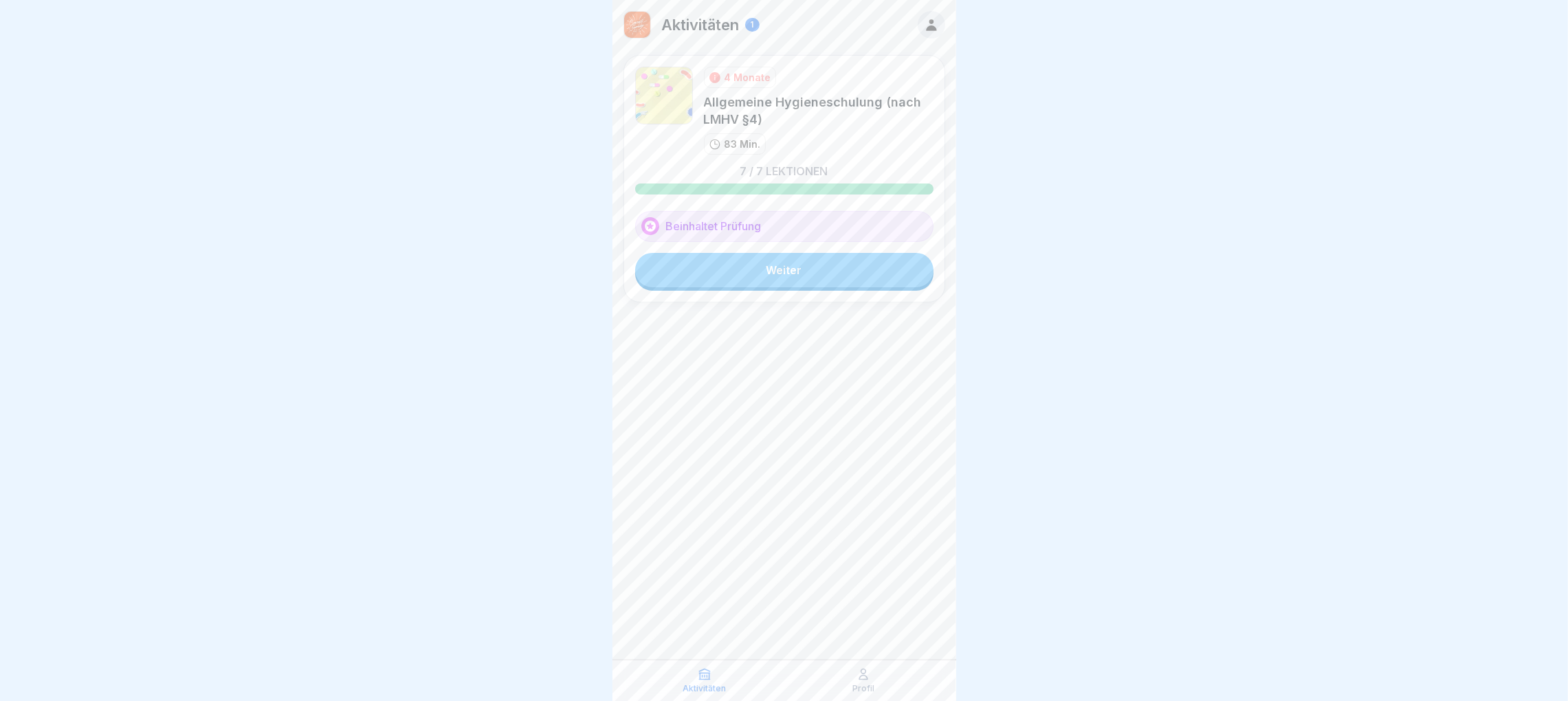
click at [931, 28] on icon at bounding box center [931, 25] width 10 height 12
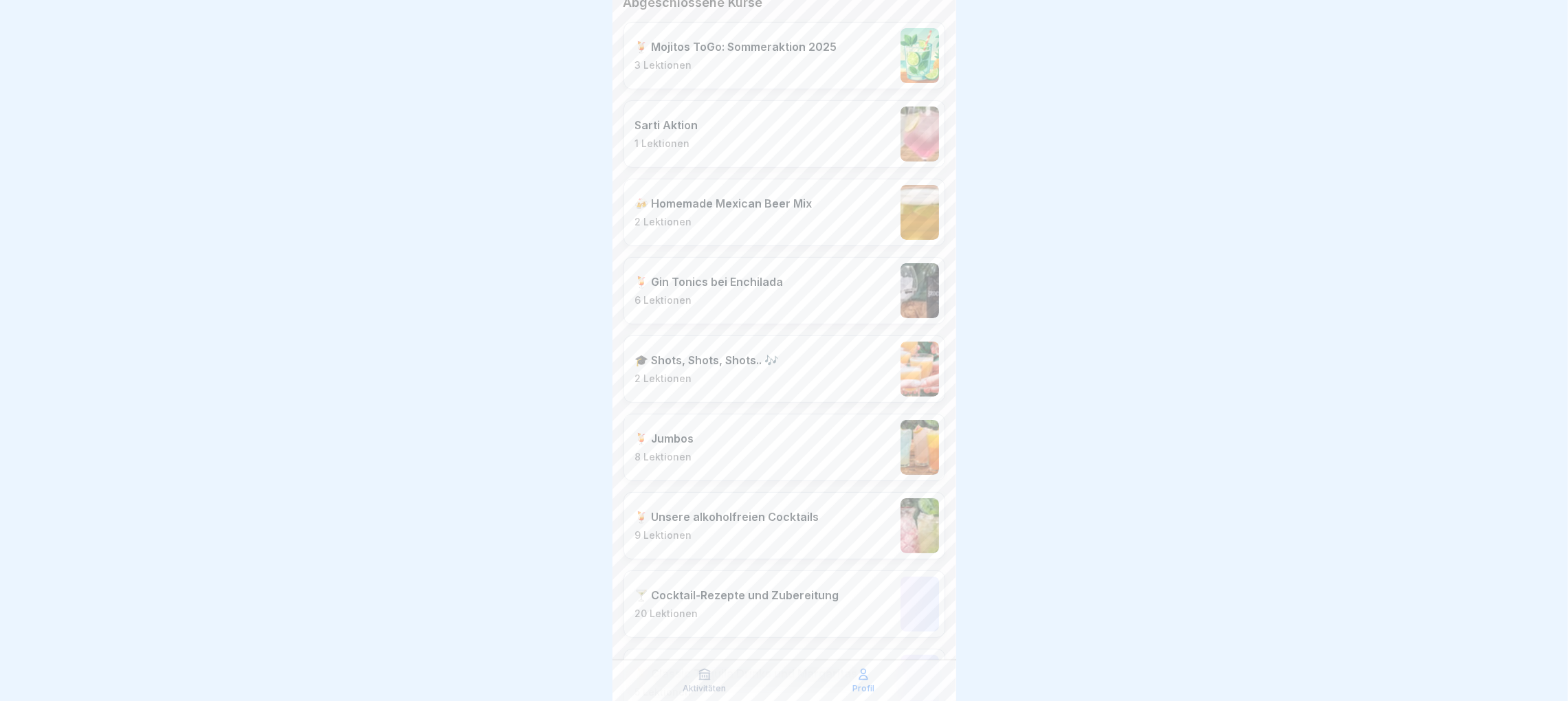
scroll to position [412, 0]
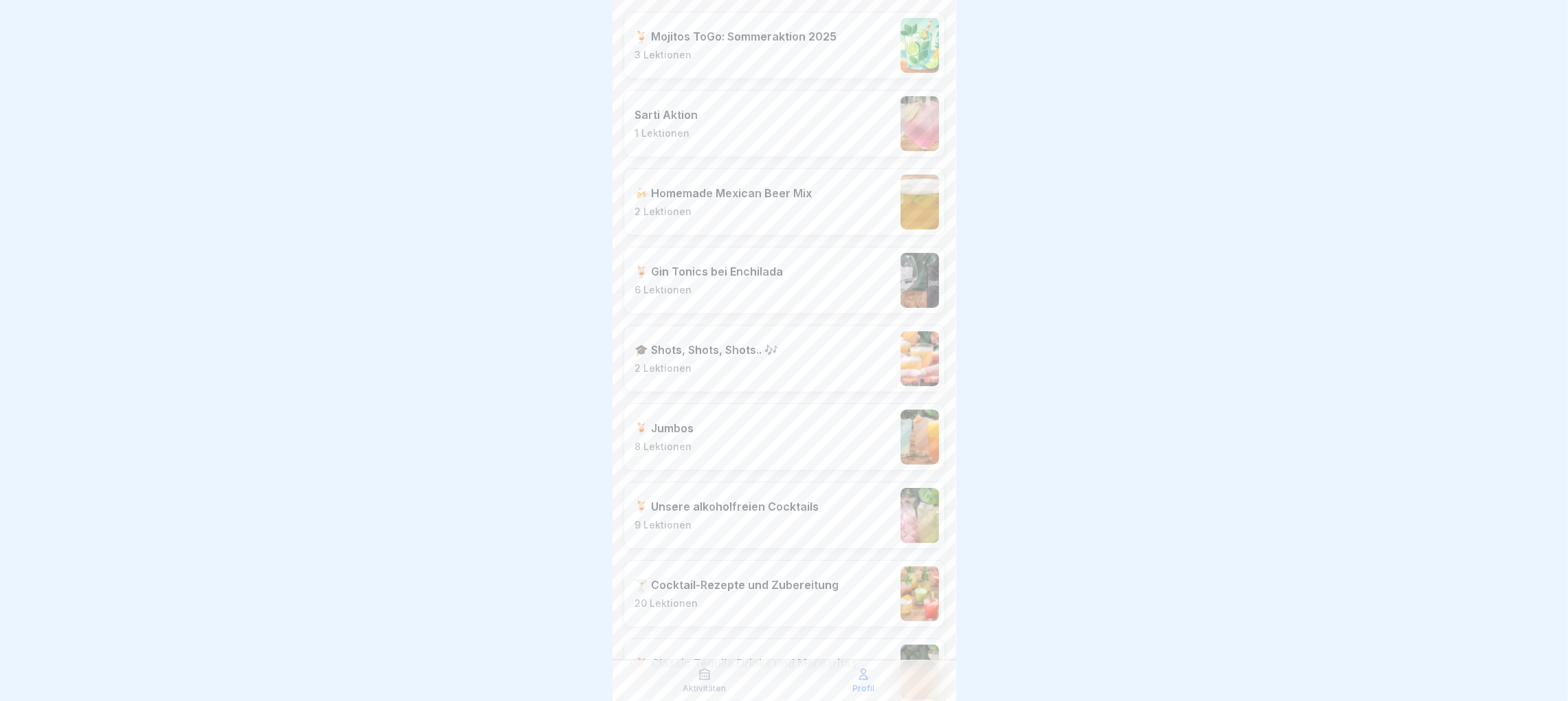
click at [727, 278] on p "🍹 Gin Tonics bei Enchilada" at bounding box center [709, 271] width 149 height 14
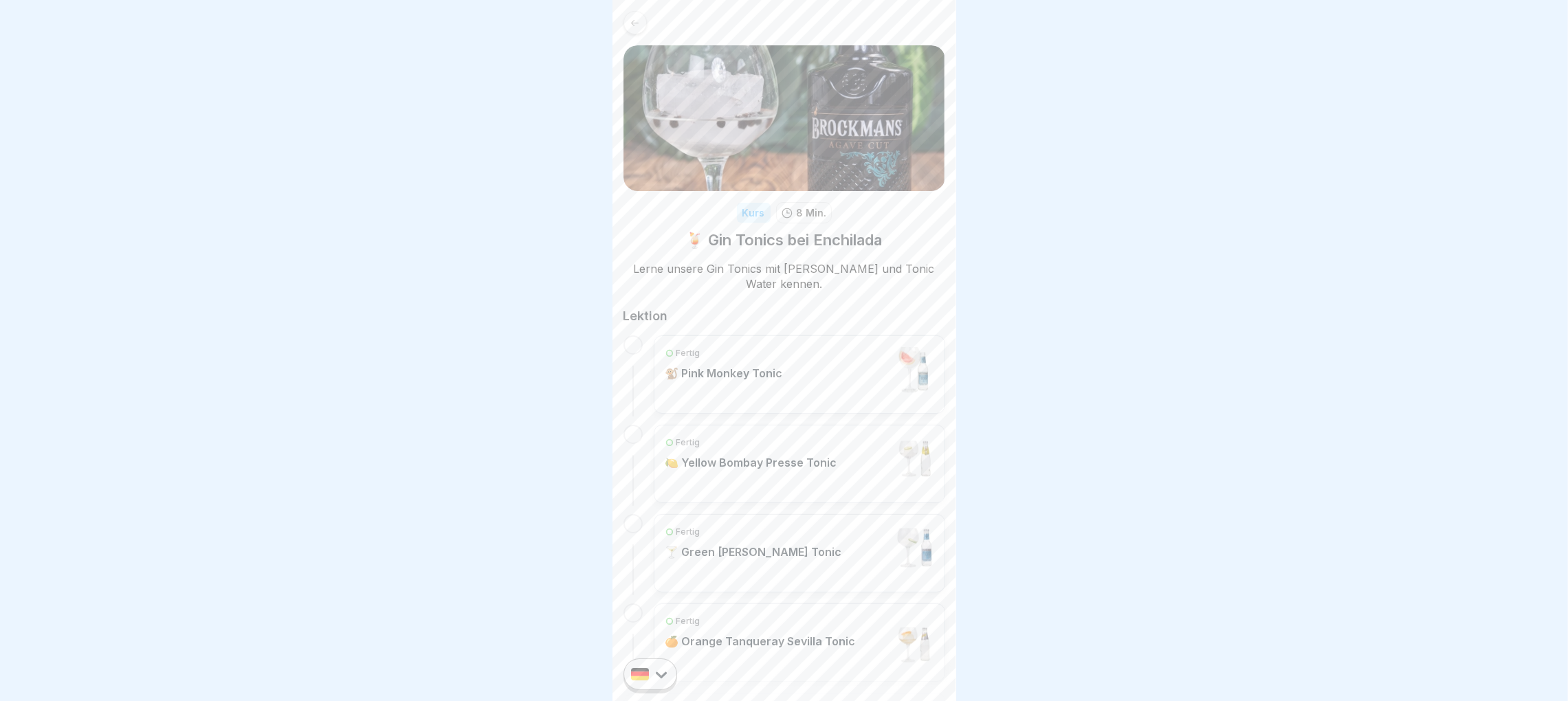
click at [756, 373] on p "🐒 Pink Monkey Tonic" at bounding box center [724, 373] width 117 height 14
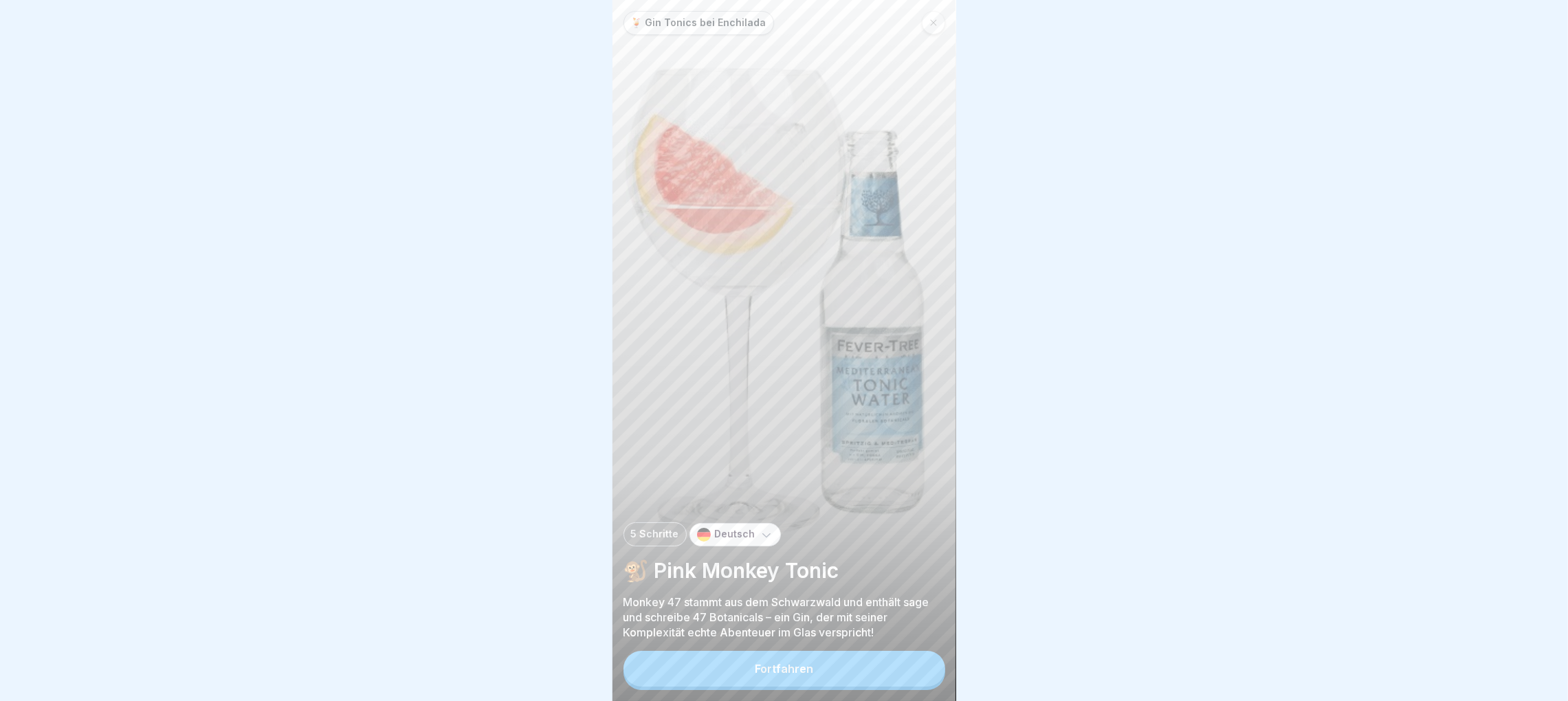
scroll to position [15, 0]
click at [753, 679] on button "Fortfahren" at bounding box center [784, 668] width 322 height 36
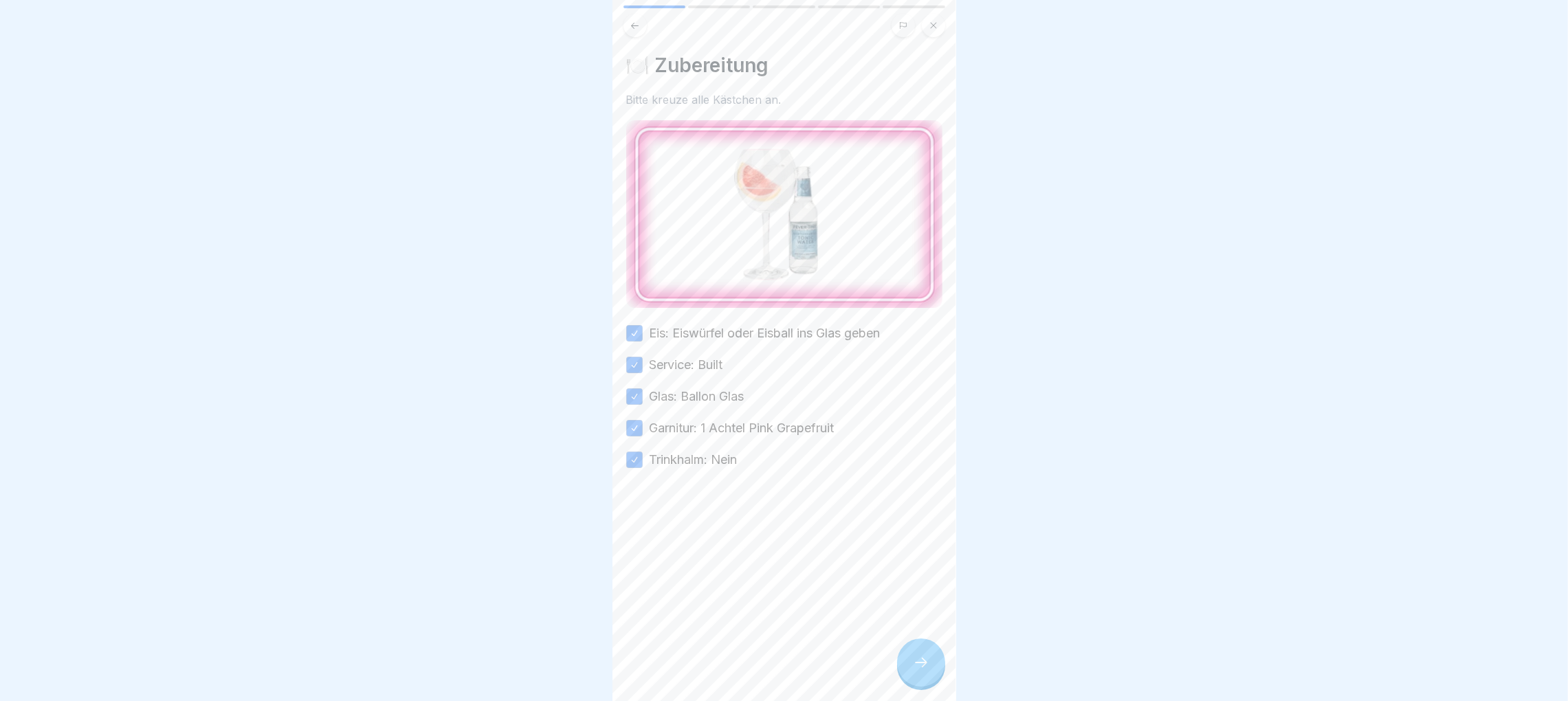
click at [910, 653] on div at bounding box center [920, 662] width 48 height 48
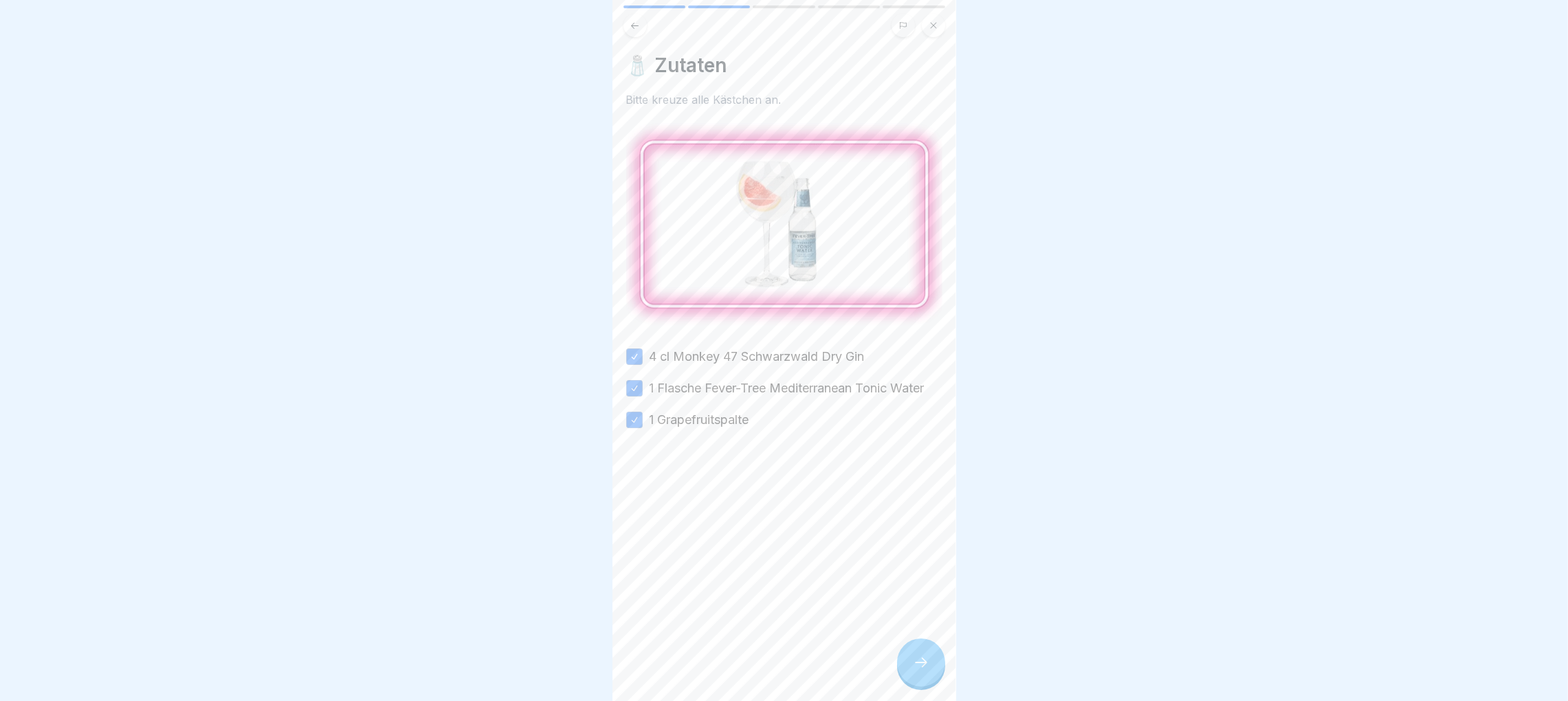
click at [632, 21] on icon at bounding box center [634, 26] width 10 height 10
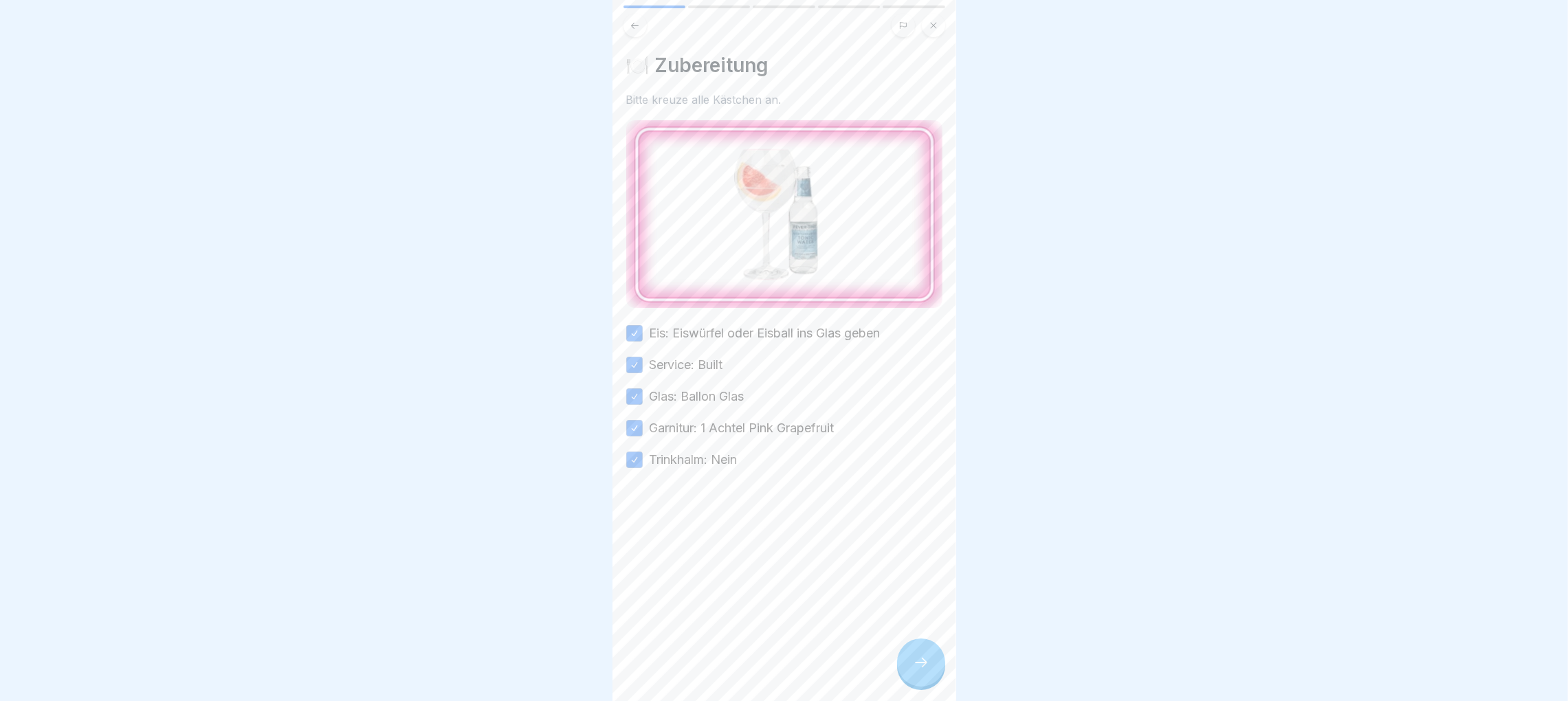
click at [636, 21] on icon at bounding box center [634, 26] width 10 height 10
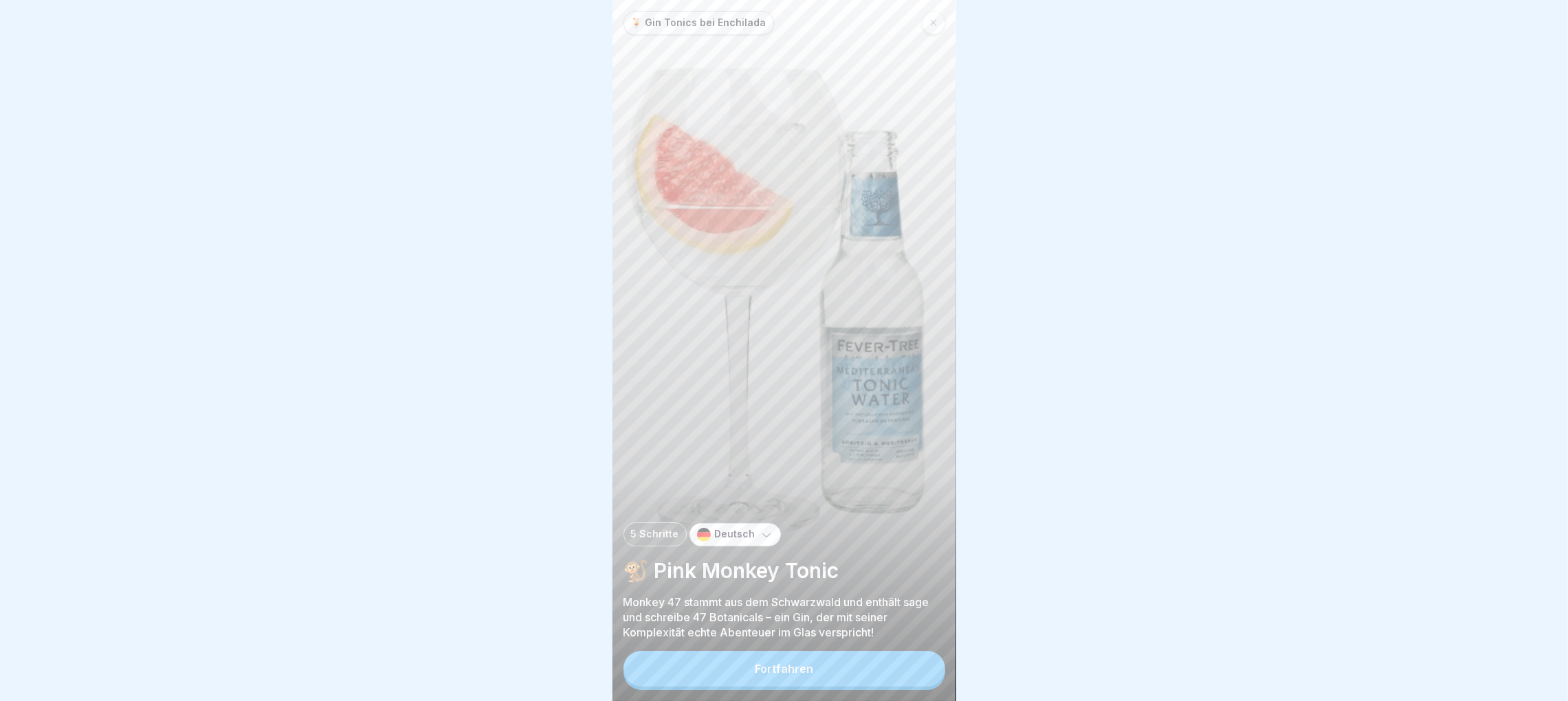
click at [798, 663] on div "Fortfahren" at bounding box center [784, 669] width 59 height 13
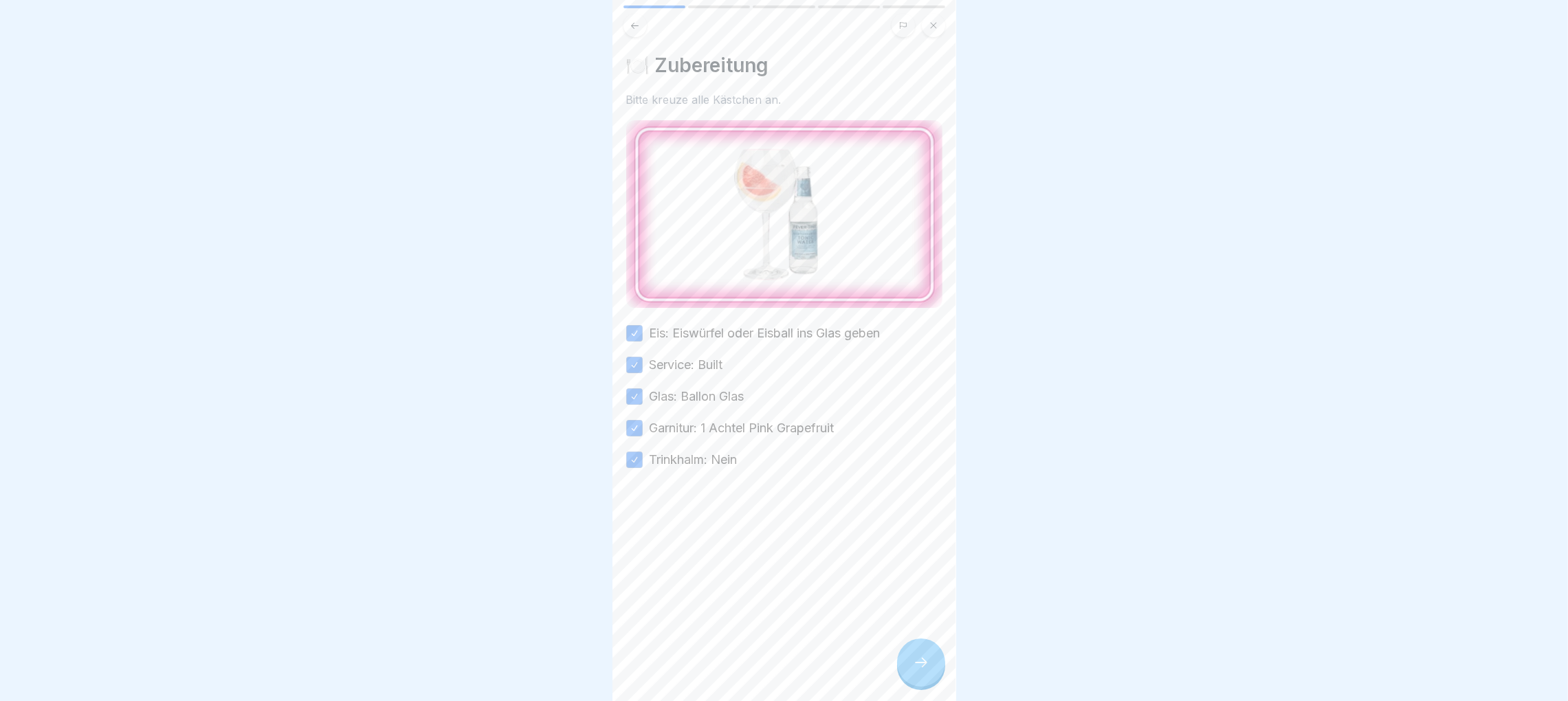
click at [905, 665] on div at bounding box center [920, 662] width 48 height 48
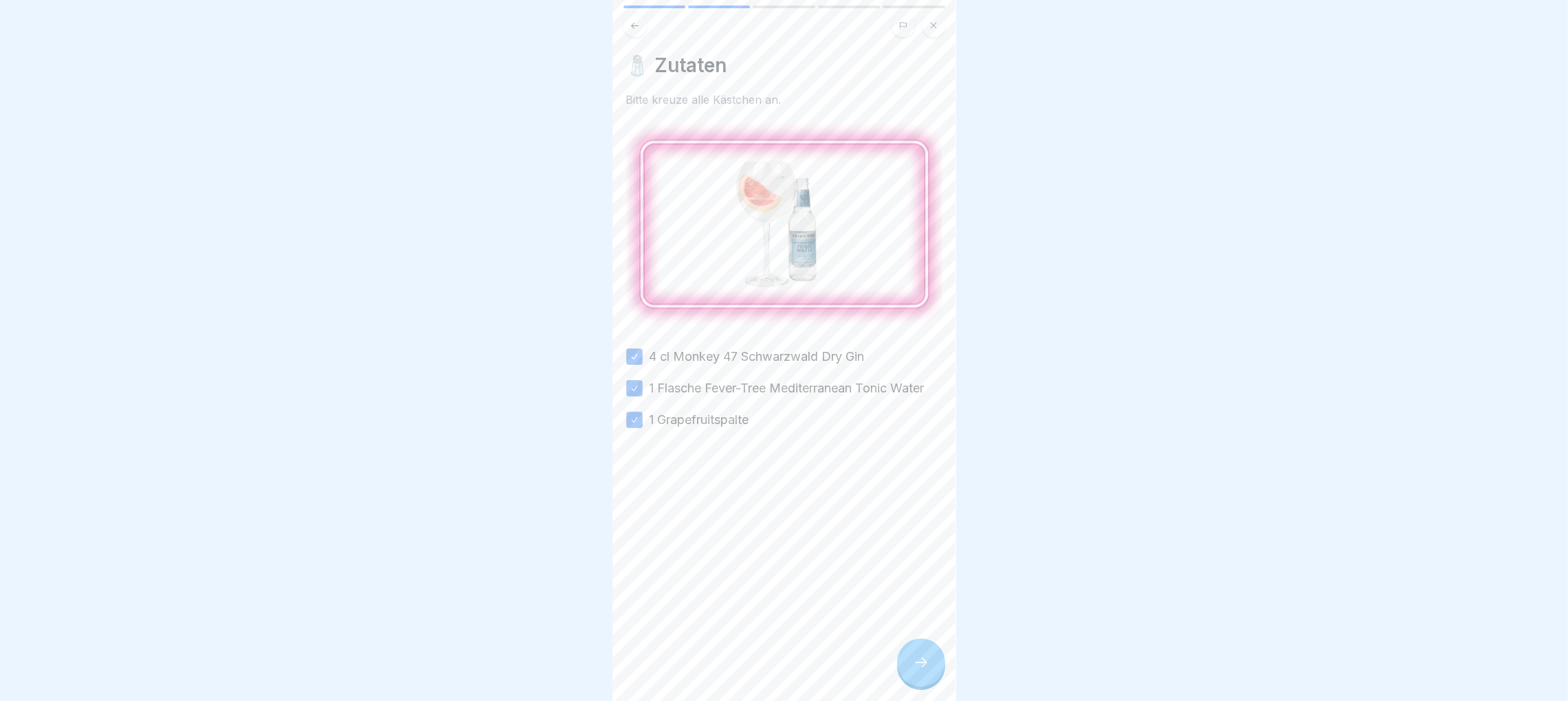
scroll to position [0, 0]
click at [802, 249] on img at bounding box center [784, 225] width 316 height 210
click at [915, 670] on icon at bounding box center [921, 663] width 17 height 17
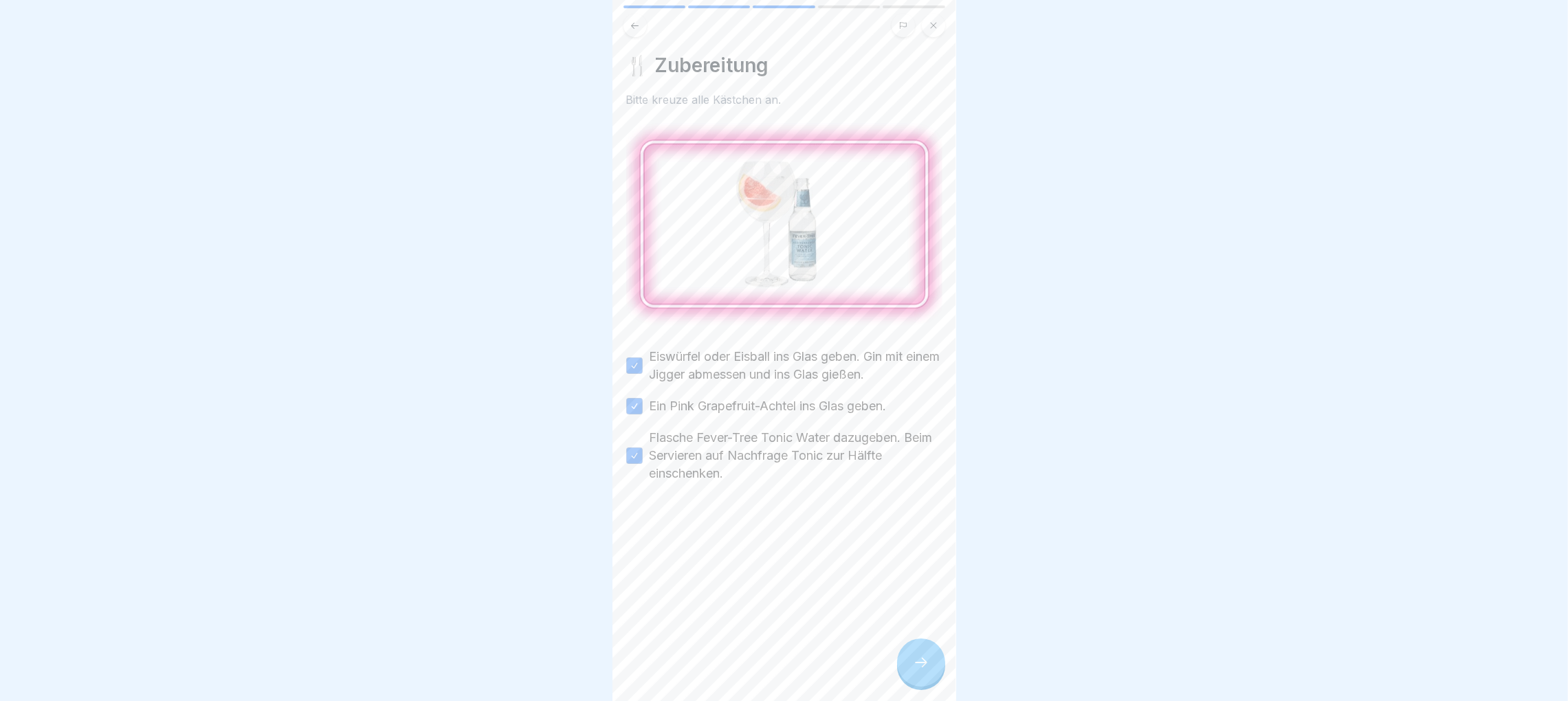
click at [926, 670] on icon at bounding box center [921, 663] width 17 height 17
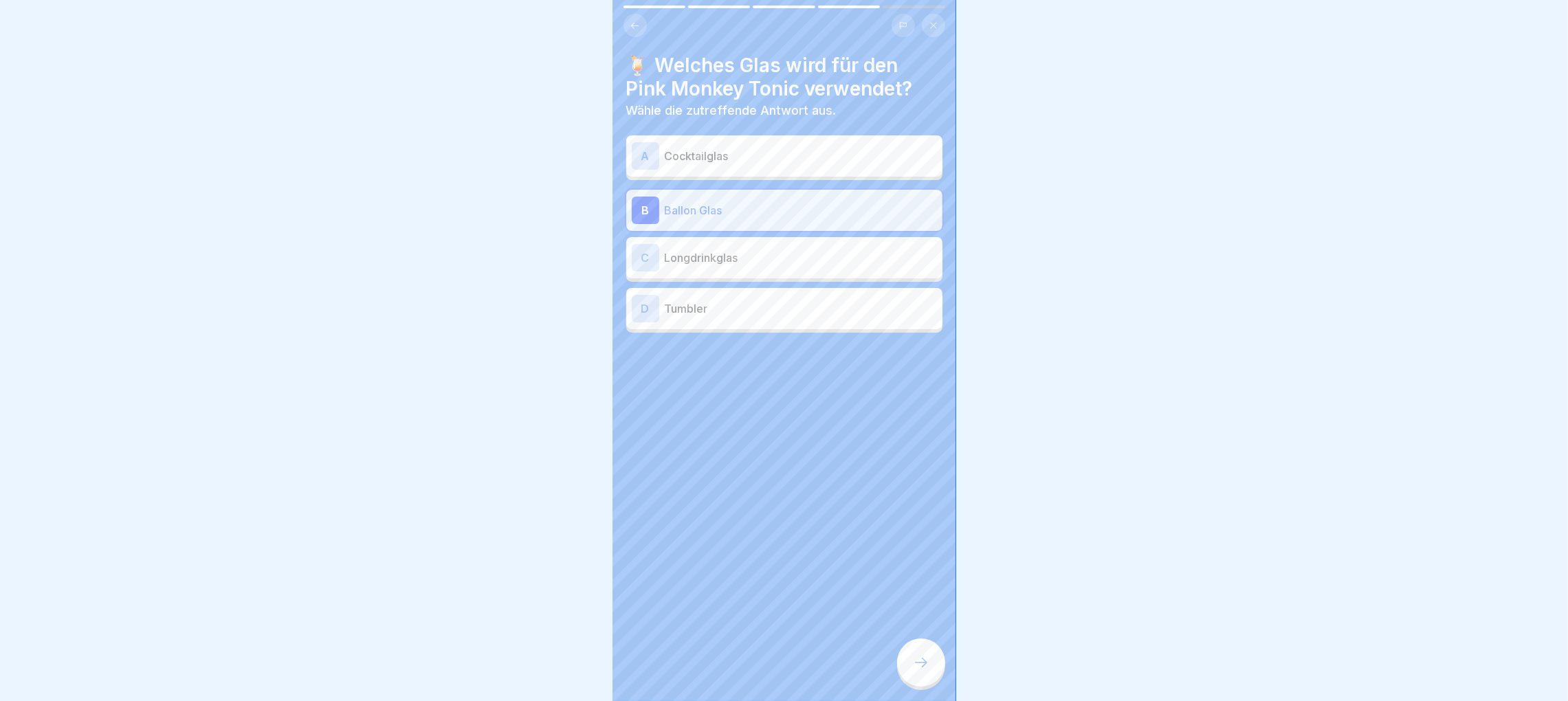
click at [929, 24] on icon at bounding box center [934, 26] width 8 height 8
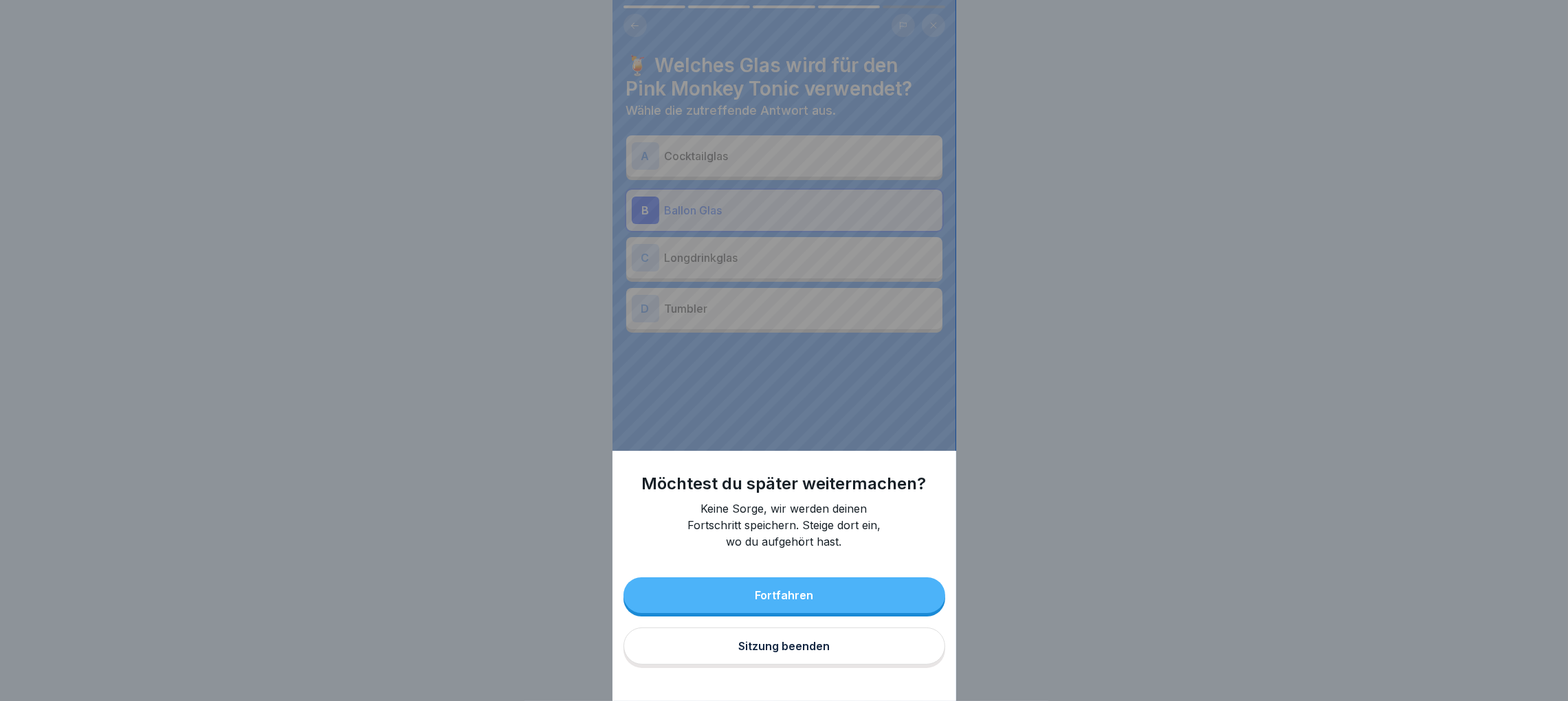
click at [786, 652] on div "Sitzung beenden" at bounding box center [784, 646] width 91 height 13
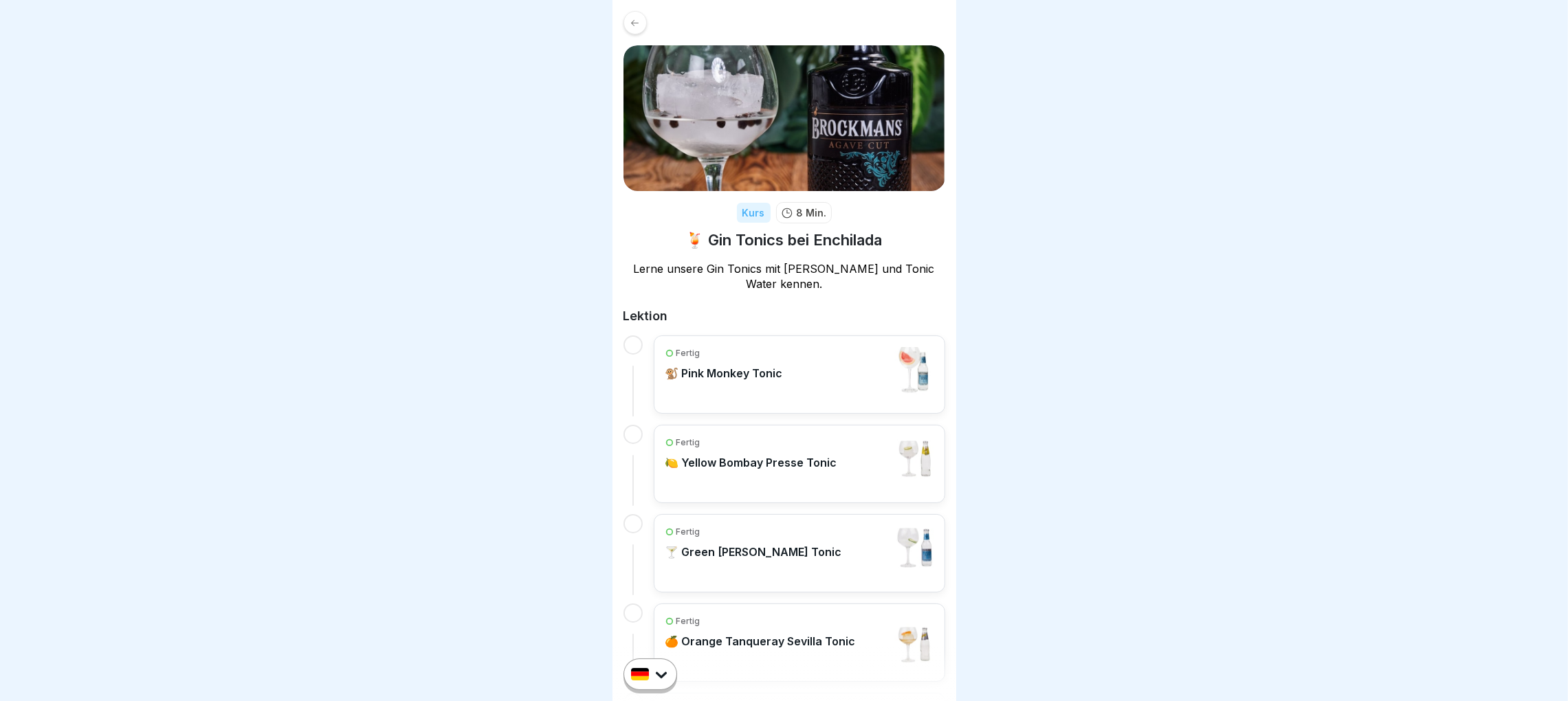
click at [783, 467] on p "🍋 Yellow Bombay Presse Tonic" at bounding box center [752, 462] width 172 height 14
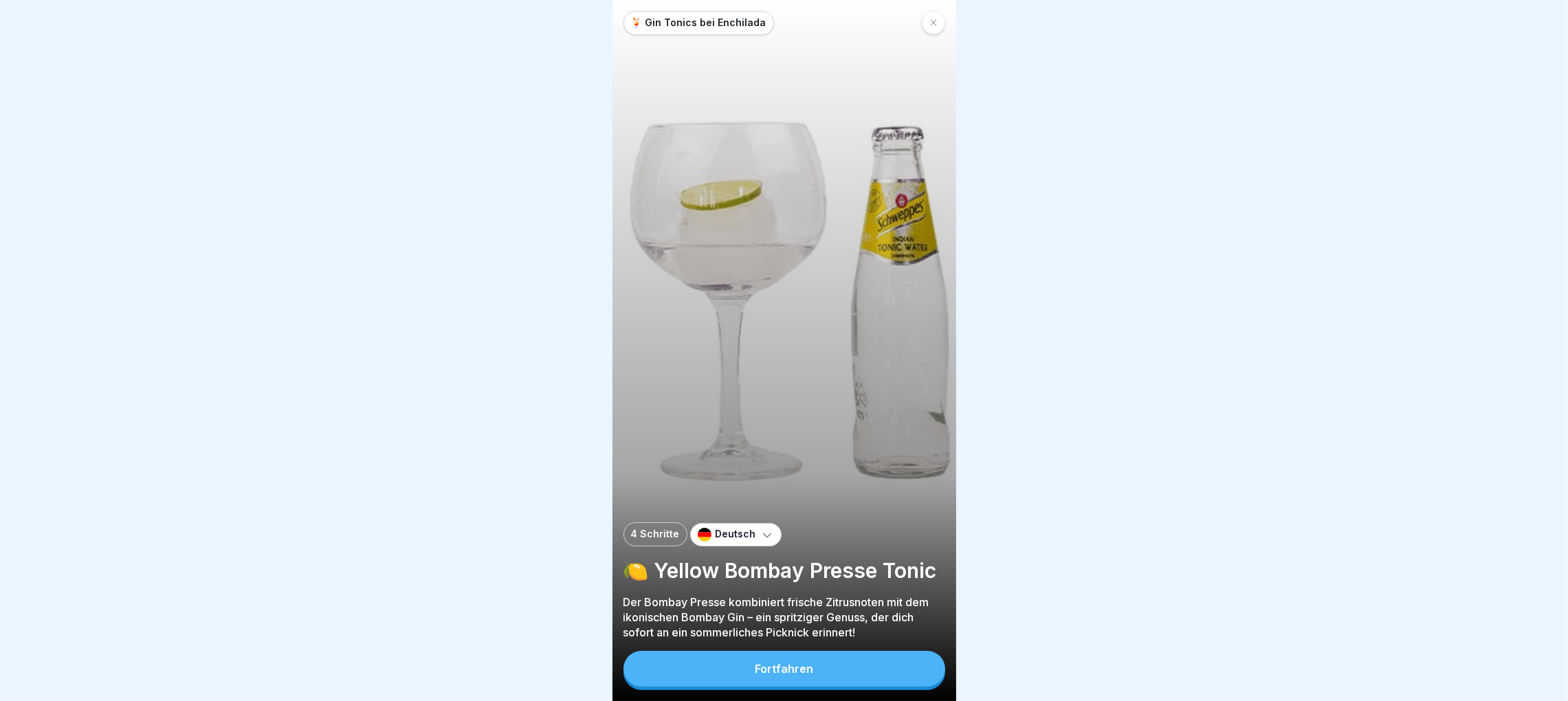
click at [828, 677] on button "Fortfahren" at bounding box center [784, 668] width 322 height 36
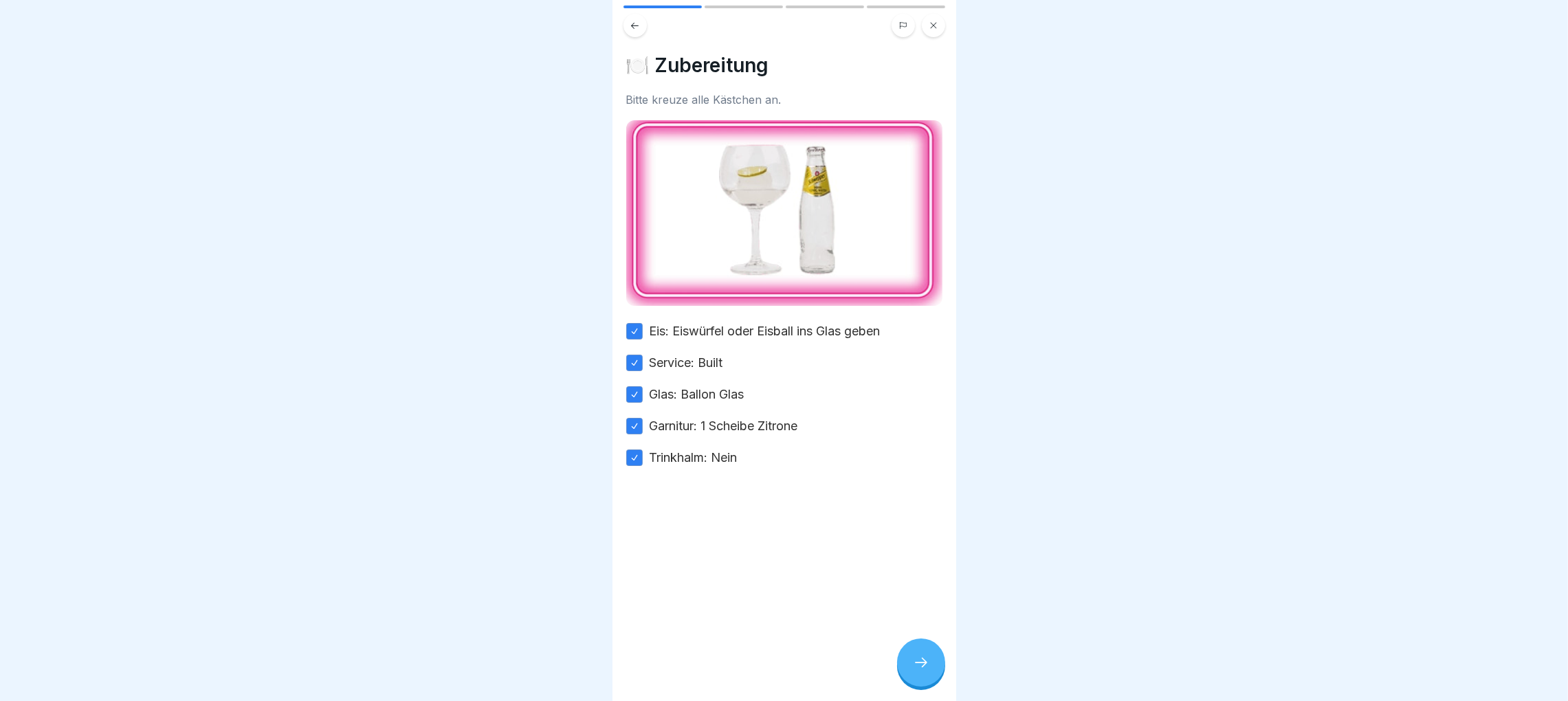
click at [901, 671] on div at bounding box center [920, 662] width 48 height 48
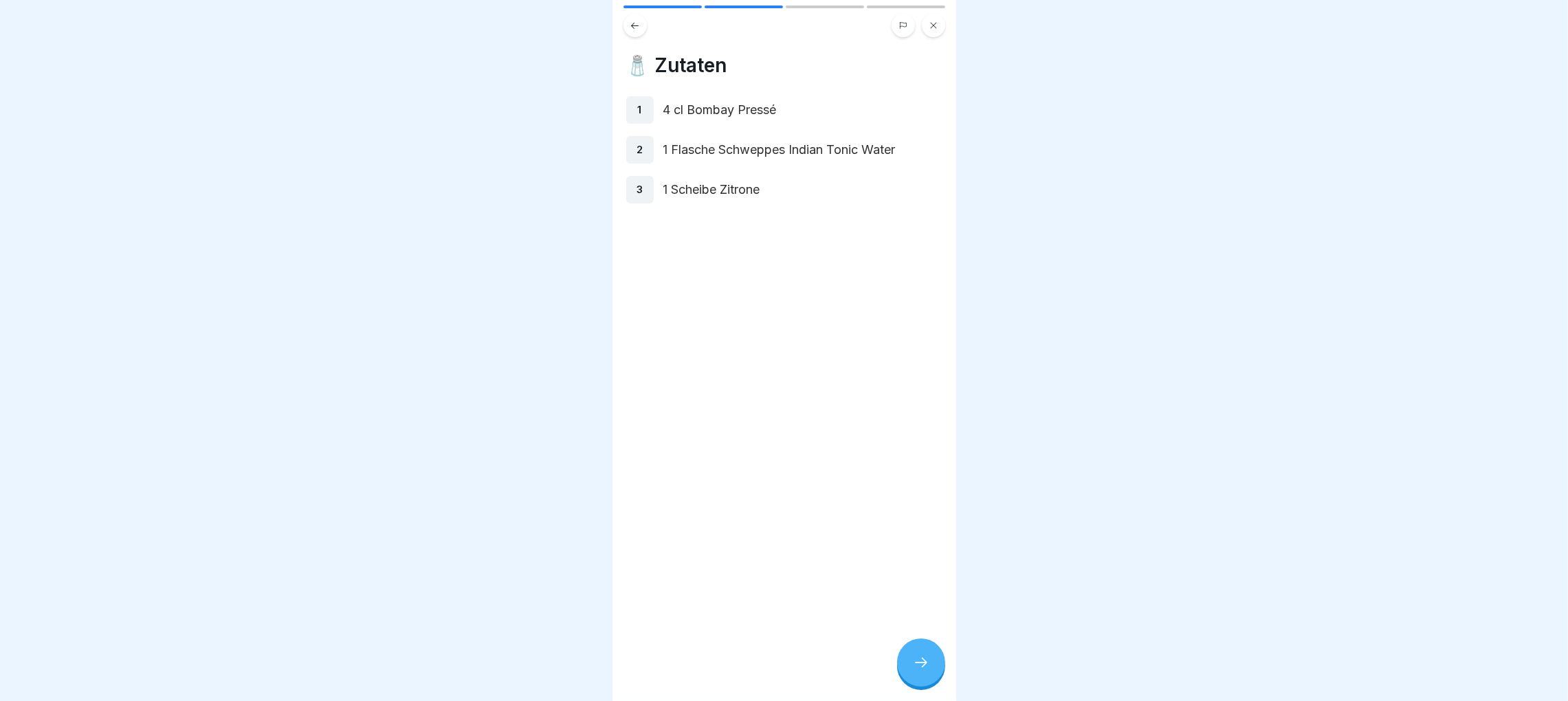
click at [937, 31] on button at bounding box center [933, 25] width 23 height 23
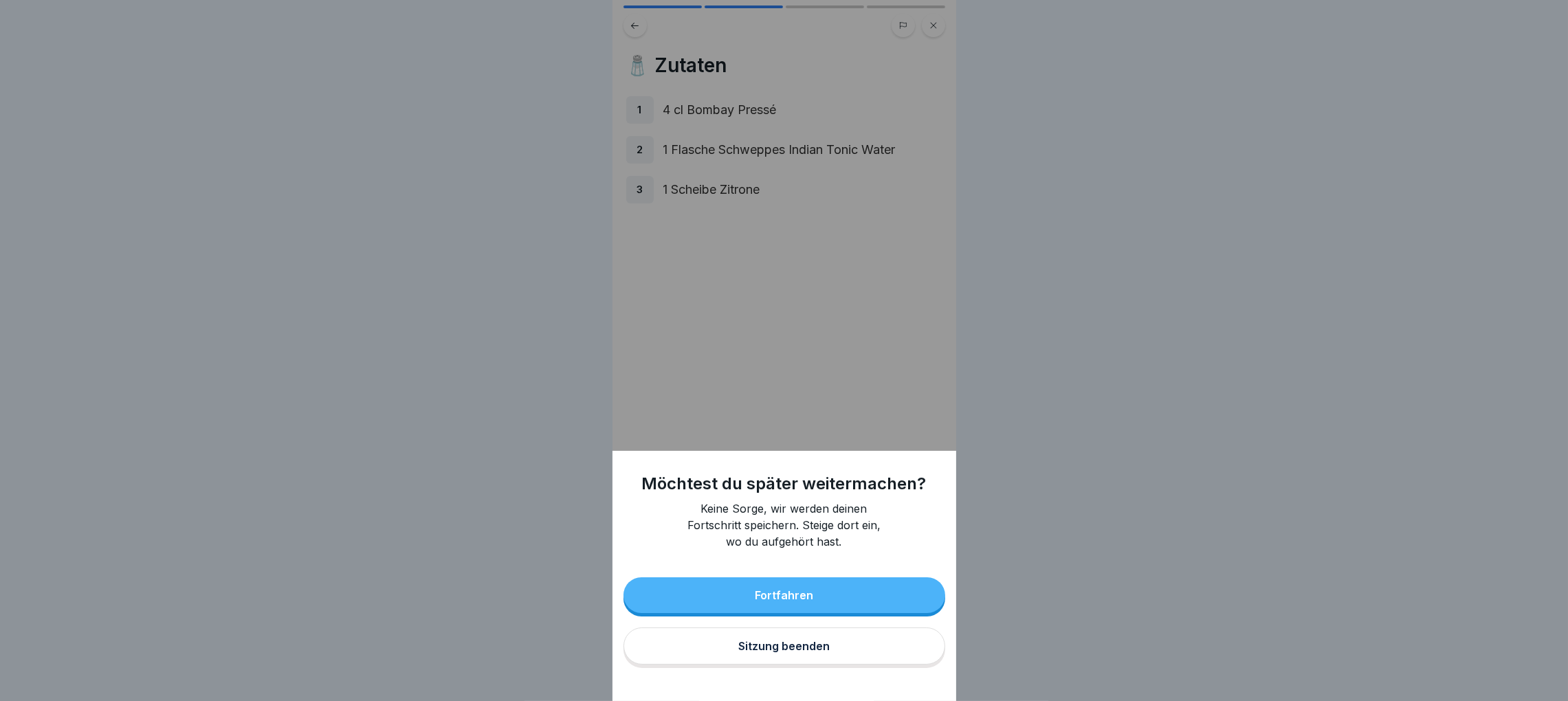
click at [843, 665] on button "Sitzung beenden" at bounding box center [784, 645] width 322 height 37
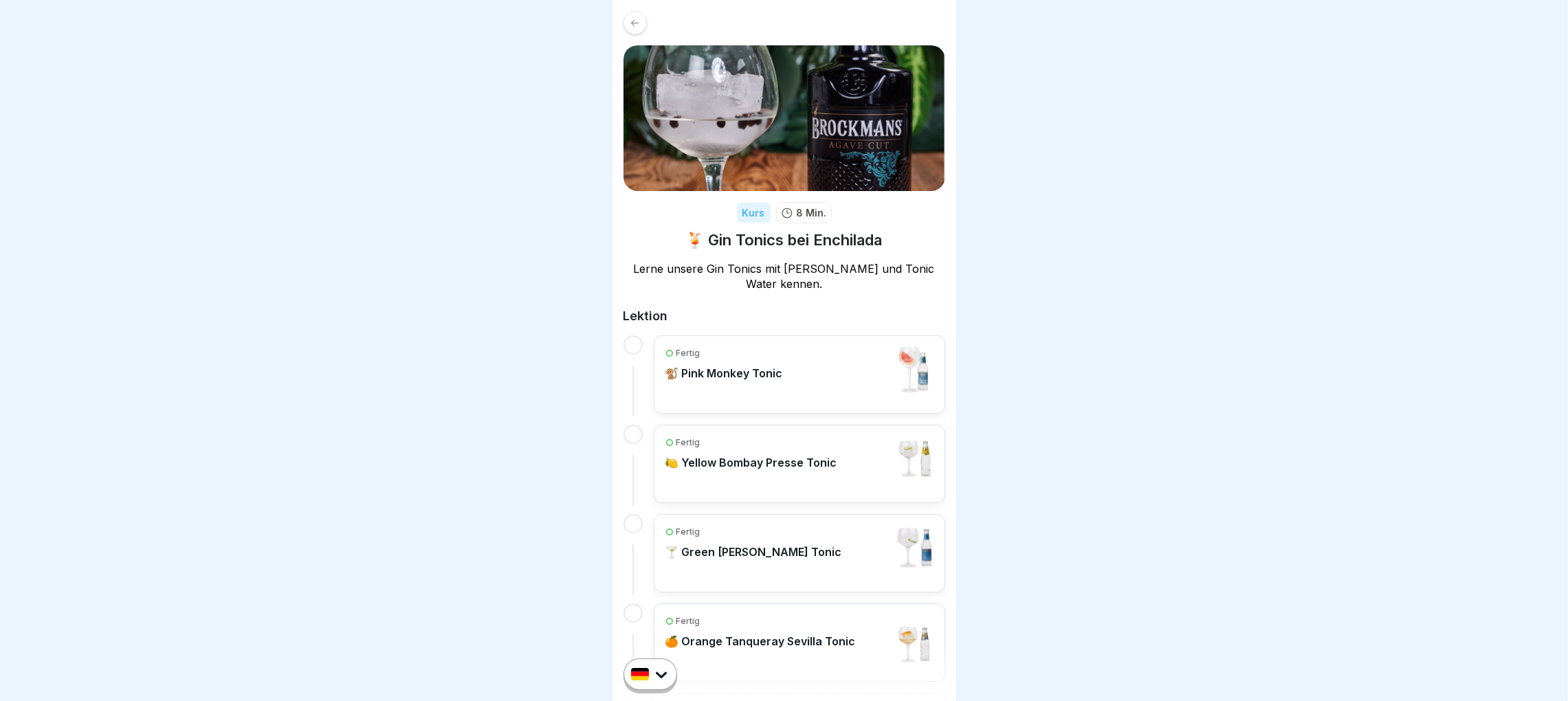
click at [820, 555] on div "Fertig 🍸 Green [PERSON_NAME] Tonic" at bounding box center [800, 553] width 268 height 55
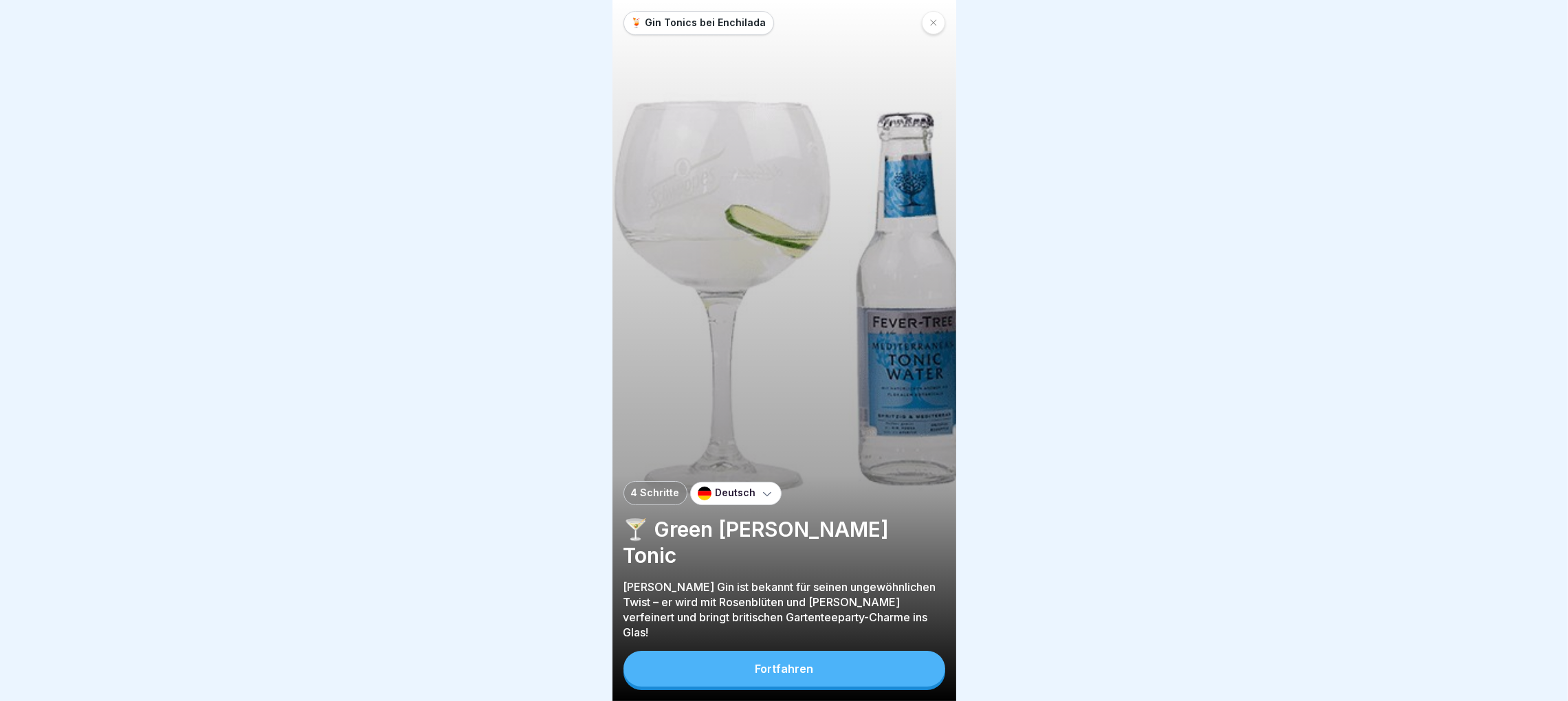
click at [789, 674] on div "Fortfahren" at bounding box center [784, 669] width 59 height 13
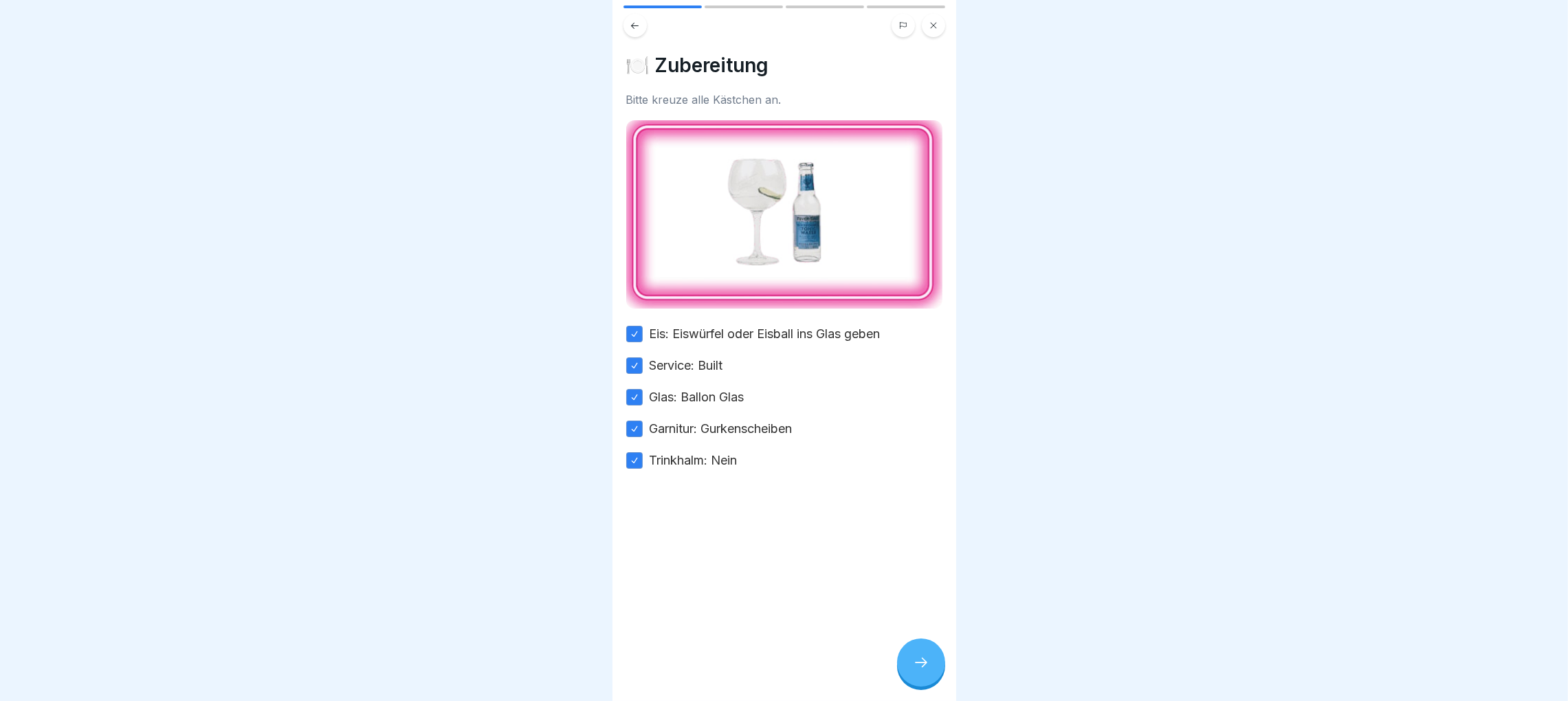
click at [913, 670] on icon at bounding box center [921, 663] width 17 height 17
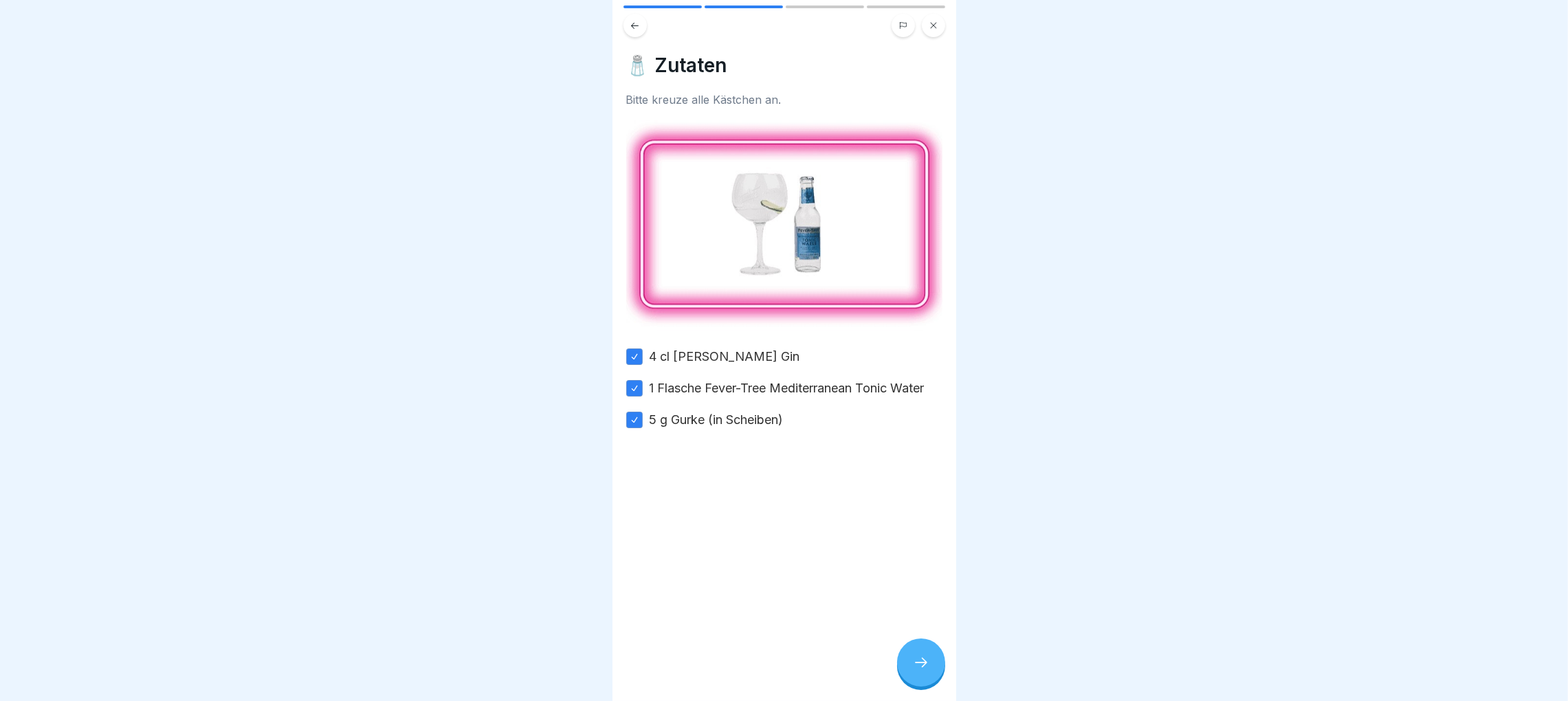
click at [934, 23] on icon at bounding box center [933, 26] width 6 height 6
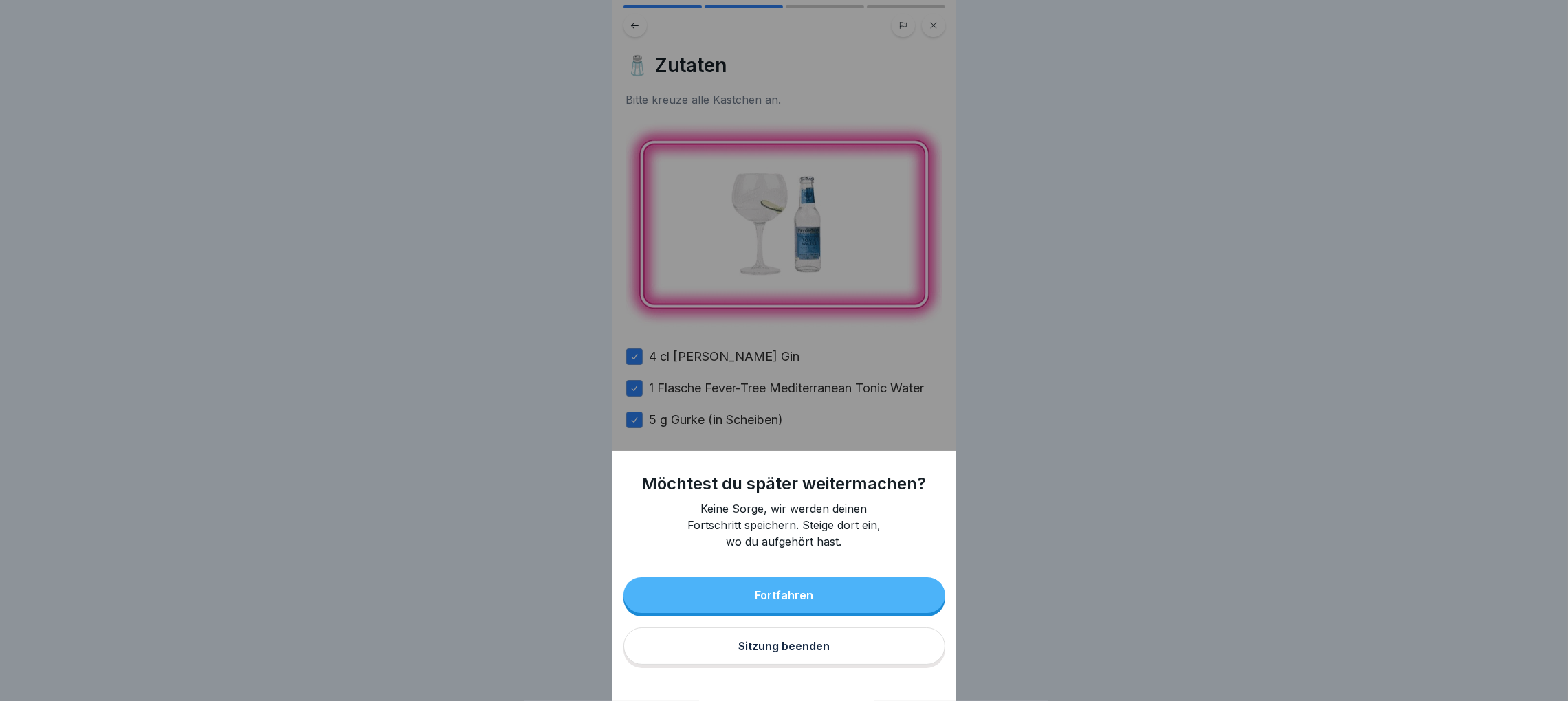
click at [839, 665] on button "Sitzung beenden" at bounding box center [784, 645] width 322 height 37
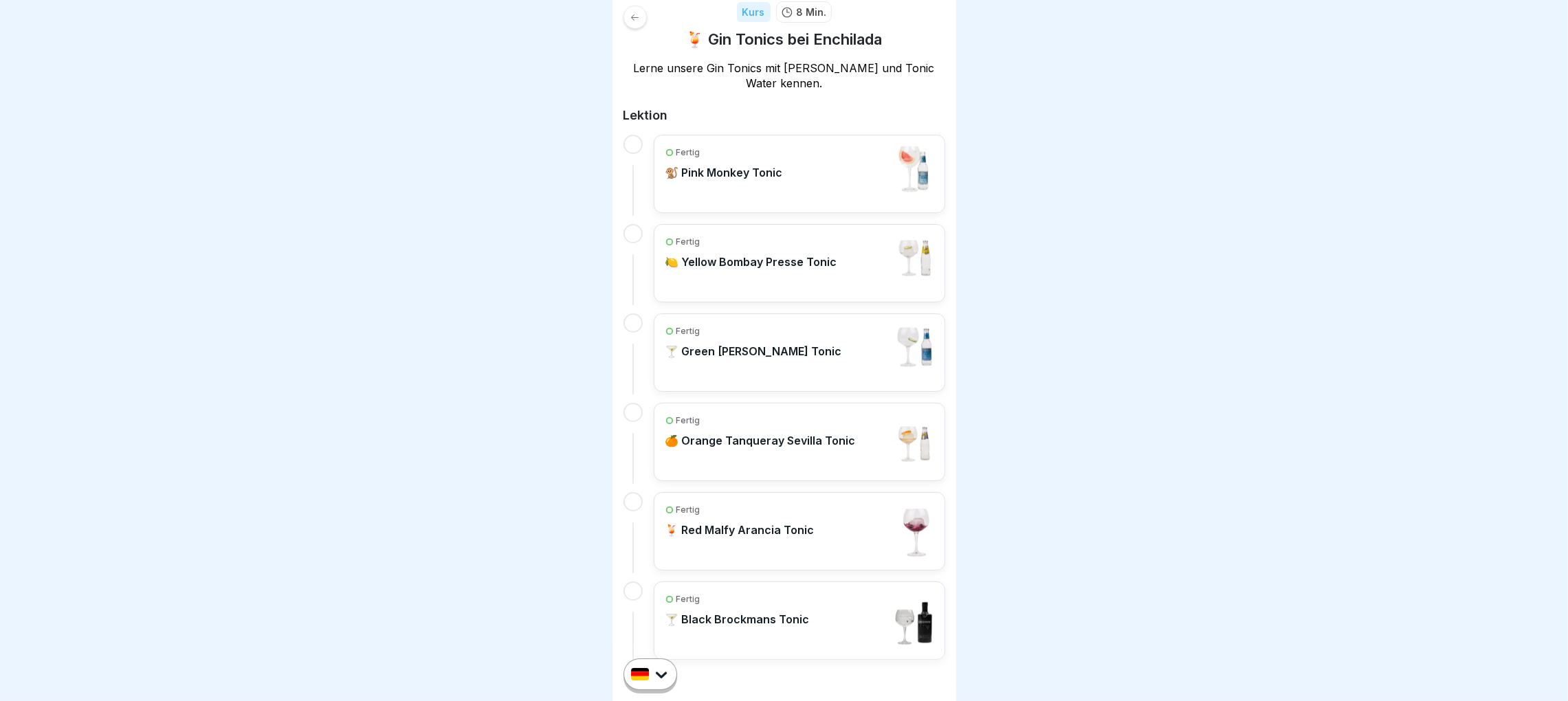
scroll to position [206, 0]
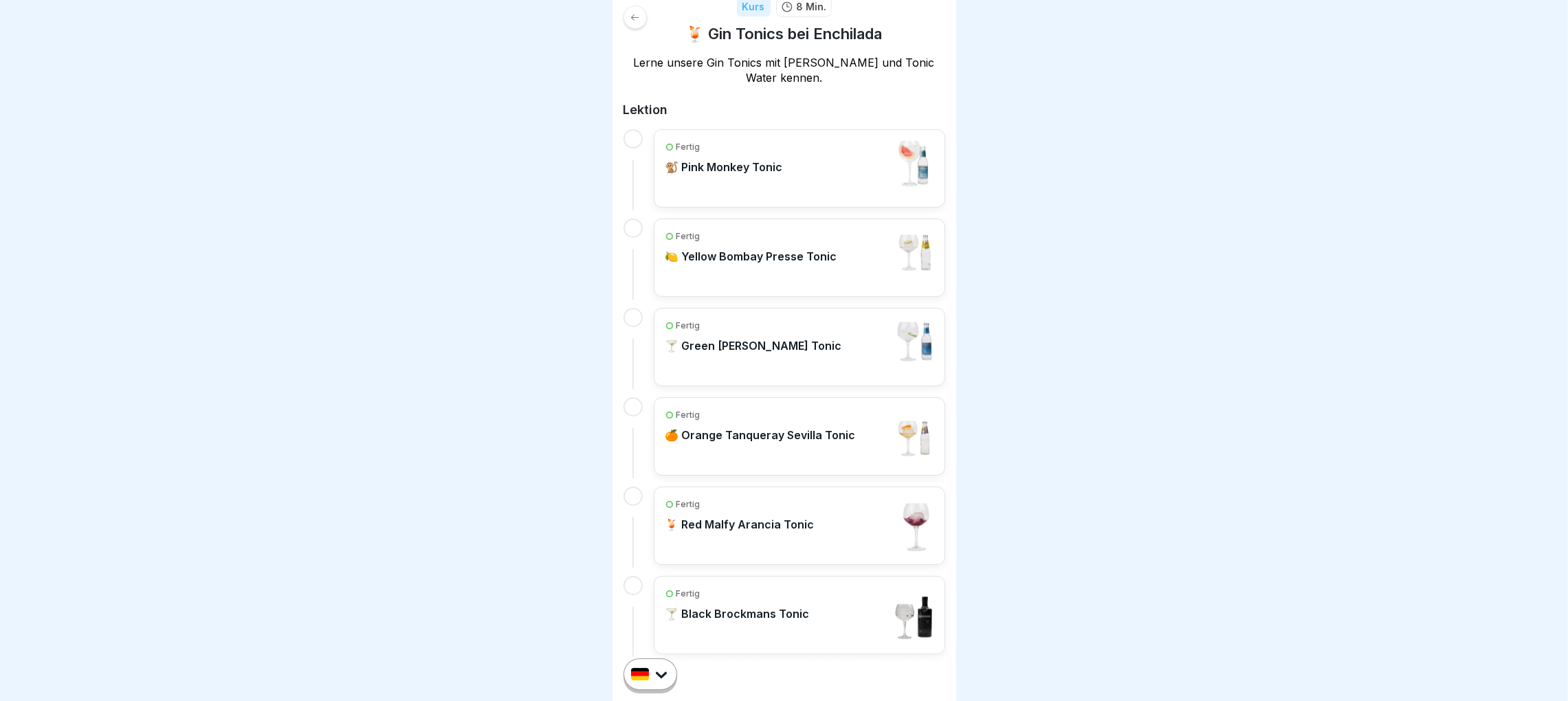
click at [809, 453] on div "Fertig 🍊 Orange Tanqueray Sevilla Tonic" at bounding box center [761, 436] width 191 height 55
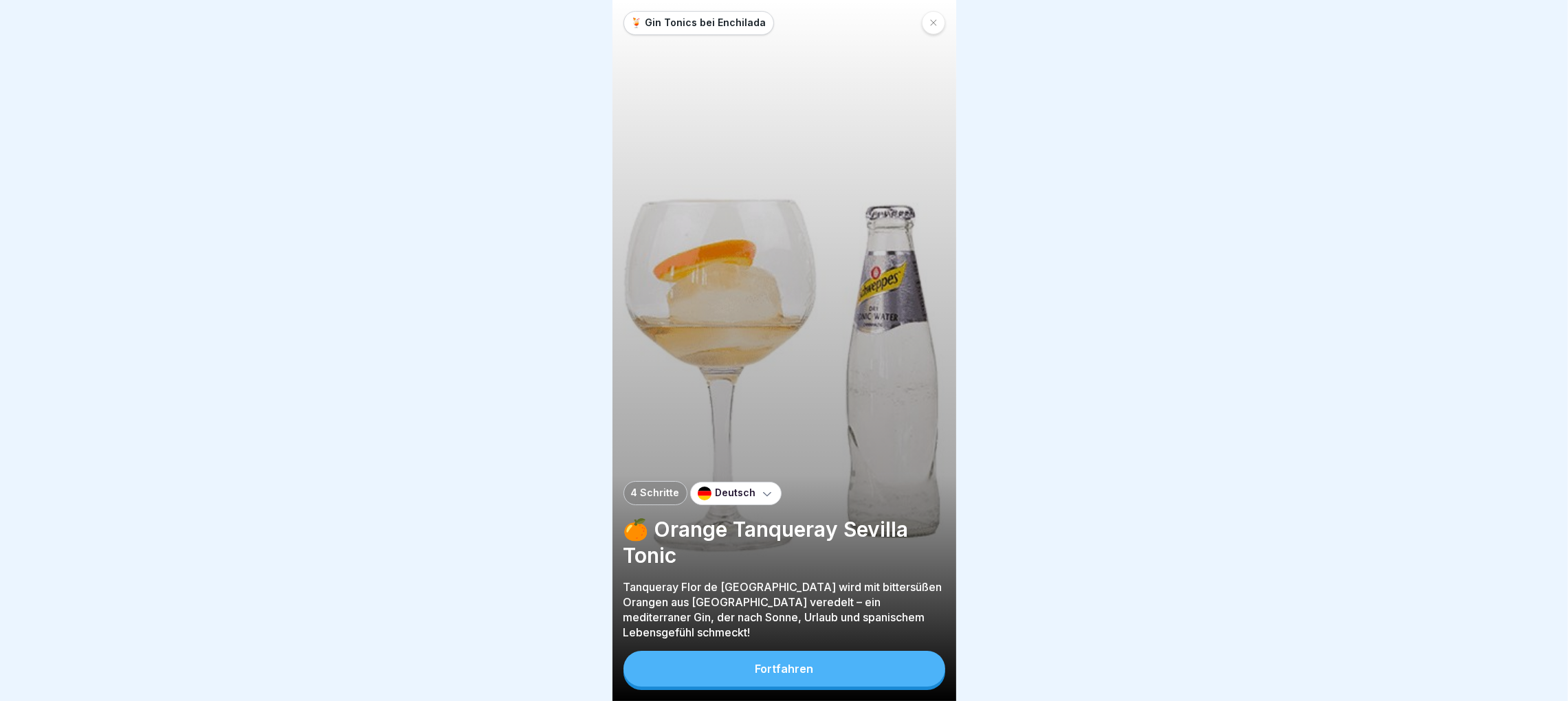
scroll to position [15, 0]
click at [796, 674] on div "Fortfahren" at bounding box center [784, 669] width 59 height 13
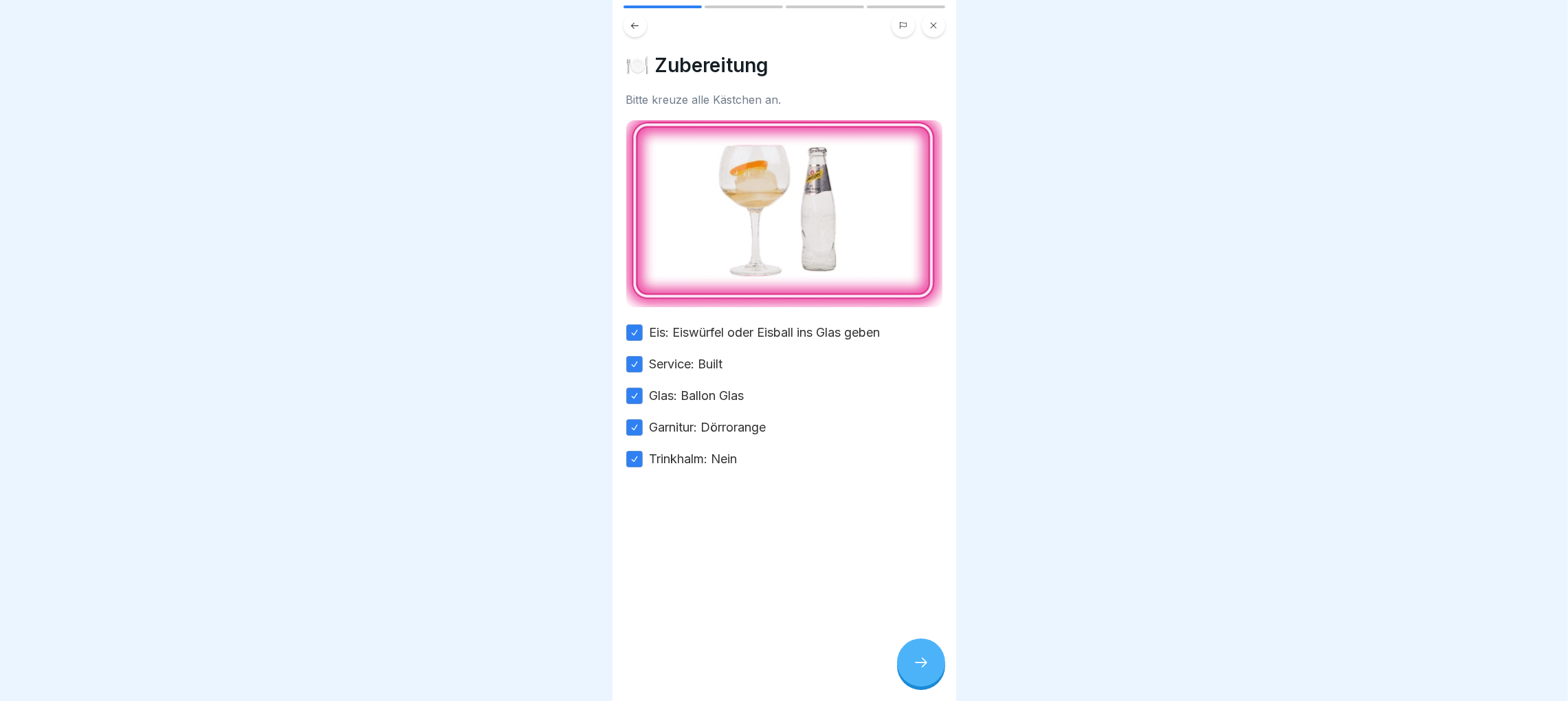
click at [904, 666] on div at bounding box center [920, 662] width 48 height 48
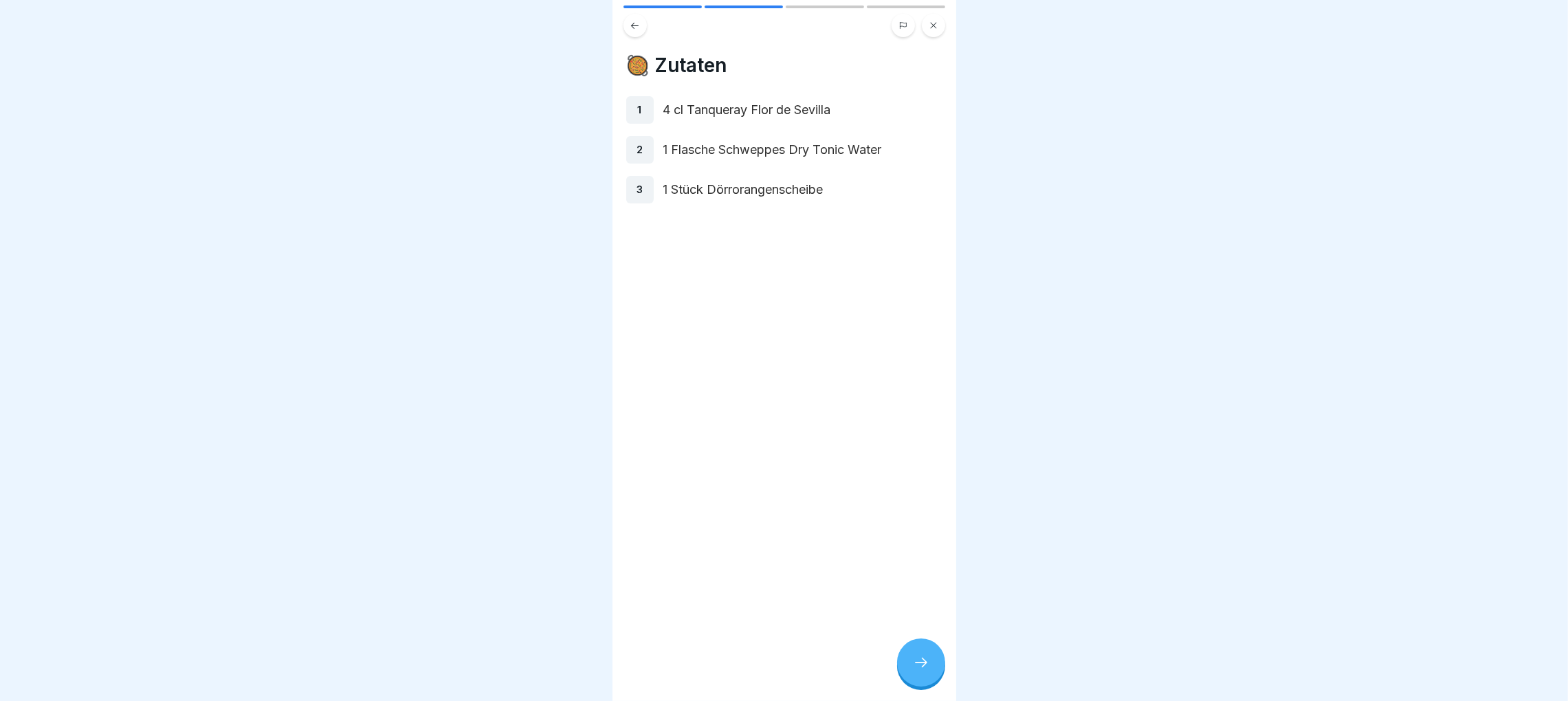
click at [911, 656] on div at bounding box center [920, 662] width 48 height 48
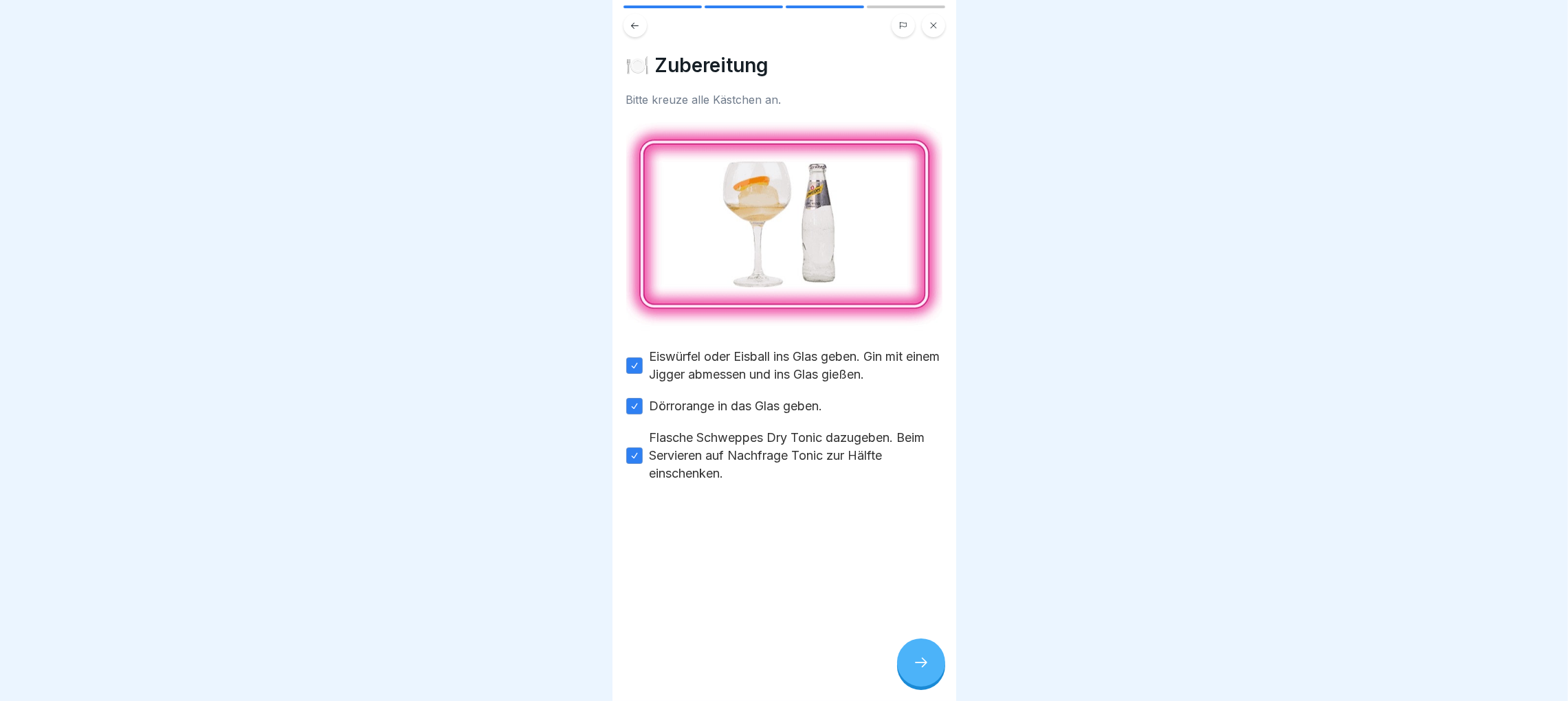
click at [633, 22] on icon at bounding box center [634, 25] width 8 height 6
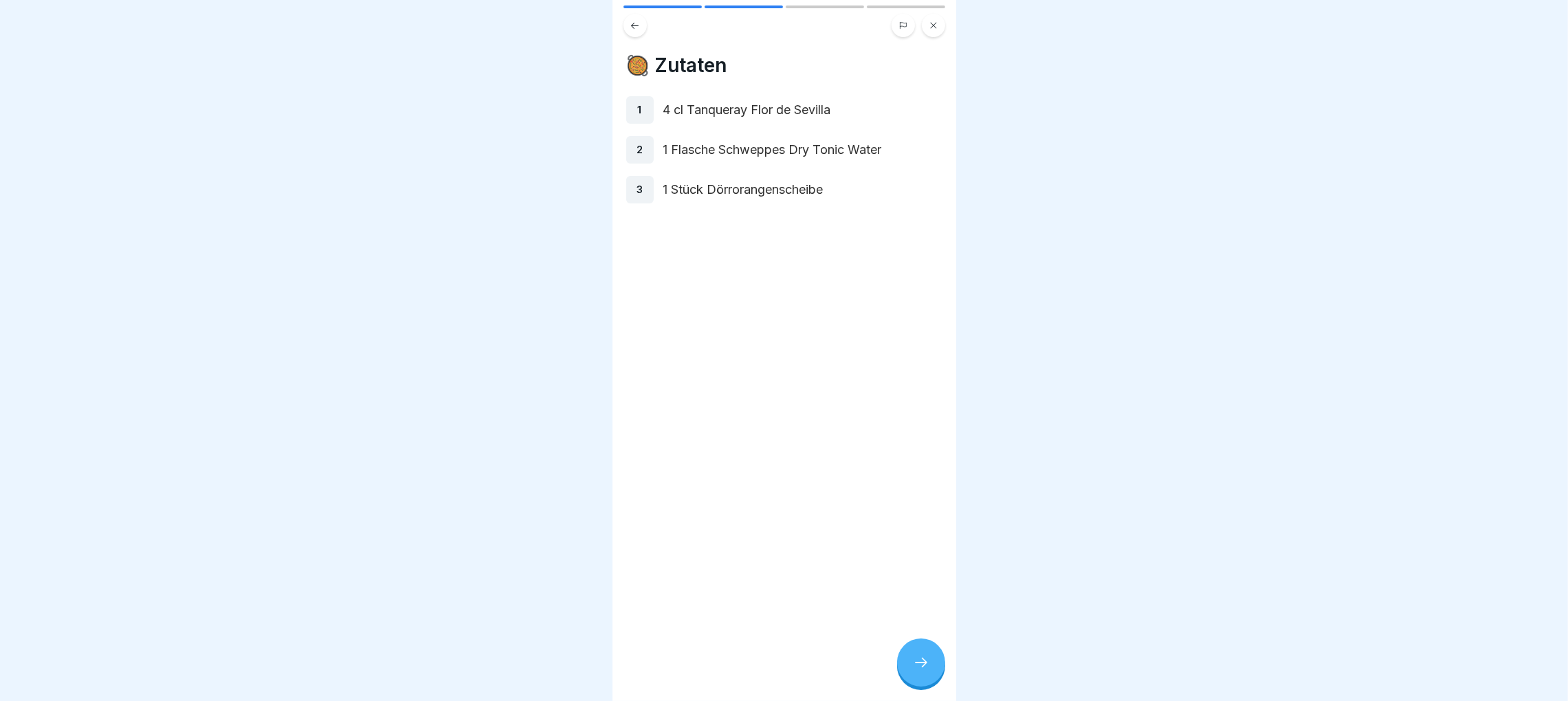
click at [935, 22] on icon at bounding box center [934, 26] width 8 height 8
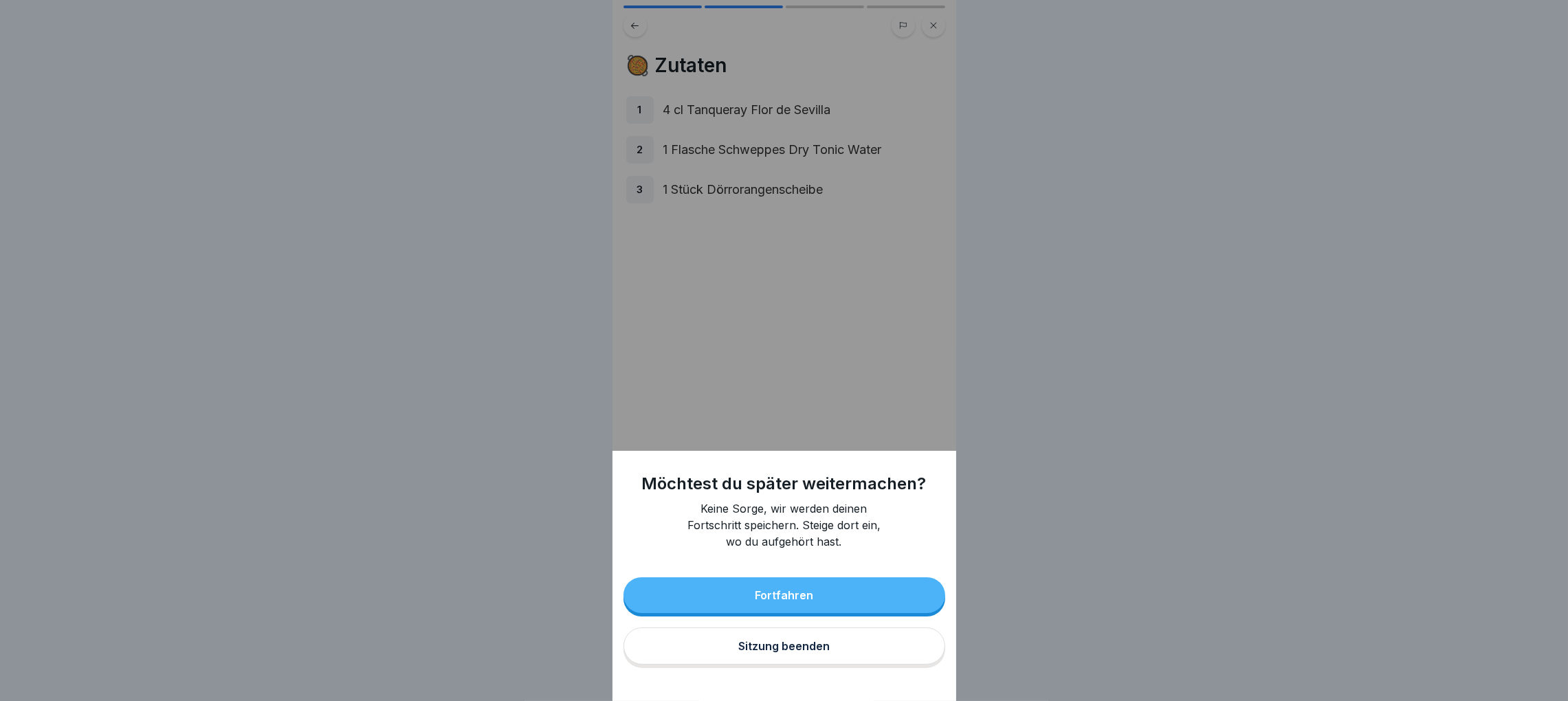
click at [948, 292] on div "Möchtest du später weitermachen? Keine Sorge, wir werden deinen Fortschritt spe…" at bounding box center [784, 350] width 344 height 701
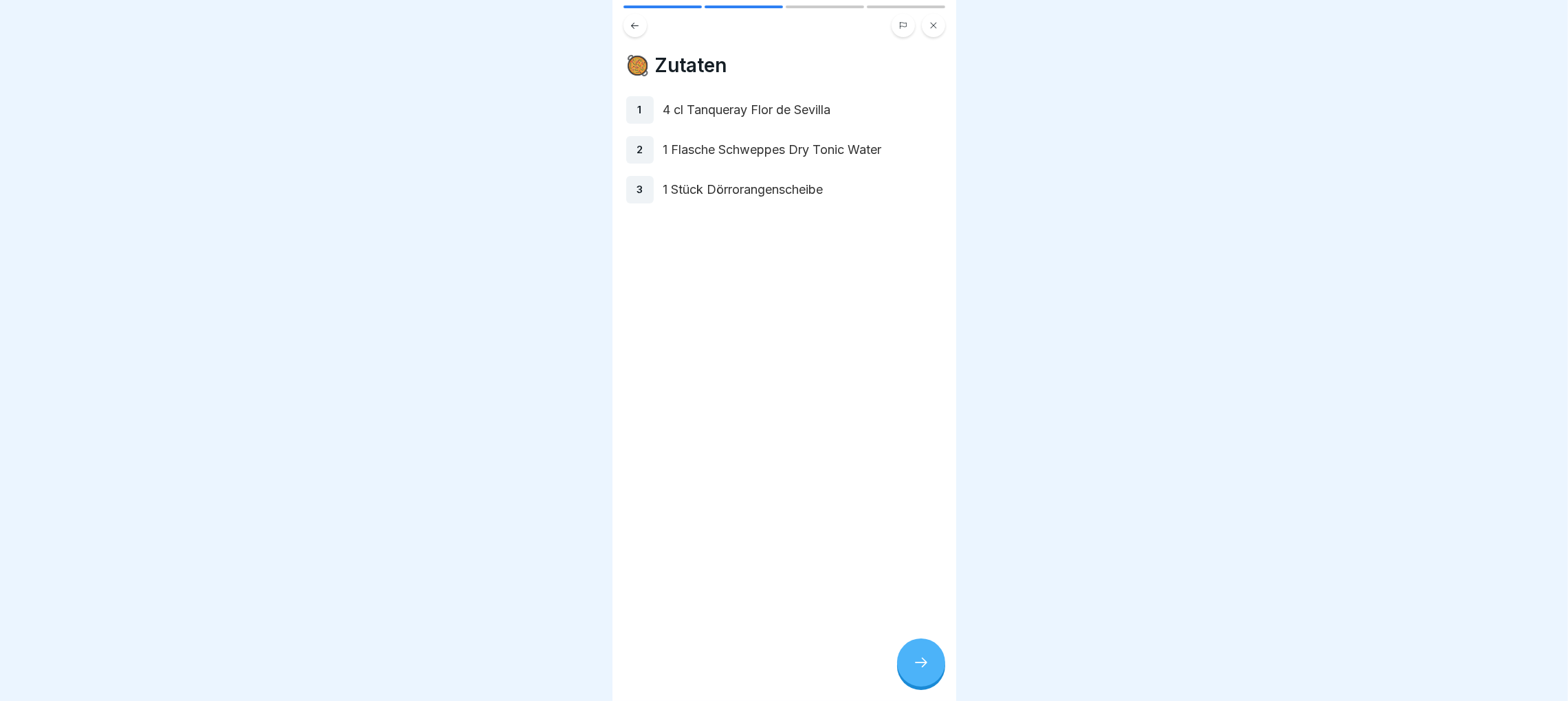
click at [636, 21] on icon at bounding box center [634, 26] width 10 height 10
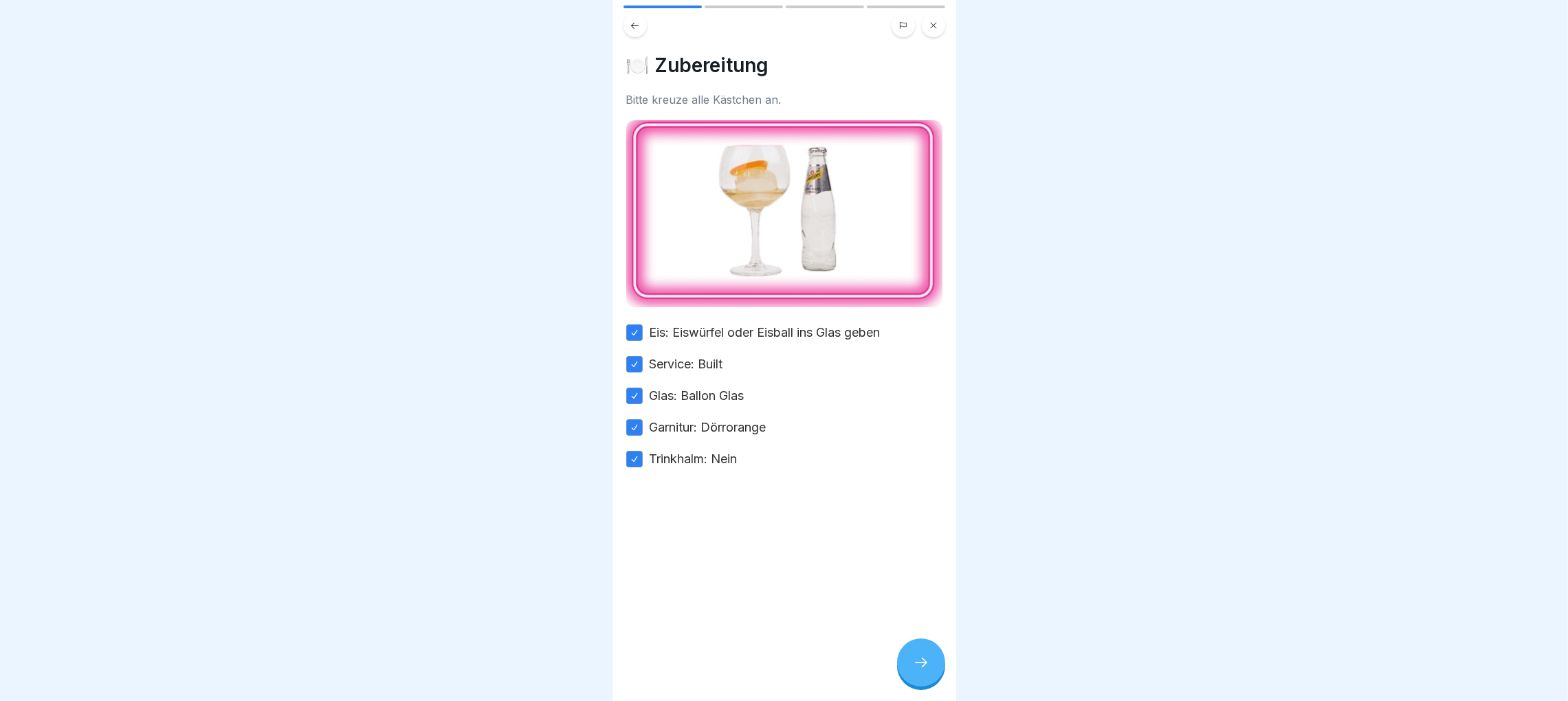
click at [636, 21] on icon at bounding box center [634, 26] width 10 height 10
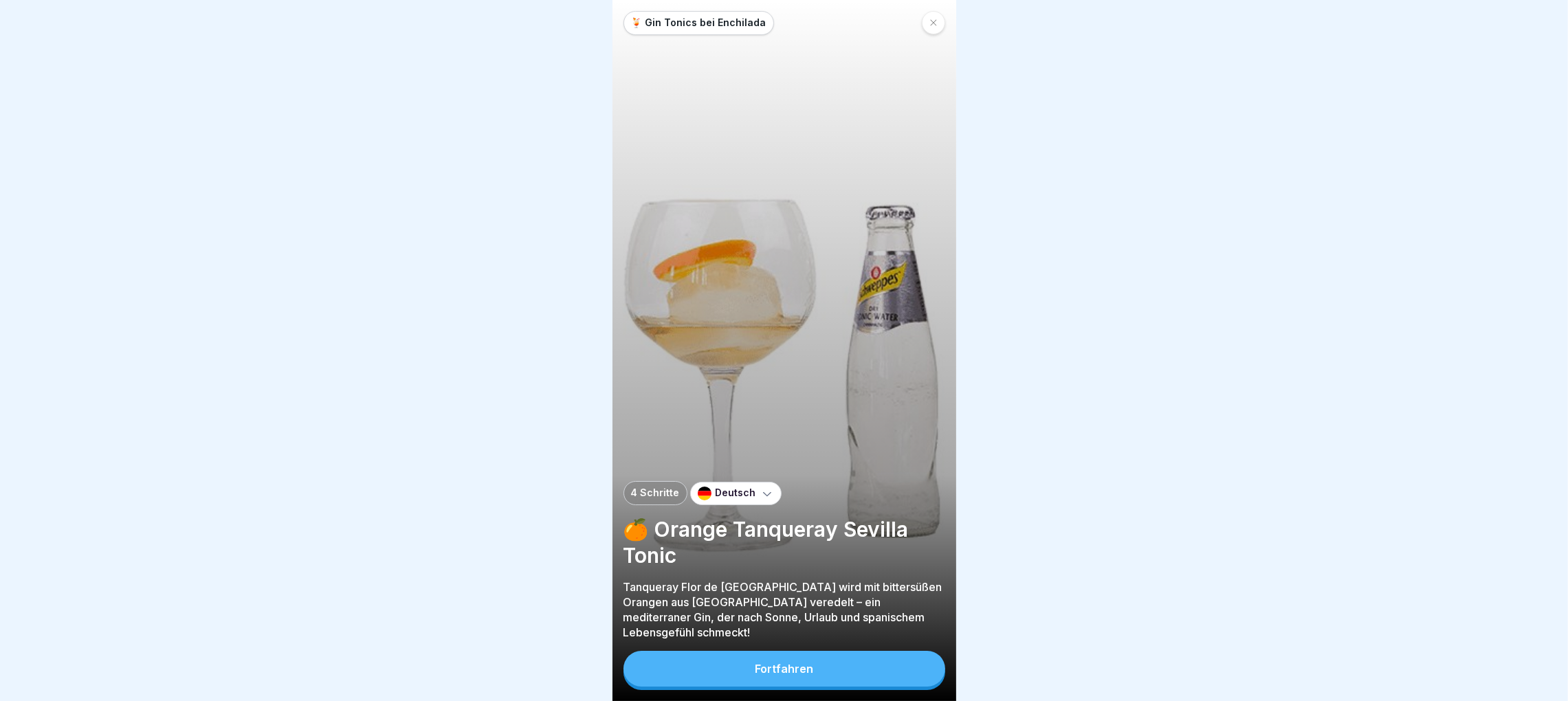
click at [803, 674] on button "Fortfahren" at bounding box center [784, 668] width 322 height 36
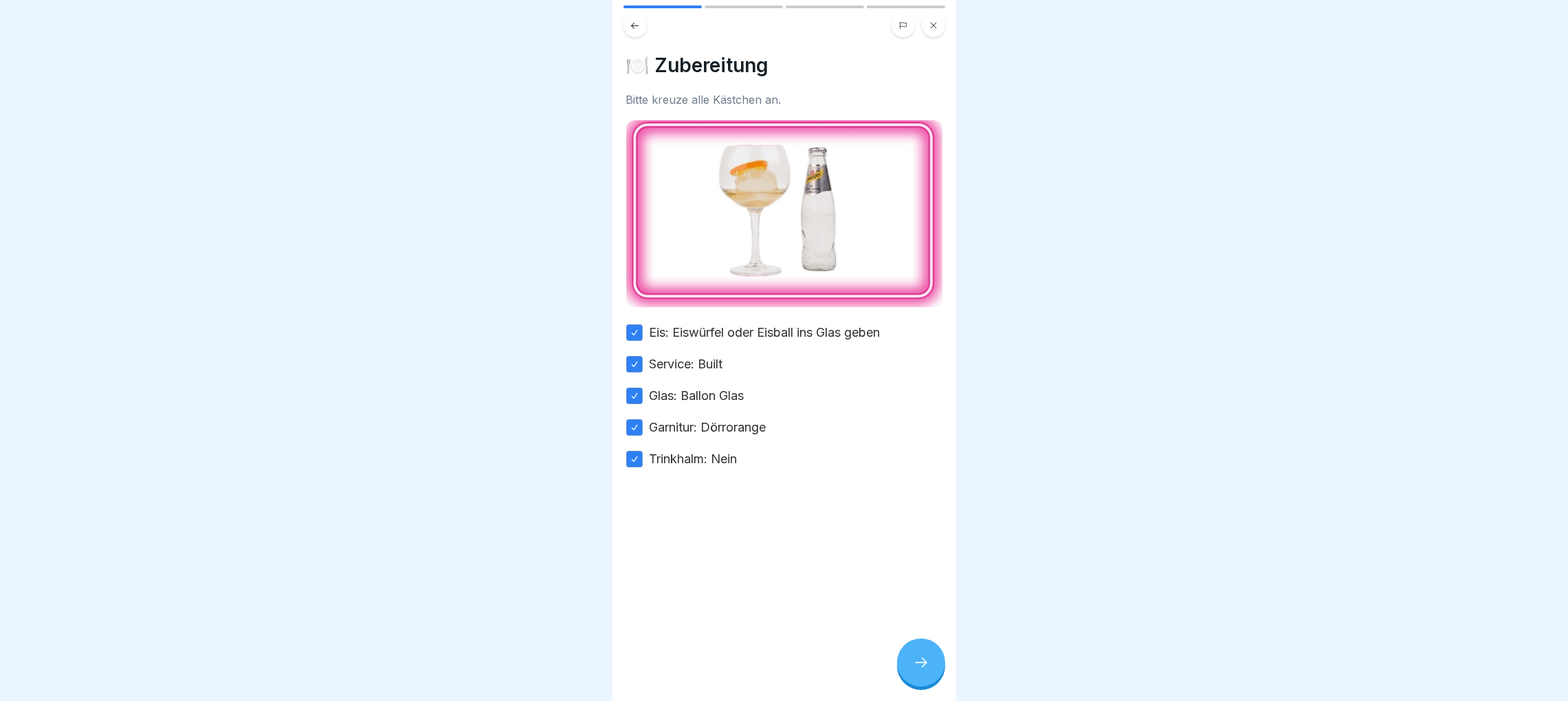
click at [923, 658] on icon at bounding box center [921, 663] width 17 height 17
